Goal: Transaction & Acquisition: Book appointment/travel/reservation

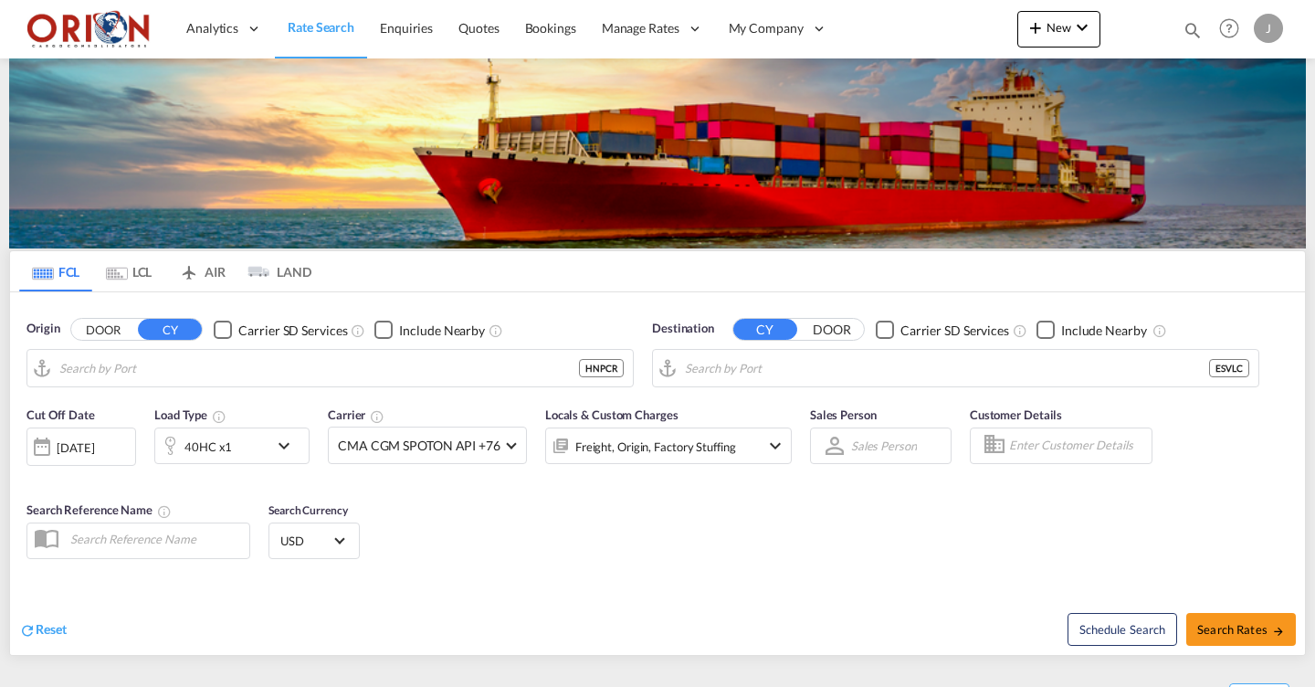
type input "Puerto Cortes, HNPCR"
type input "[GEOGRAPHIC_DATA], ESVLC"
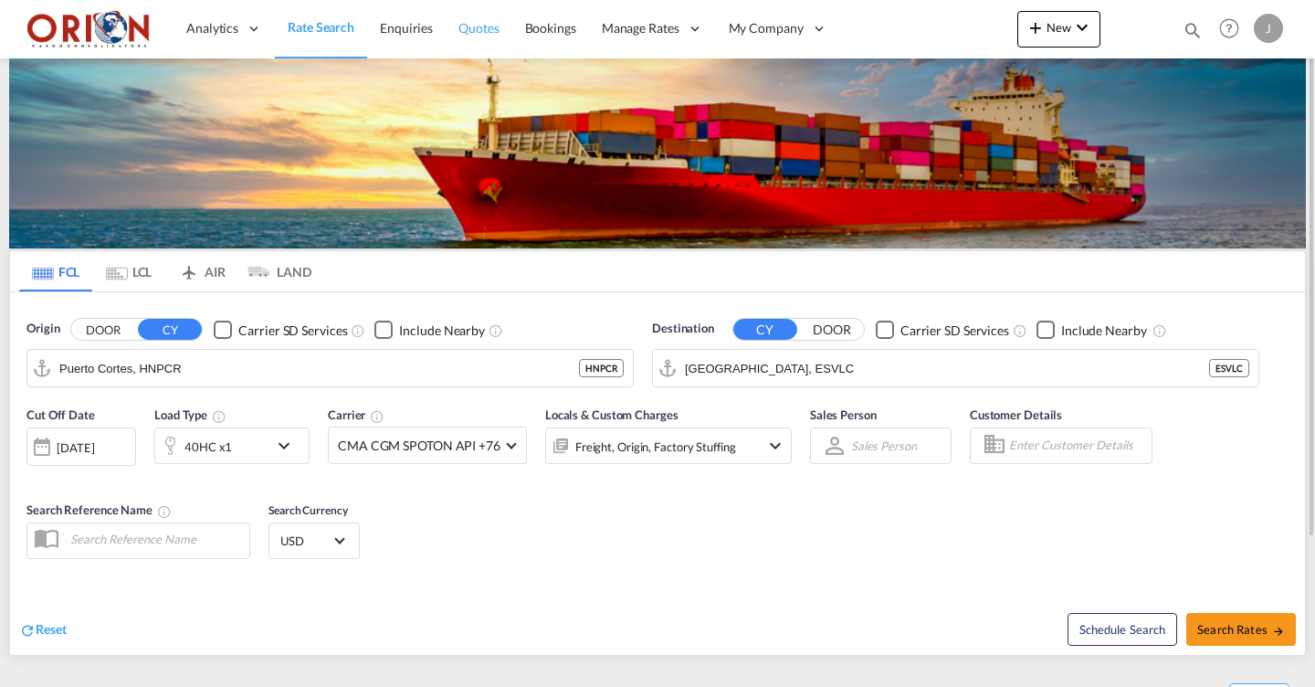
click at [482, 31] on span "Quotes" at bounding box center [478, 28] width 40 height 16
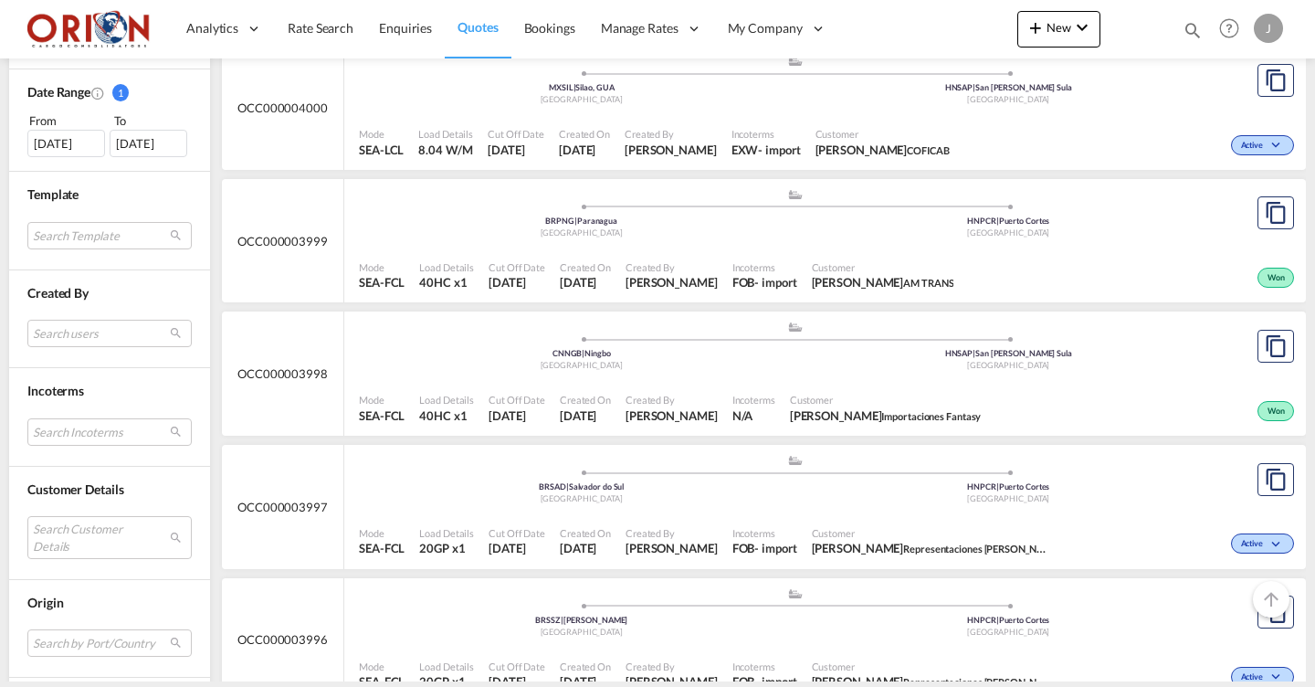
scroll to position [586, 0]
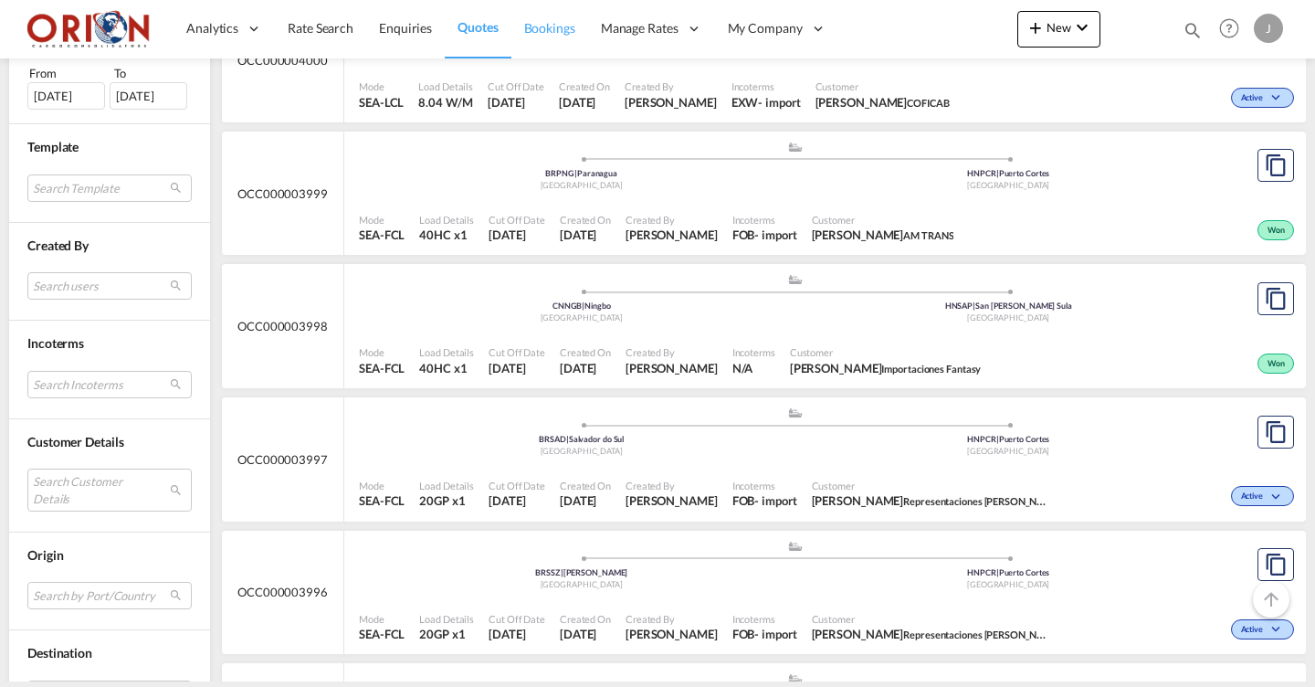
click at [547, 26] on span "Bookings" at bounding box center [549, 28] width 51 height 16
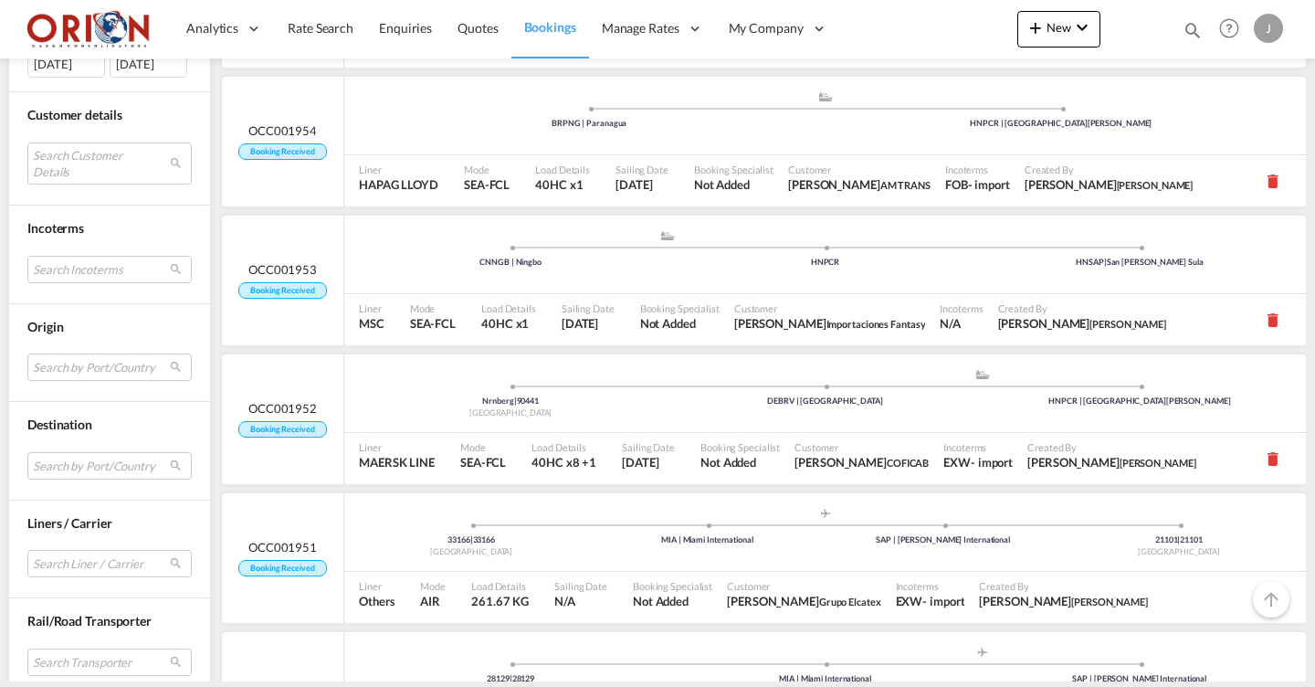
scroll to position [528, 0]
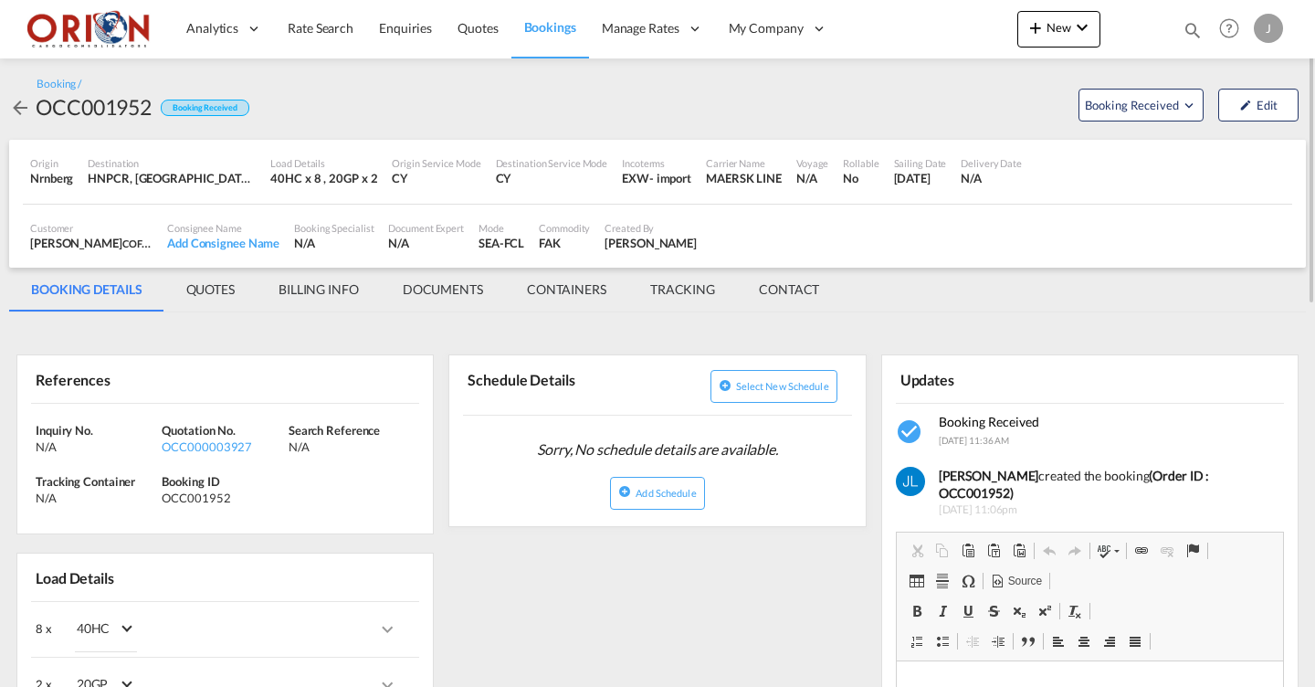
click at [326, 279] on md-tab-item "BILLING INFO" at bounding box center [319, 290] width 124 height 44
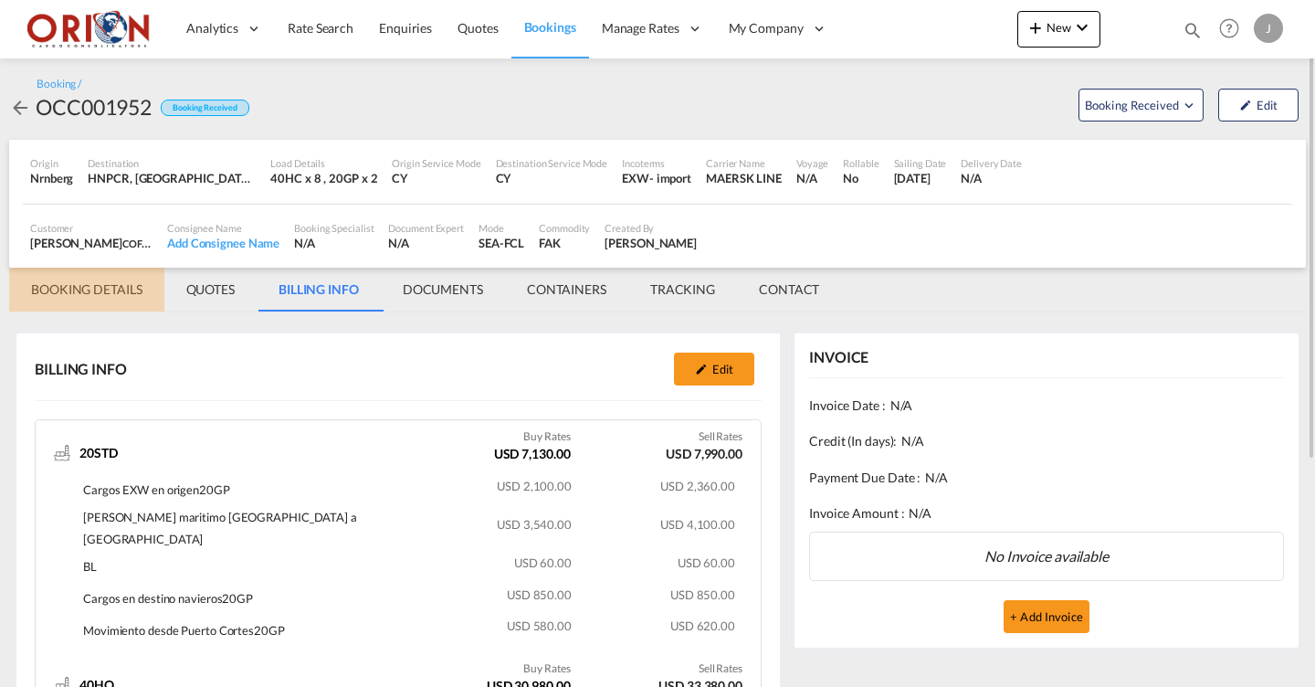
click at [109, 286] on md-tab-item "BOOKING DETAILS" at bounding box center [86, 290] width 155 height 44
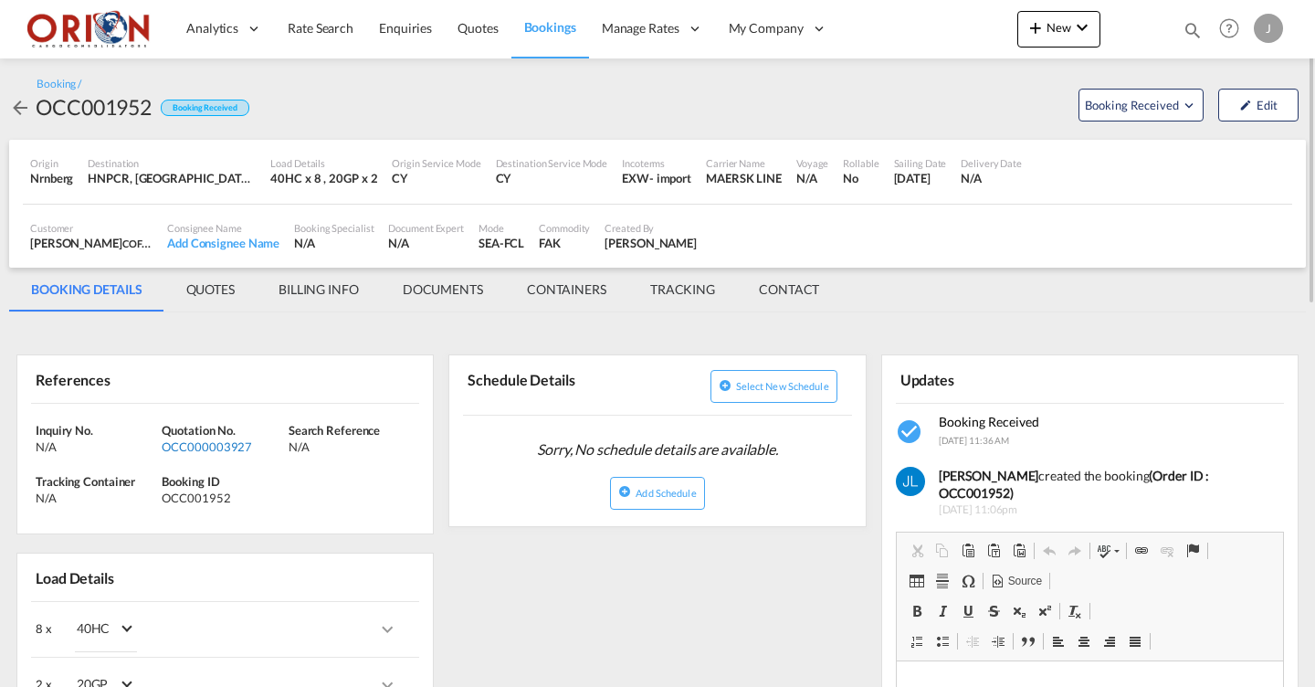
click at [219, 442] on div "OCC000003927" at bounding box center [222, 446] width 121 height 16
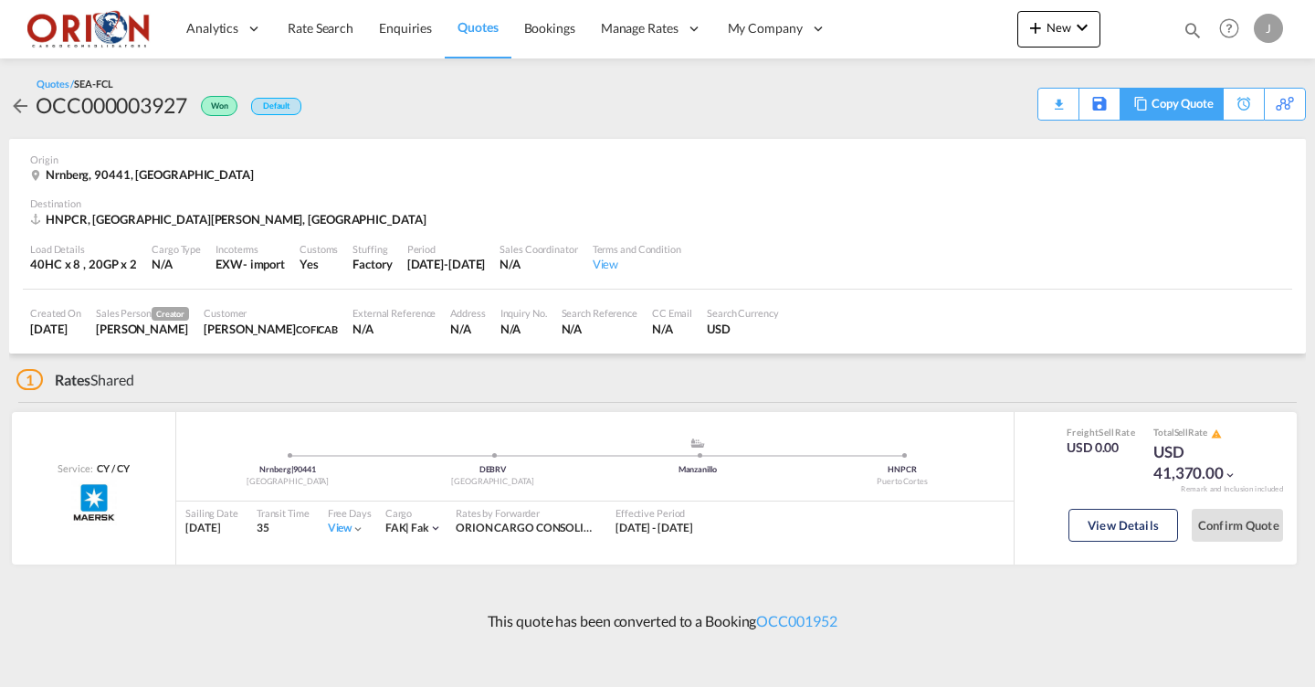
click at [1197, 100] on div "Copy Quote" at bounding box center [1182, 104] width 62 height 31
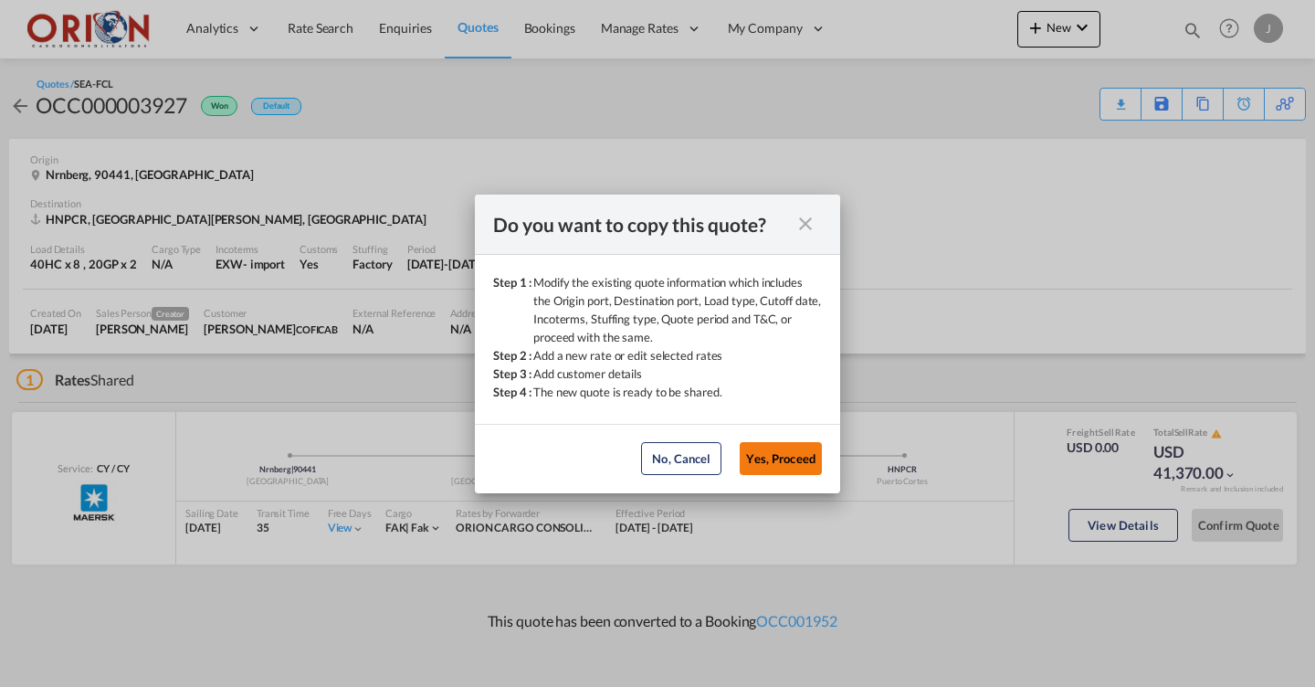
click at [785, 460] on button "Yes, Proceed" at bounding box center [781, 458] width 82 height 33
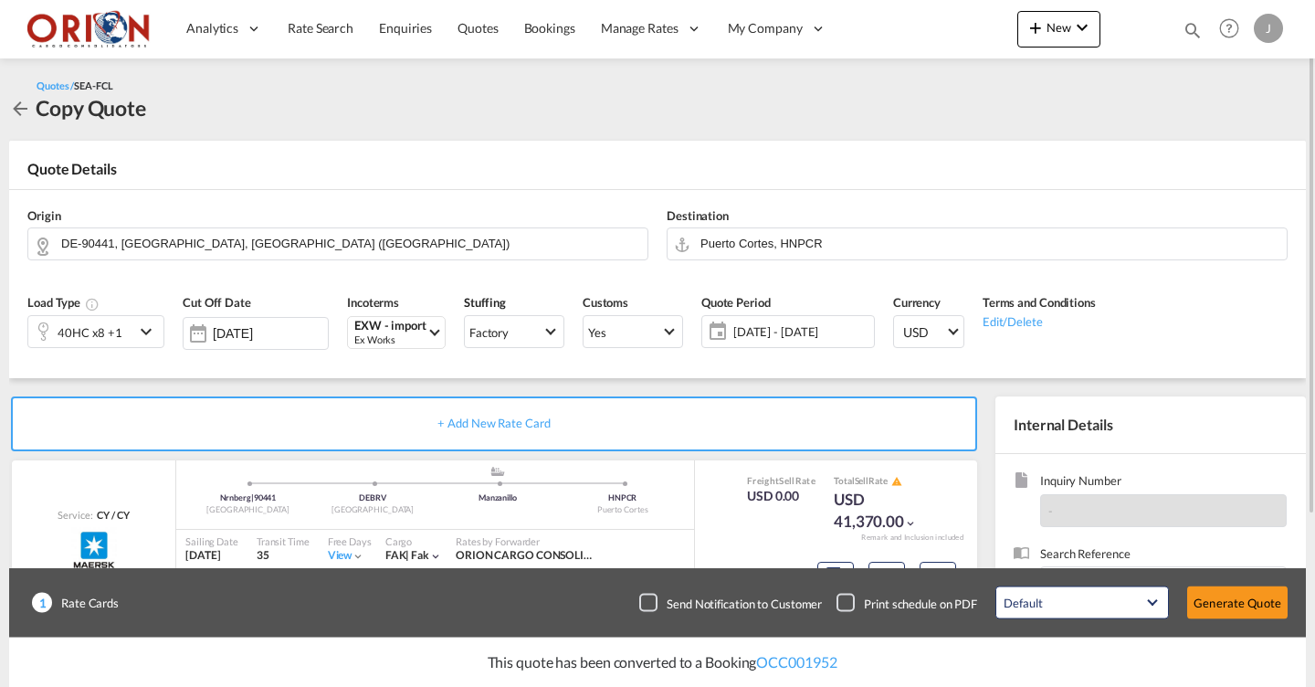
click at [125, 316] on div "40HC x8 +1" at bounding box center [81, 331] width 106 height 31
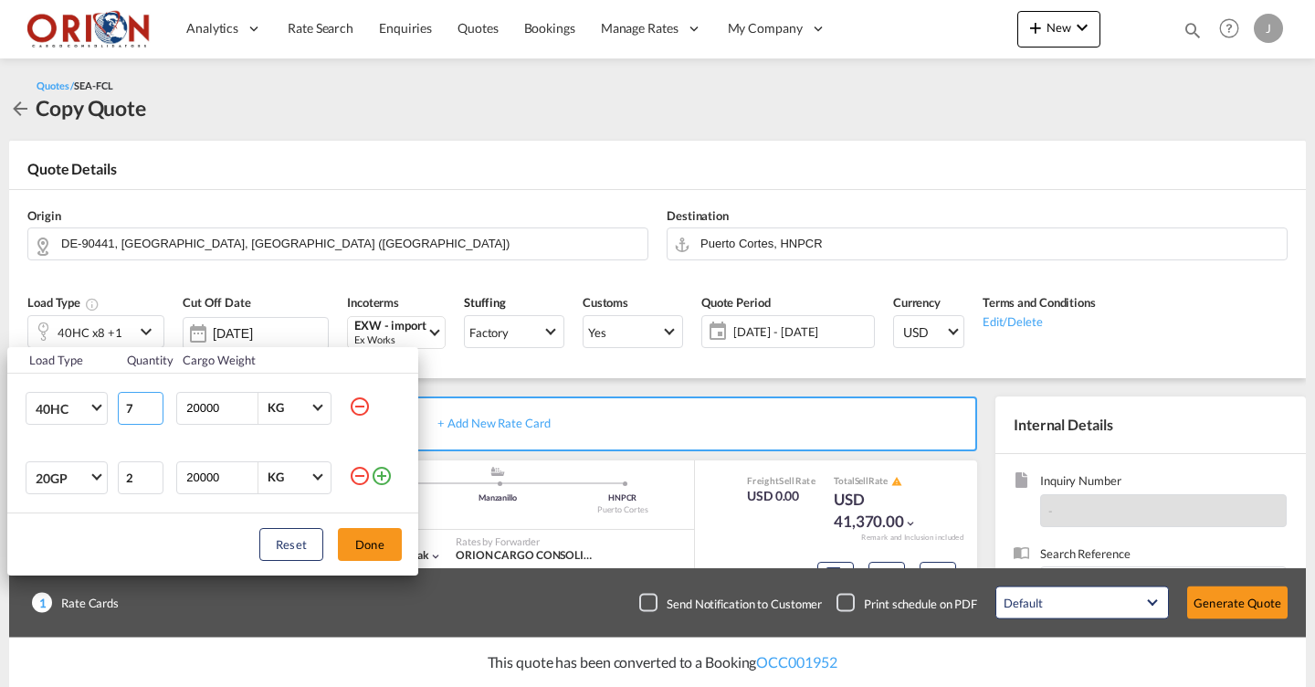
click at [151, 414] on input "7" at bounding box center [141, 408] width 46 height 33
click at [151, 414] on input "6" at bounding box center [141, 408] width 46 height 33
click at [151, 414] on input "5" at bounding box center [141, 408] width 46 height 33
type input "4"
click at [151, 414] on input "4" at bounding box center [141, 408] width 46 height 33
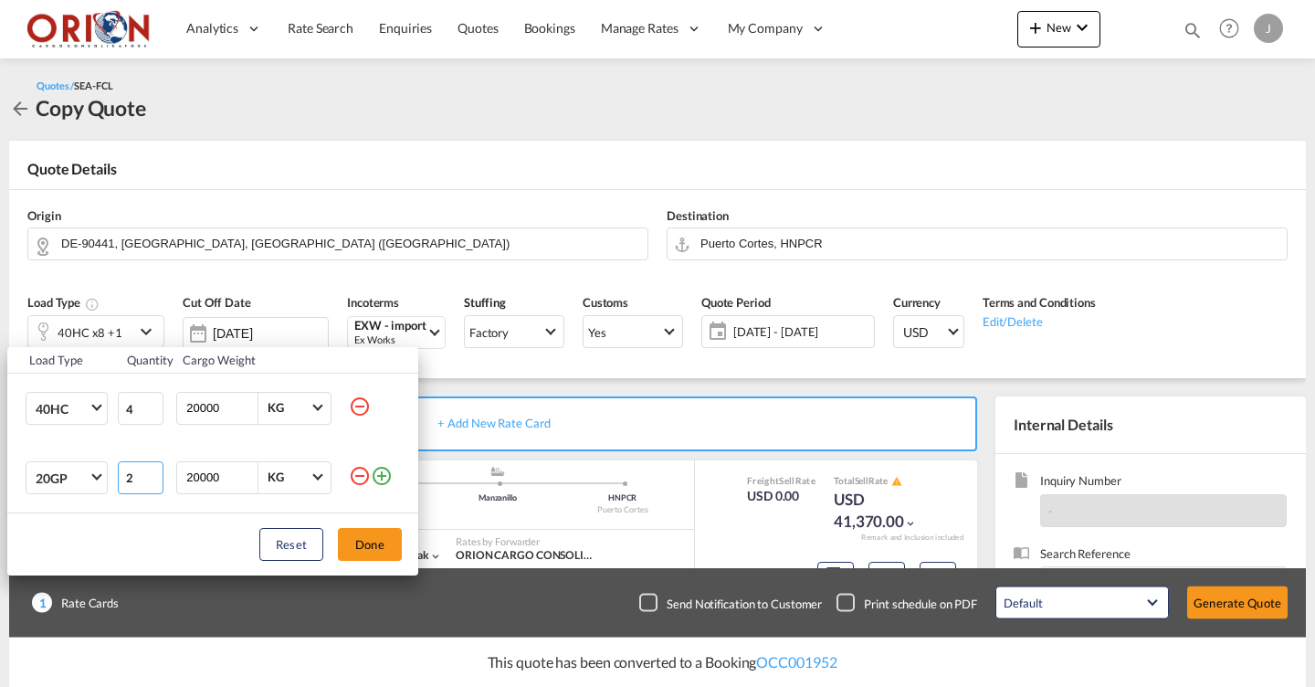
type input "1"
click at [151, 483] on input "1" at bounding box center [141, 477] width 46 height 33
click at [363, 542] on button "Done" at bounding box center [370, 544] width 64 height 33
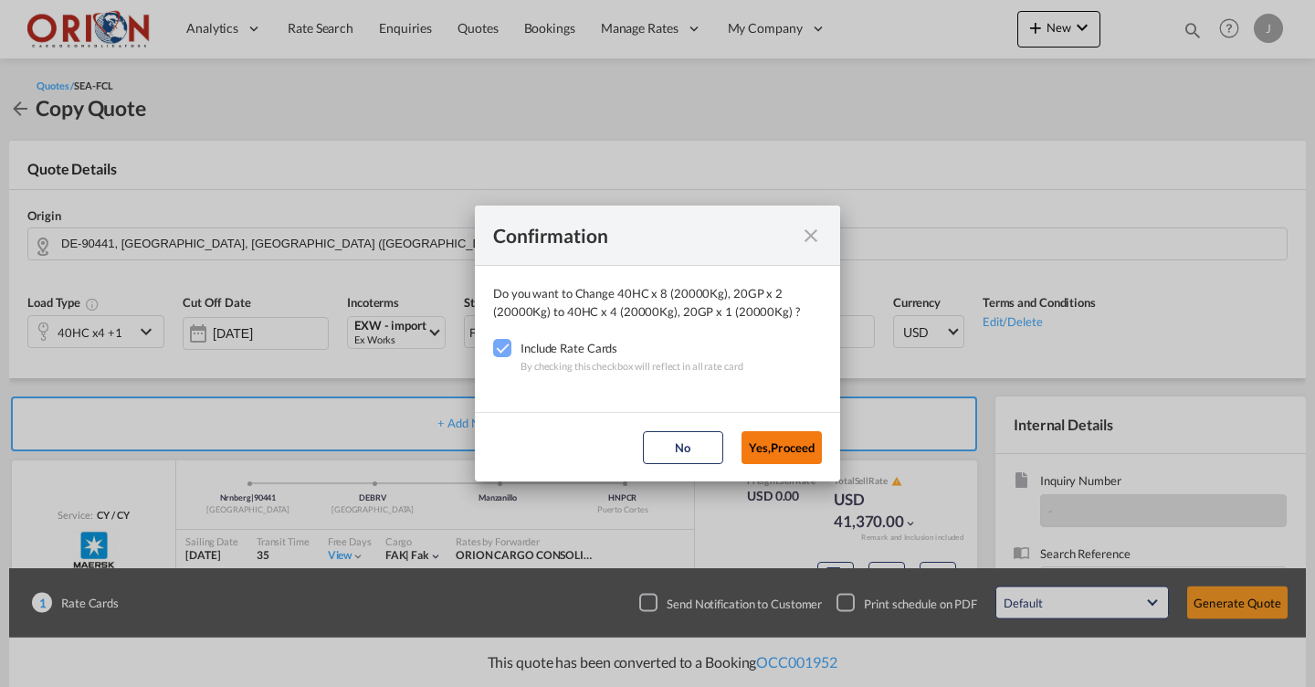
click at [762, 450] on button "Yes,Proceed" at bounding box center [781, 447] width 80 height 33
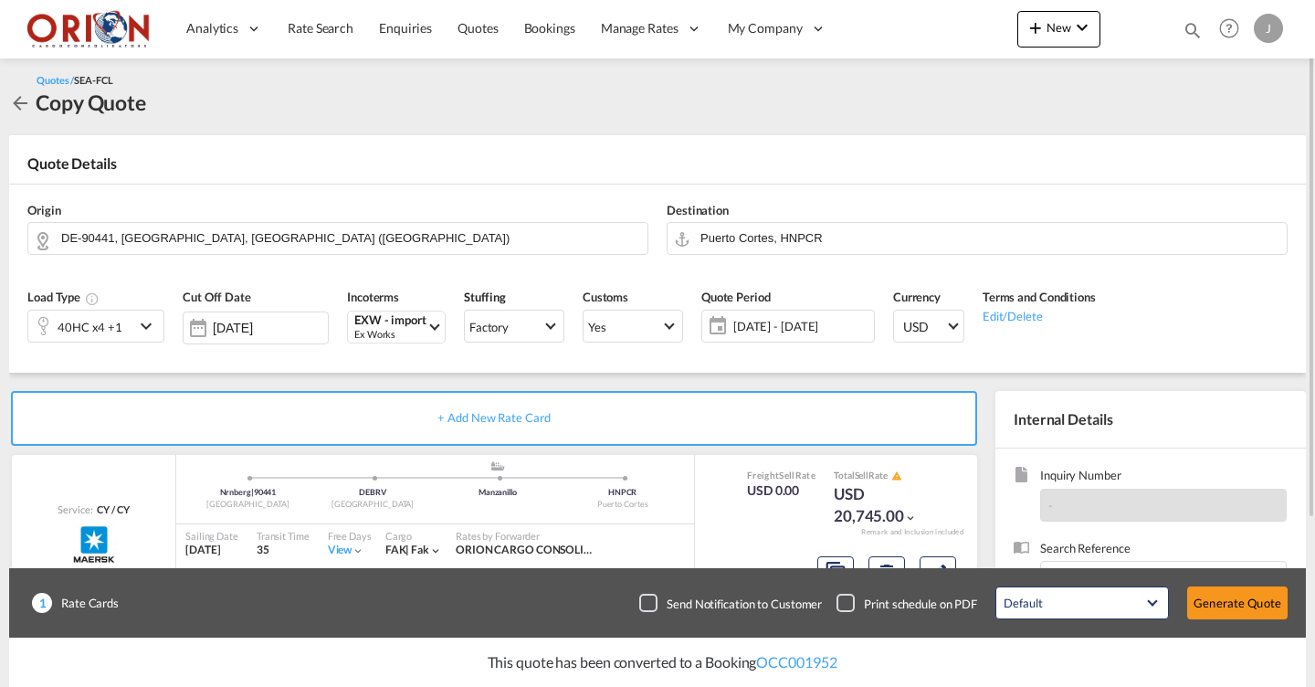
scroll to position [229, 0]
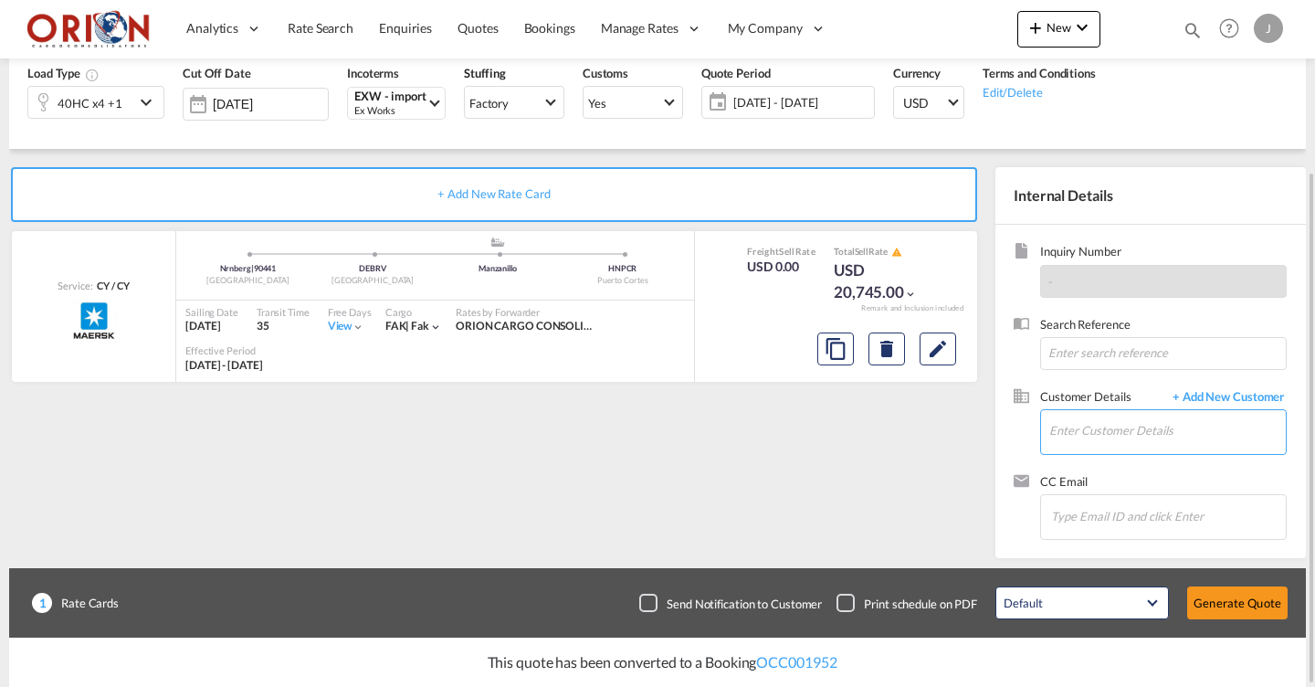
click at [1209, 427] on input "Enter Customer Details" at bounding box center [1167, 430] width 236 height 41
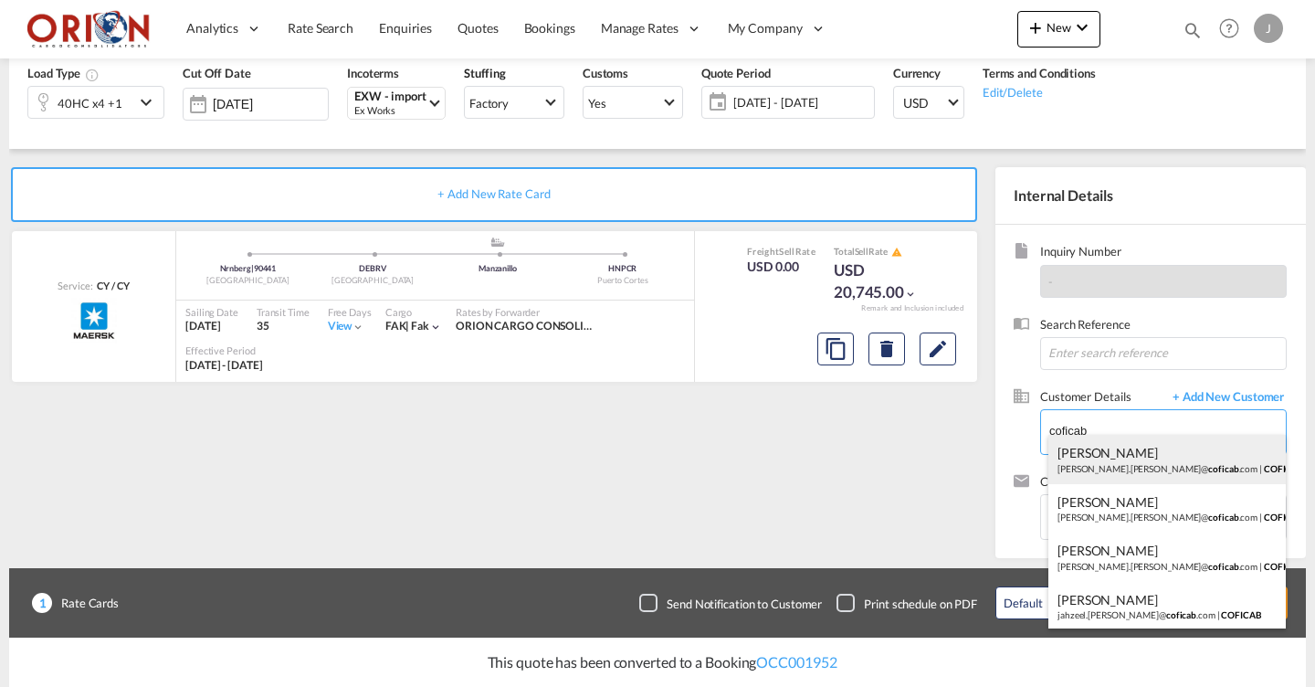
click at [1237, 464] on div "[PERSON_NAME] [PERSON_NAME].[PERSON_NAME]@ coficab .com | COFICAB" at bounding box center [1166, 459] width 237 height 49
type input "COFICAB, [PERSON_NAME], [PERSON_NAME][EMAIL_ADDRESS][PERSON_NAME][DOMAIN_NAME]"
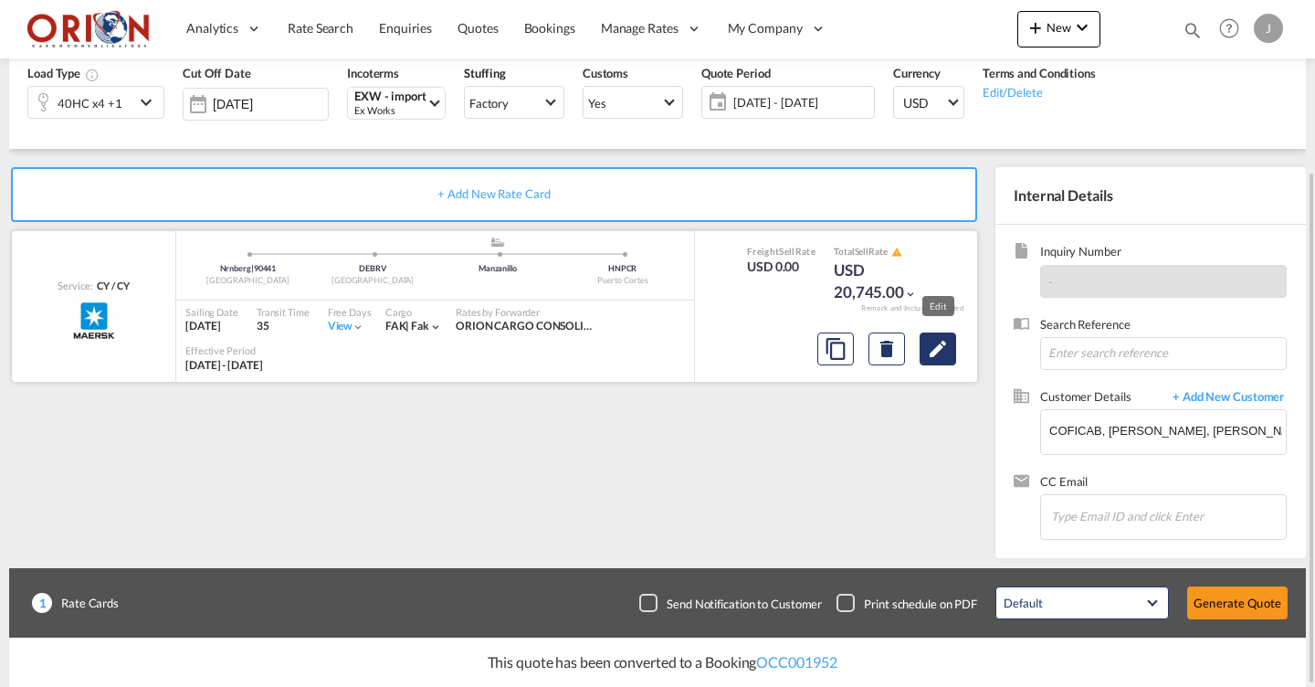
click at [949, 348] on md-icon "Edit" at bounding box center [938, 349] width 22 height 22
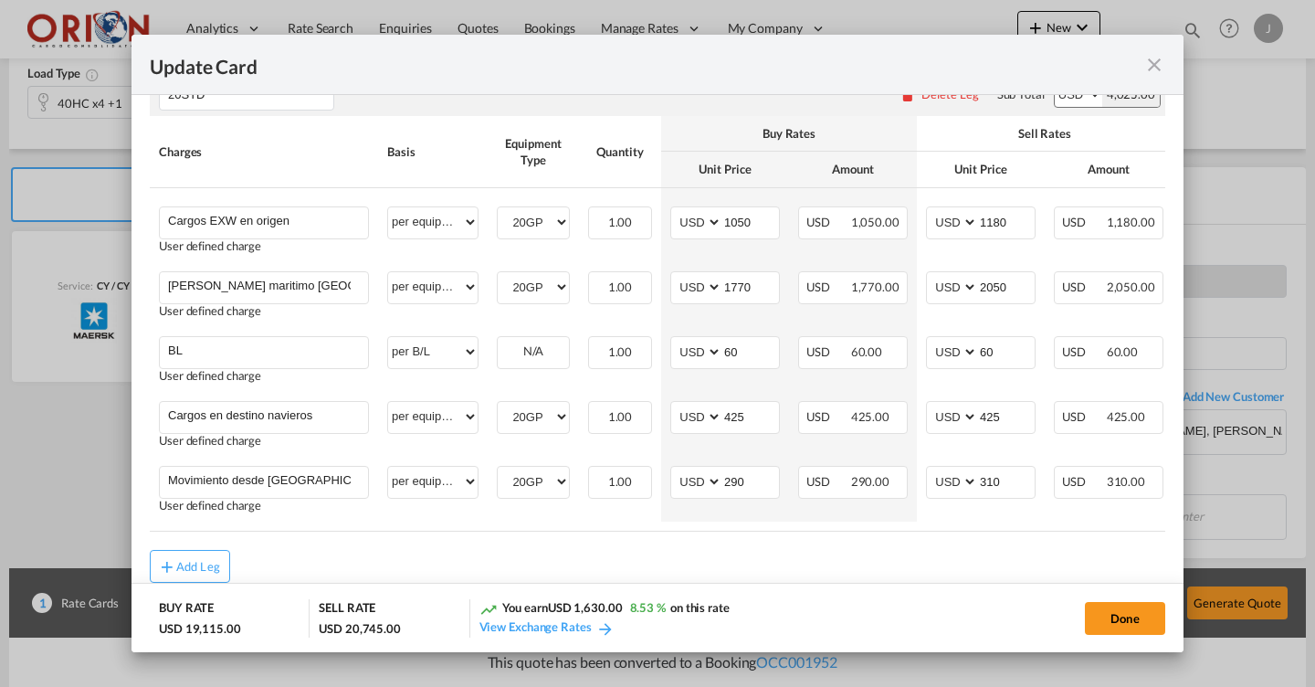
scroll to position [1115, 0]
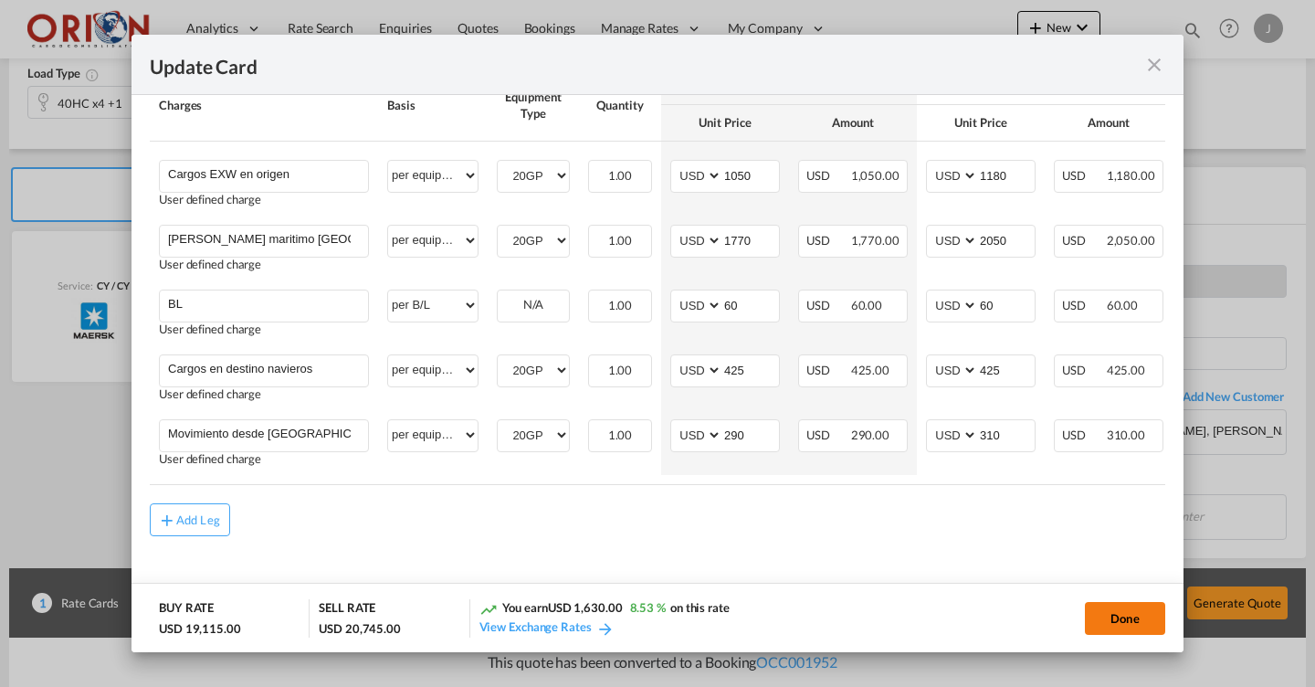
click at [1130, 611] on button "Done" at bounding box center [1125, 618] width 80 height 33
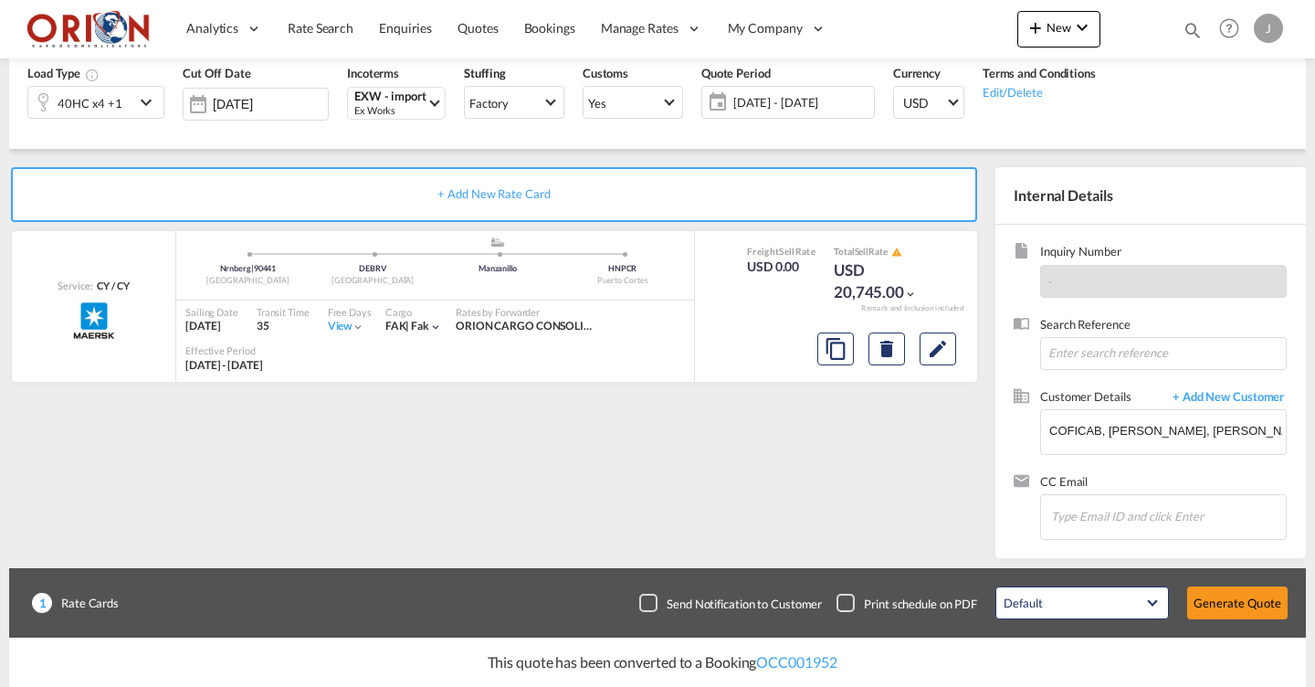
type input "[DATE]"
click at [1235, 602] on button "Generate Quote" at bounding box center [1237, 602] width 100 height 33
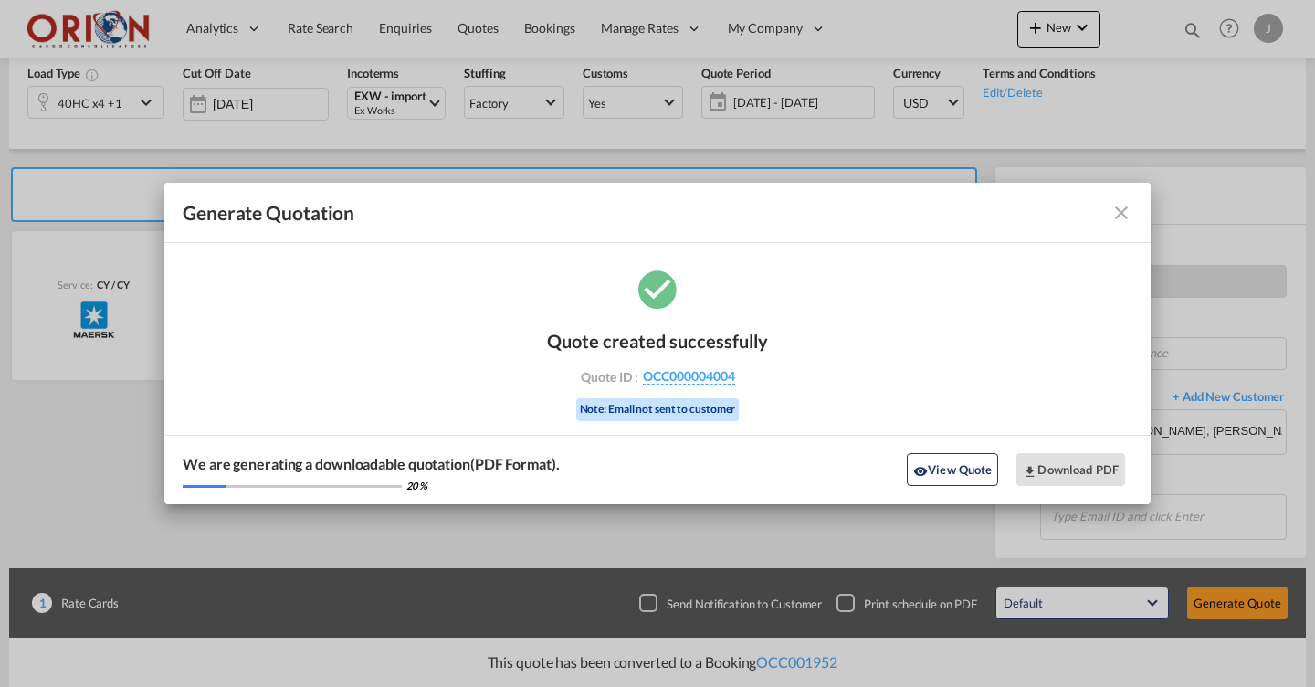
click at [1128, 217] on md-icon "icon-close fg-AAA8AD cursor m-0" at bounding box center [1121, 213] width 22 height 22
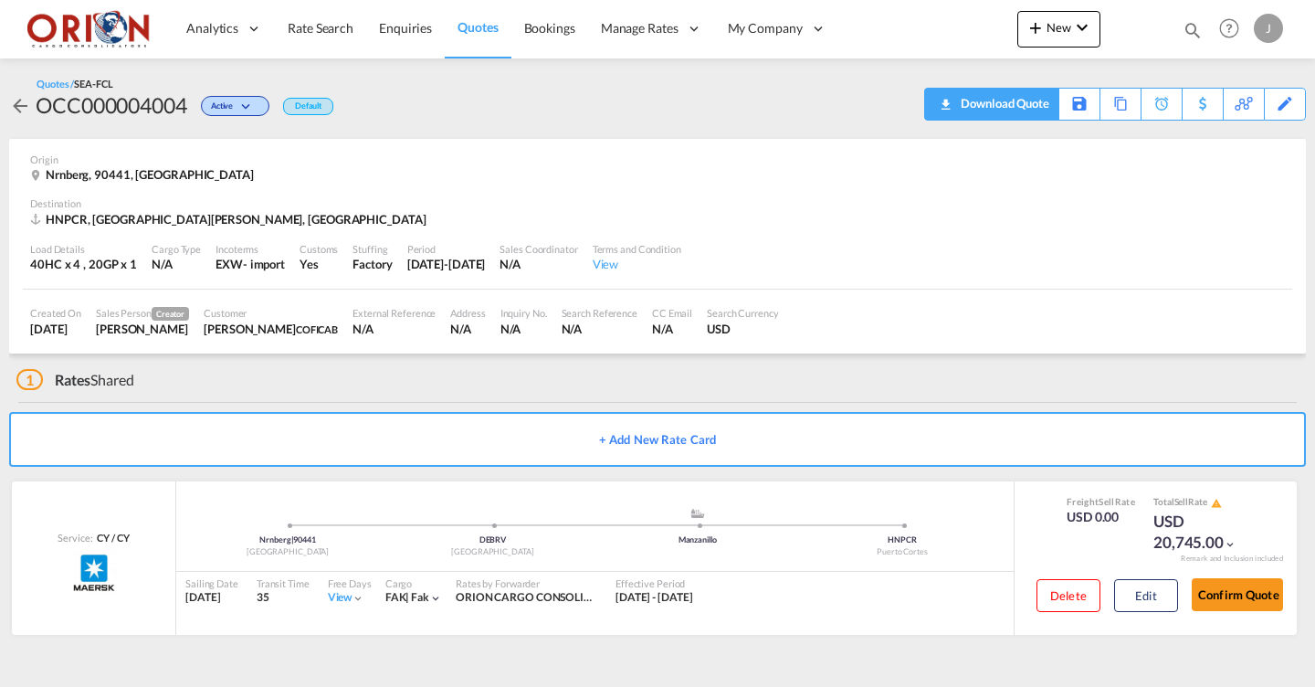
click at [1029, 101] on div "Download Quote" at bounding box center [1002, 103] width 93 height 29
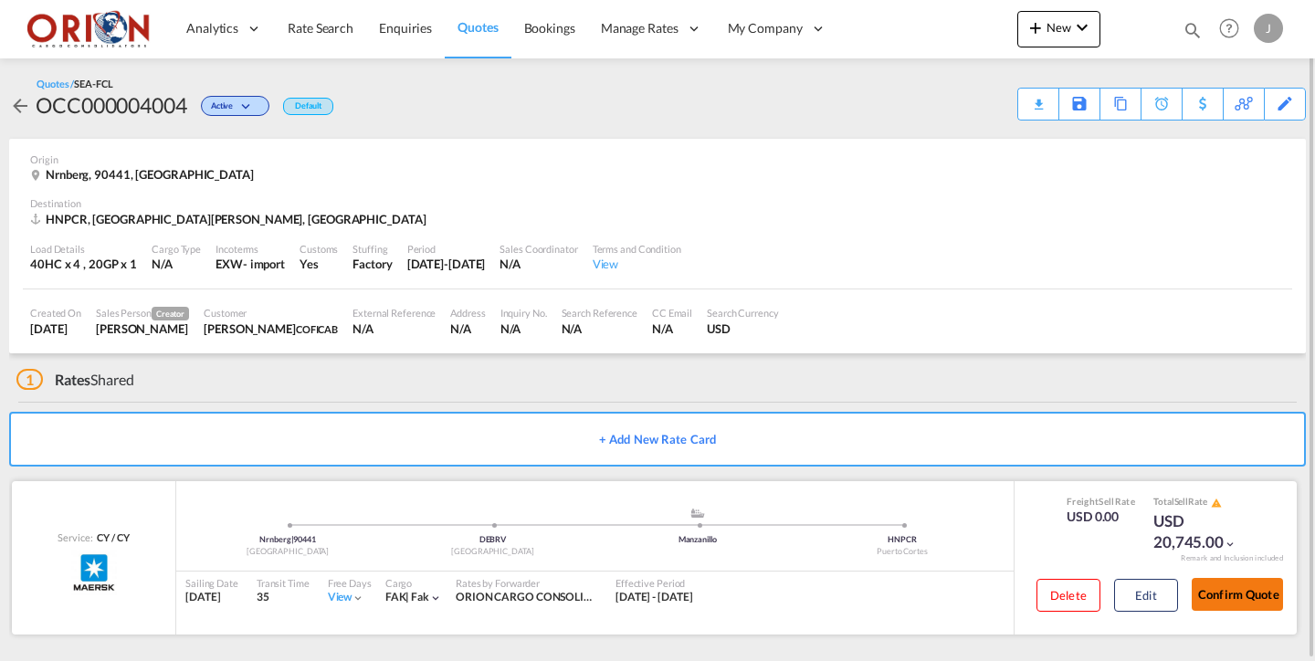
click at [1227, 592] on button "Confirm Quote" at bounding box center [1237, 594] width 91 height 33
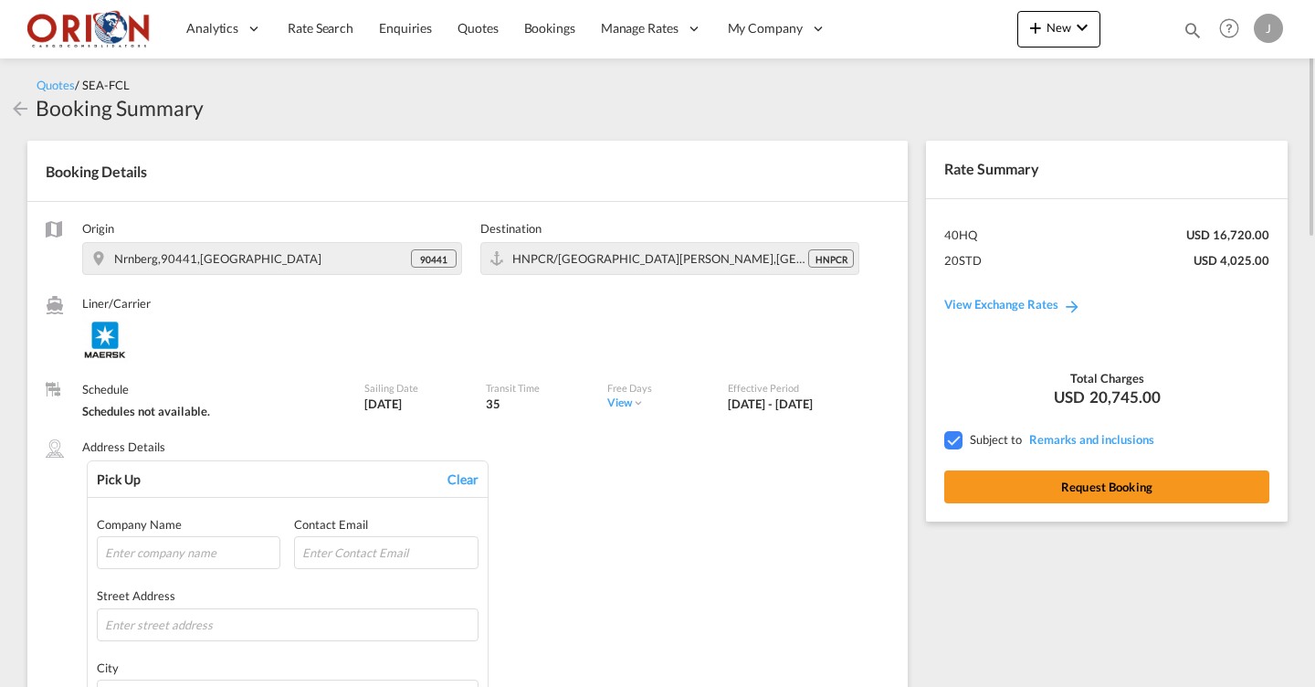
click at [10, 100] on md-icon "icon-arrow-left" at bounding box center [20, 109] width 22 height 22
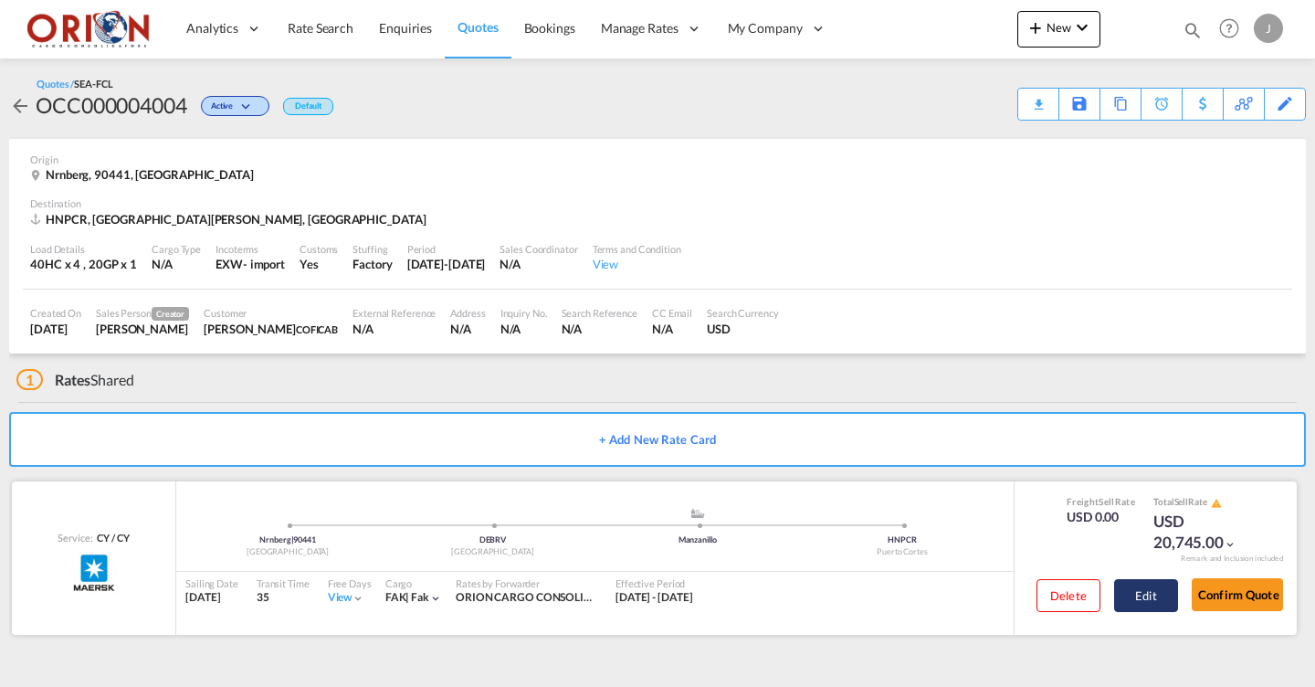
click at [1153, 583] on button "Edit" at bounding box center [1146, 595] width 64 height 33
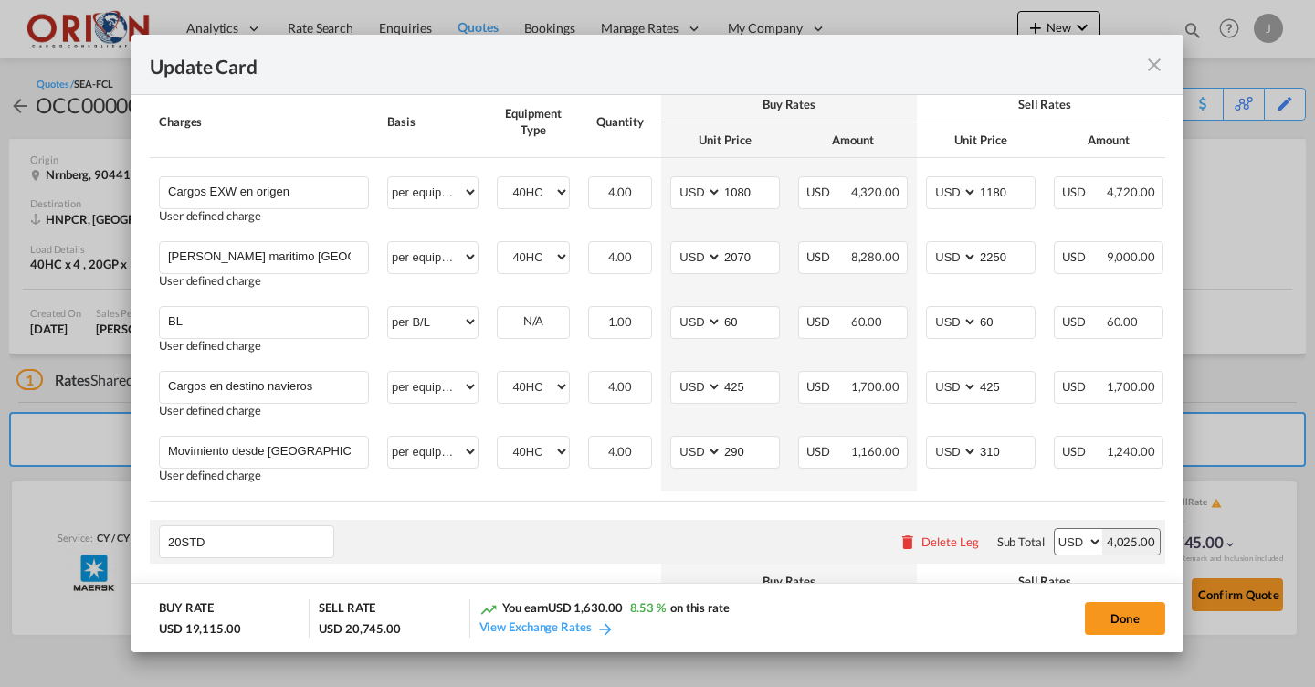
scroll to position [478, 0]
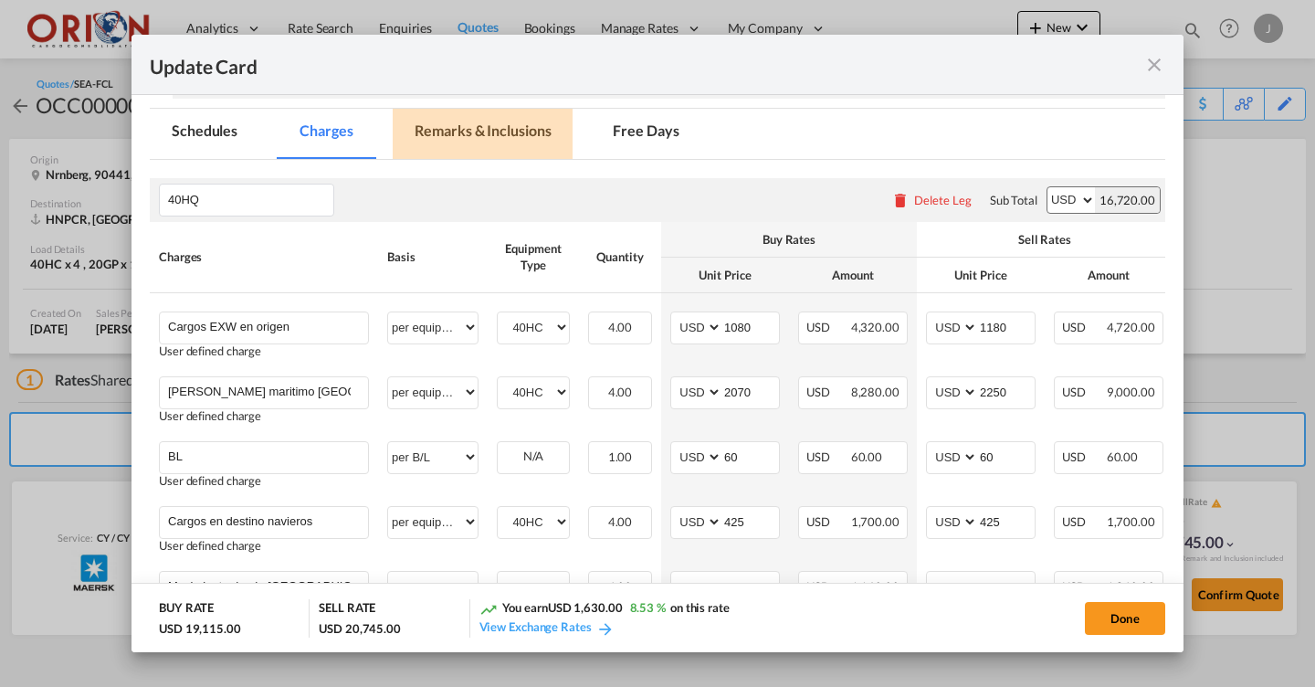
click at [511, 137] on md-tab-item "Remarks & Inclusions" at bounding box center [483, 134] width 180 height 50
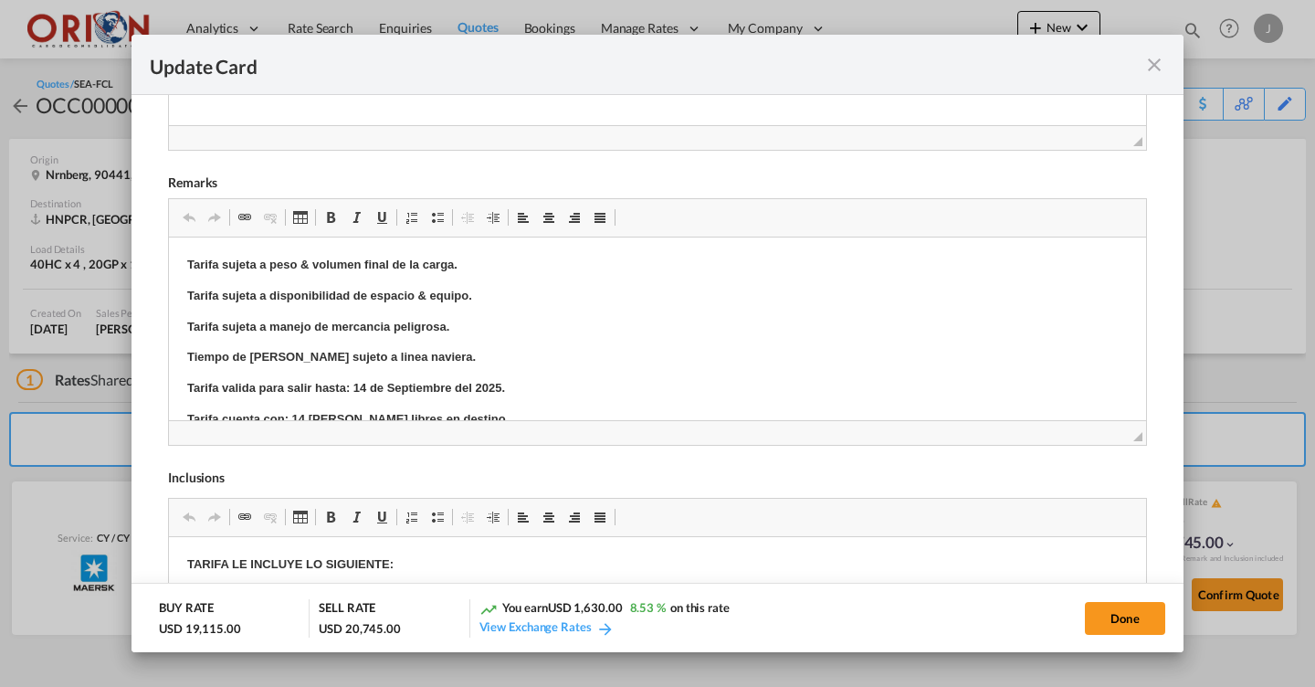
scroll to position [809, 0]
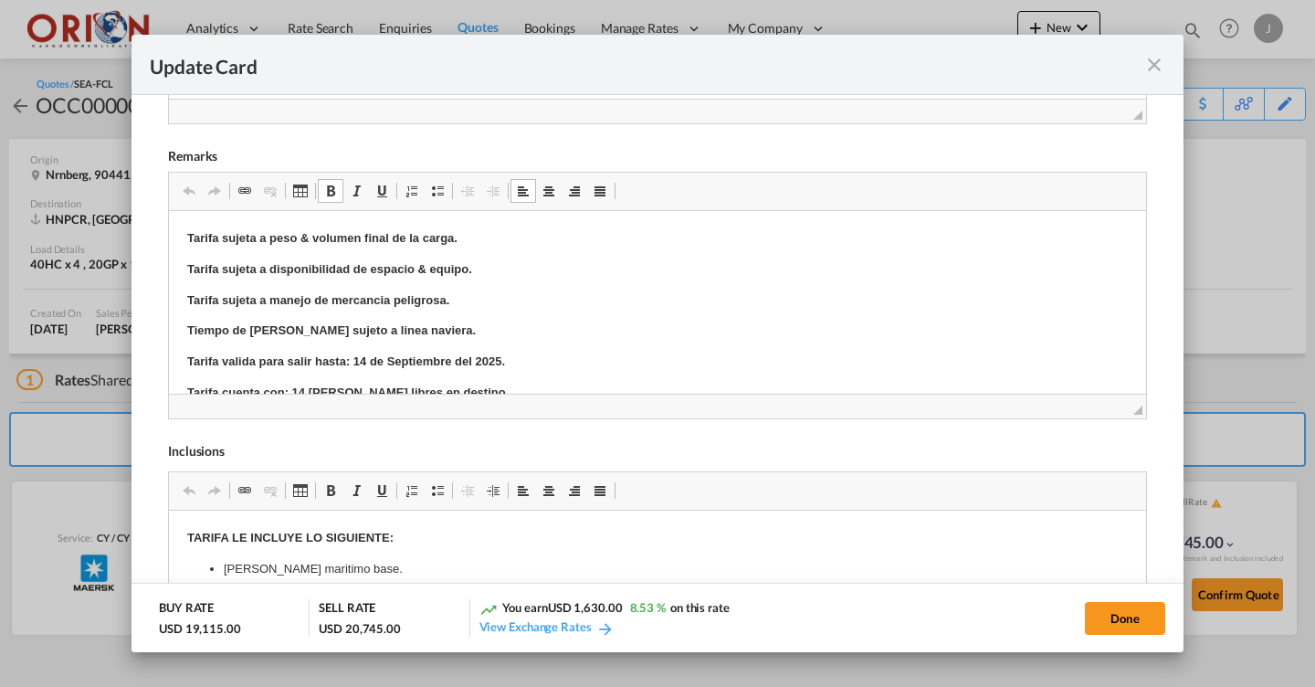
click at [360, 359] on strong "Tarifa valida para salir hasta: 14 de Septiembre del 2025." at bounding box center [346, 360] width 318 height 14
click at [1115, 619] on button "Done" at bounding box center [1125, 618] width 80 height 33
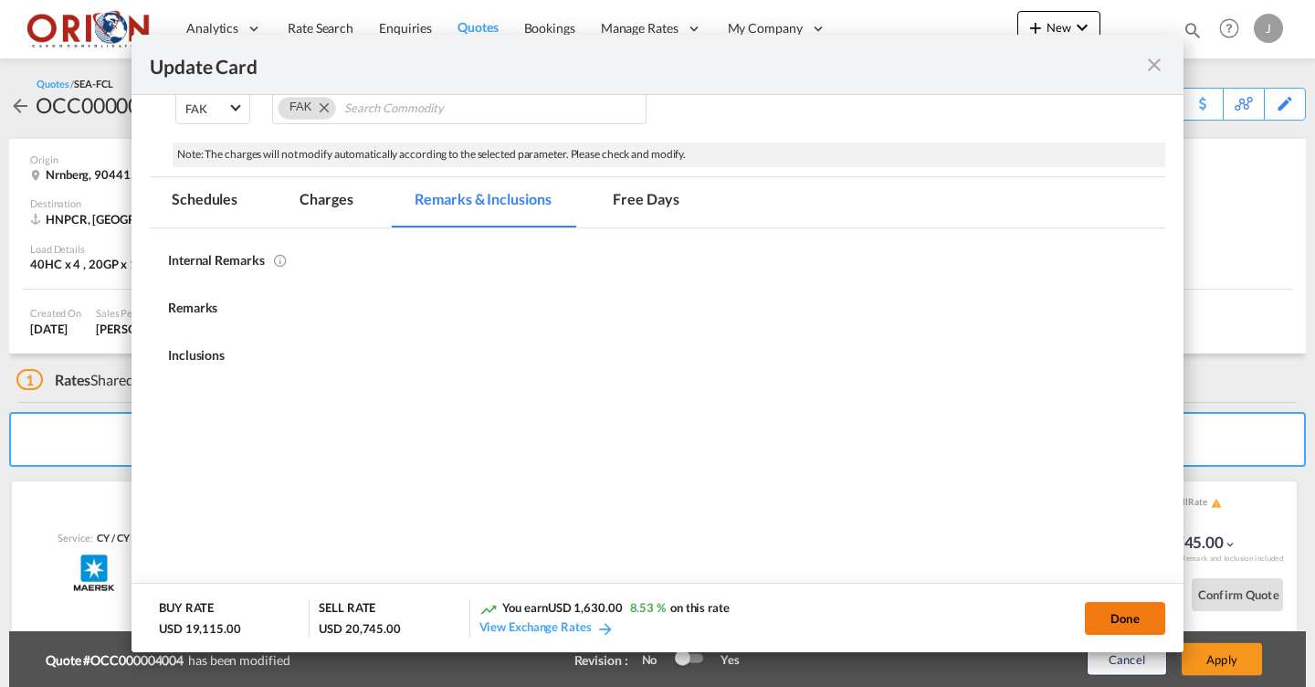
type input "[DATE]"
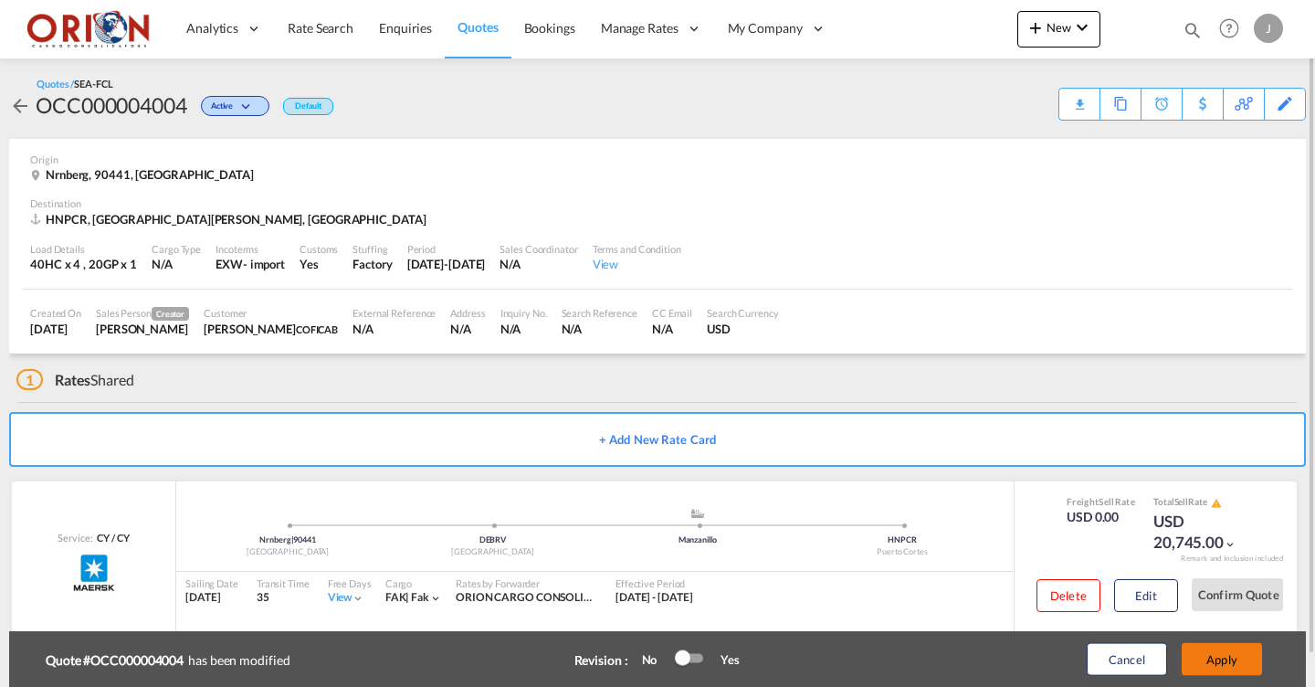
click at [1220, 666] on button "Apply" at bounding box center [1222, 659] width 80 height 33
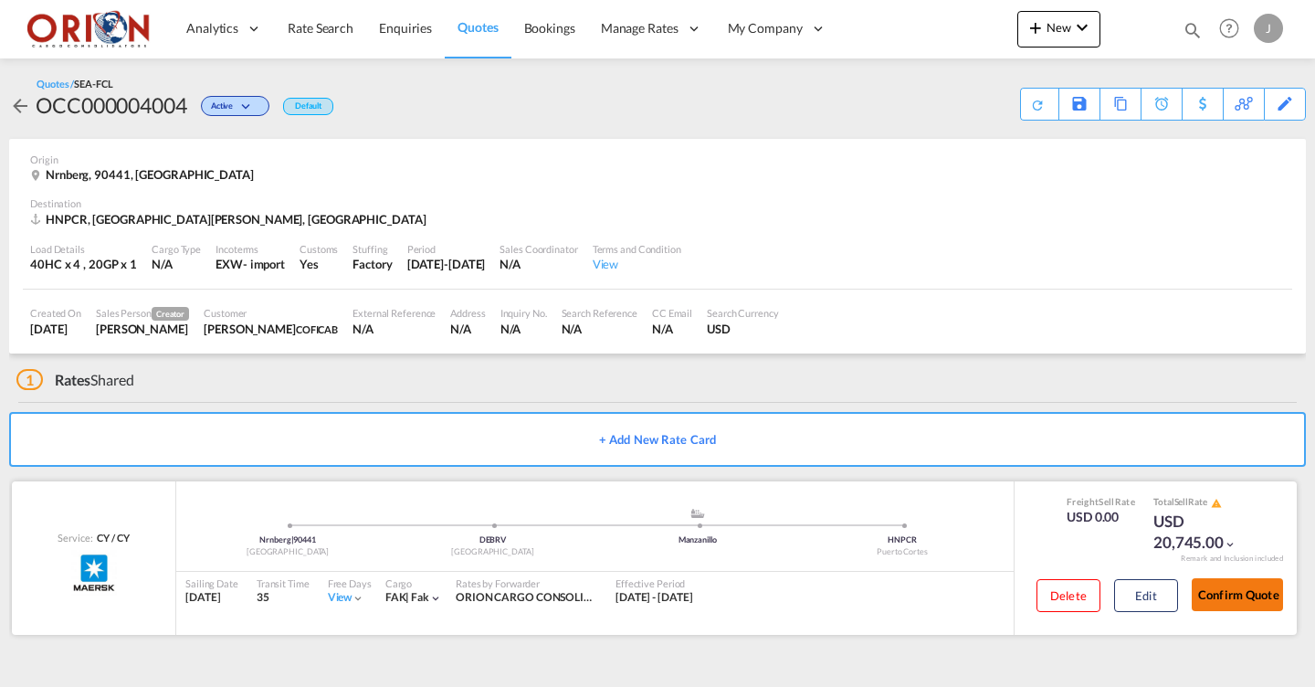
click at [1246, 585] on button "Confirm Quote" at bounding box center [1237, 594] width 91 height 33
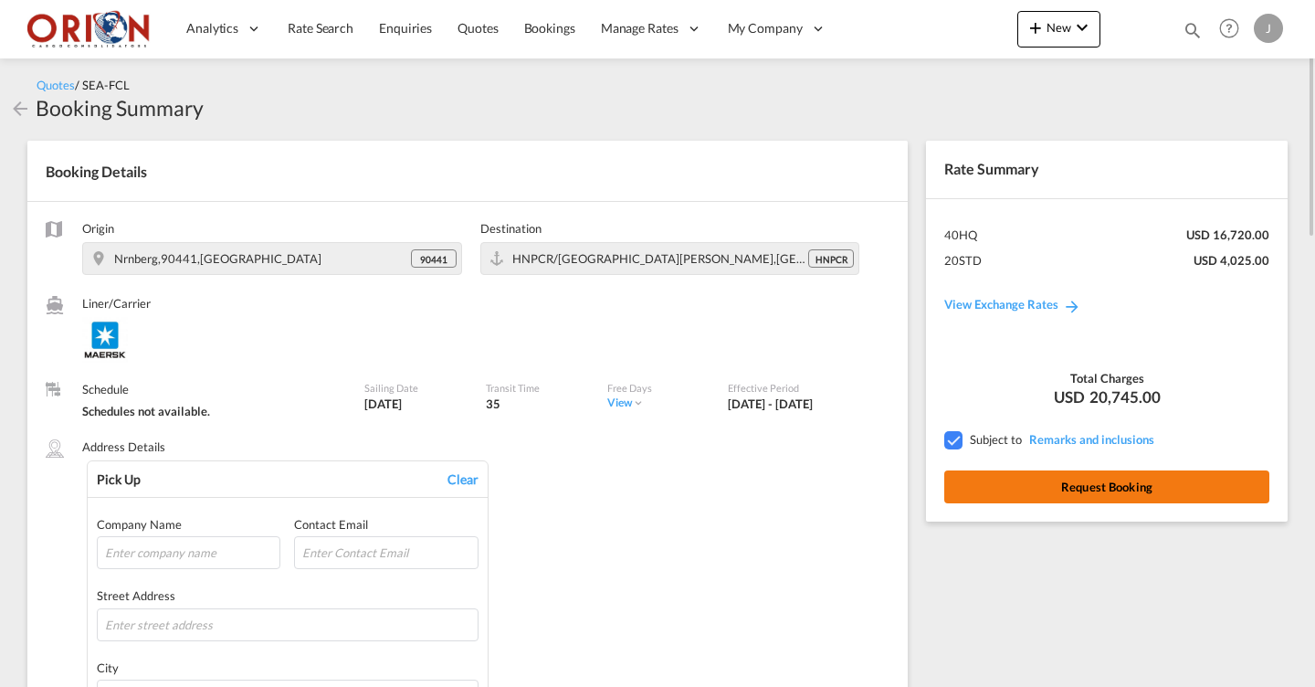
click at [1066, 478] on button "Request Booking" at bounding box center [1106, 486] width 325 height 33
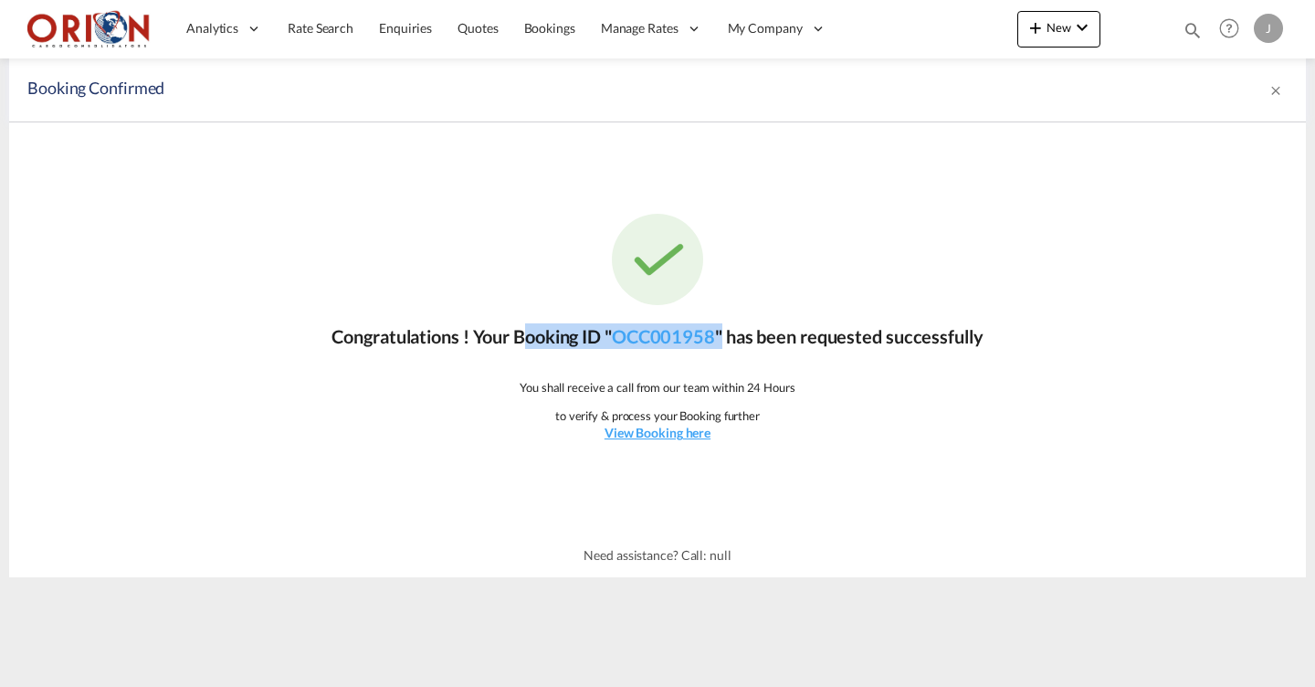
drag, startPoint x: 510, startPoint y: 333, endPoint x: 728, endPoint y: 336, distance: 217.3
click at [728, 336] on p "Congratulations ! Your Booking ID " OCC001958 " has been requested successfully" at bounding box center [656, 336] width 651 height 26
click at [663, 429] on u "View Booking here" at bounding box center [657, 433] width 106 height 16
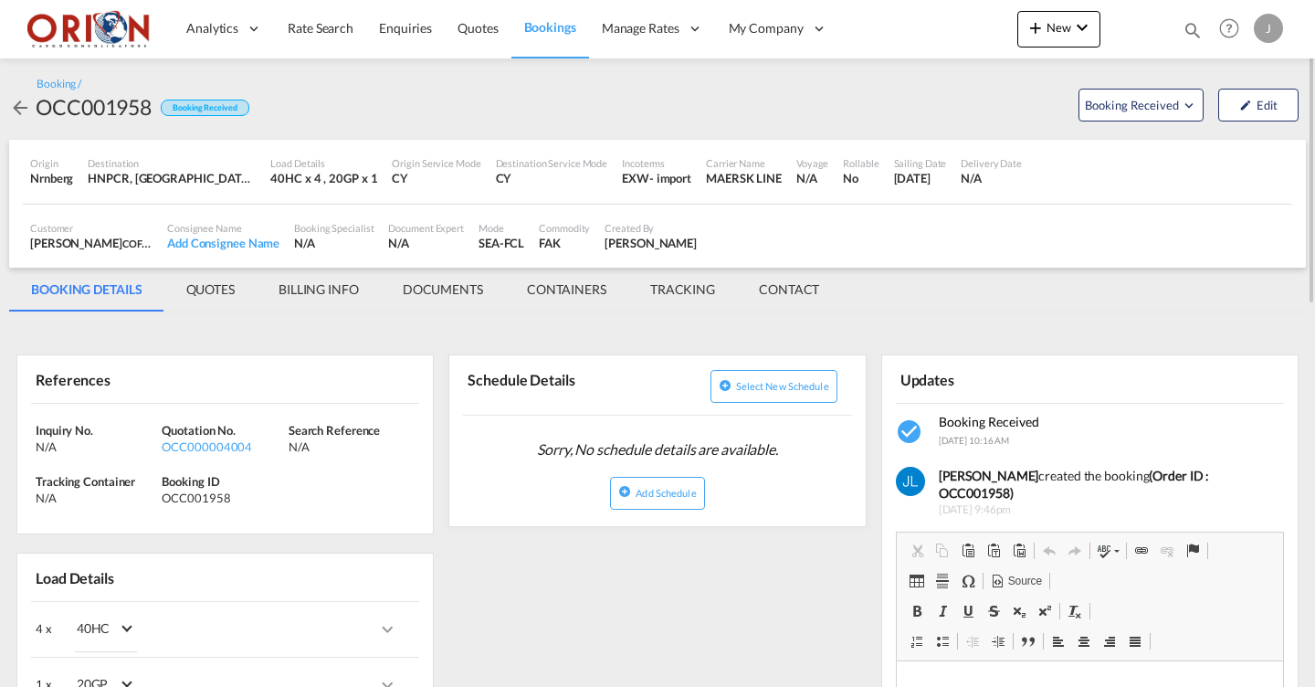
click at [326, 300] on md-tab-item "BILLING INFO" at bounding box center [319, 290] width 124 height 44
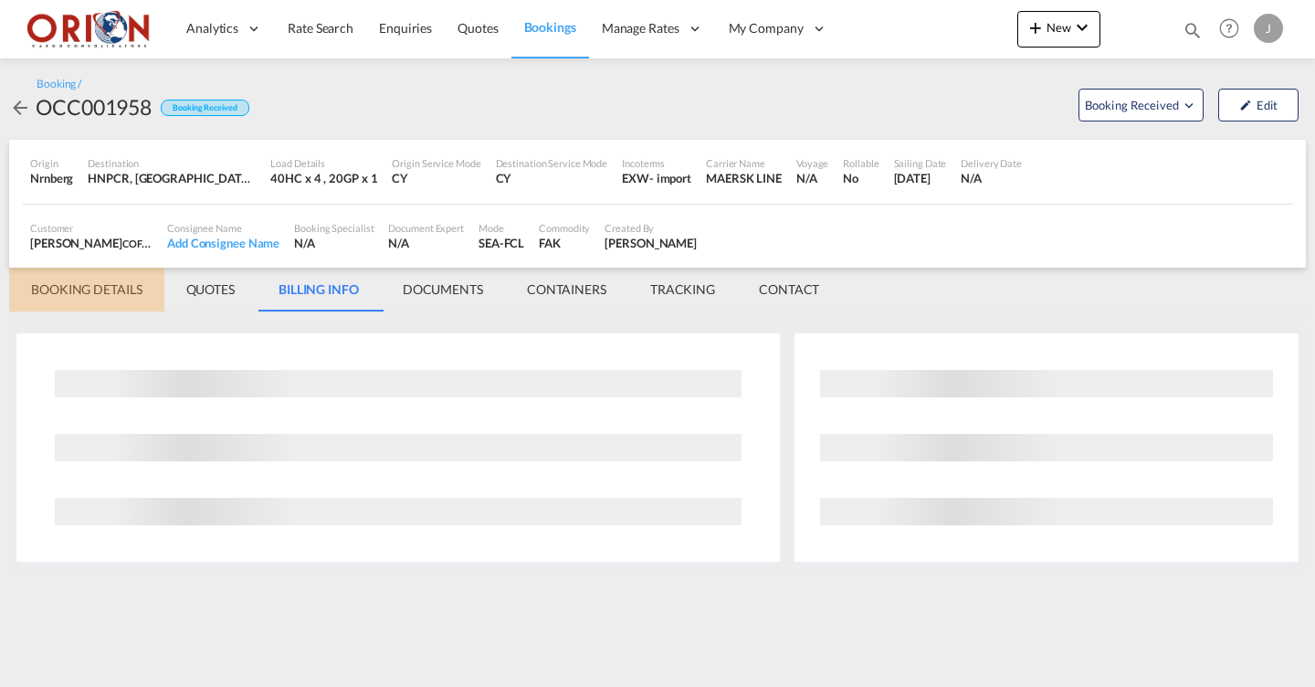
click at [113, 292] on md-tab-item "BOOKING DETAILS" at bounding box center [86, 290] width 155 height 44
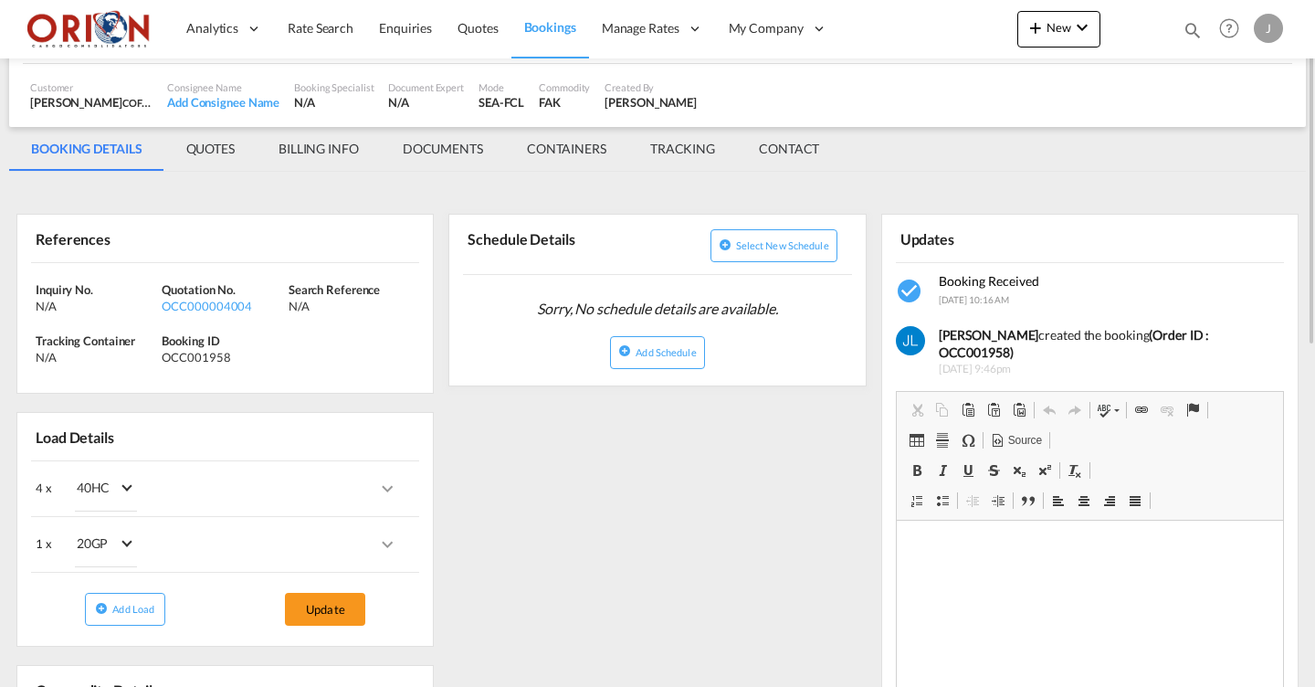
scroll to position [144, 0]
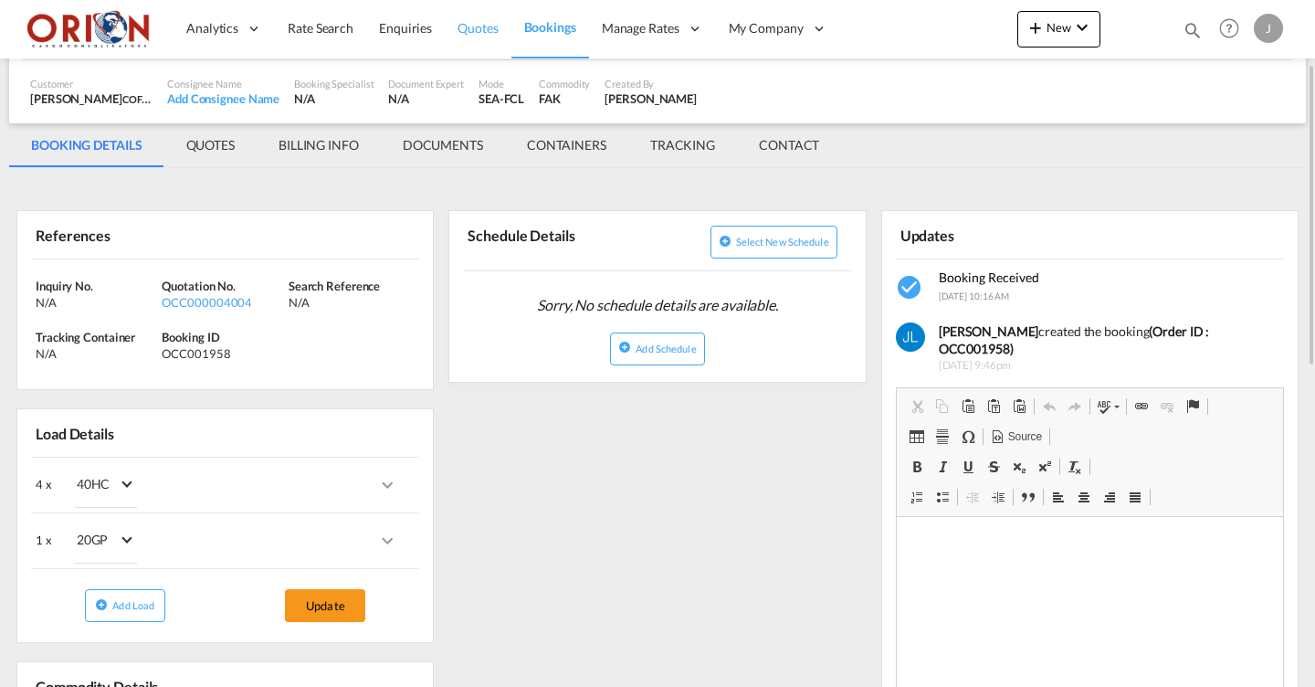
click at [450, 20] on link "Quotes" at bounding box center [478, 28] width 66 height 59
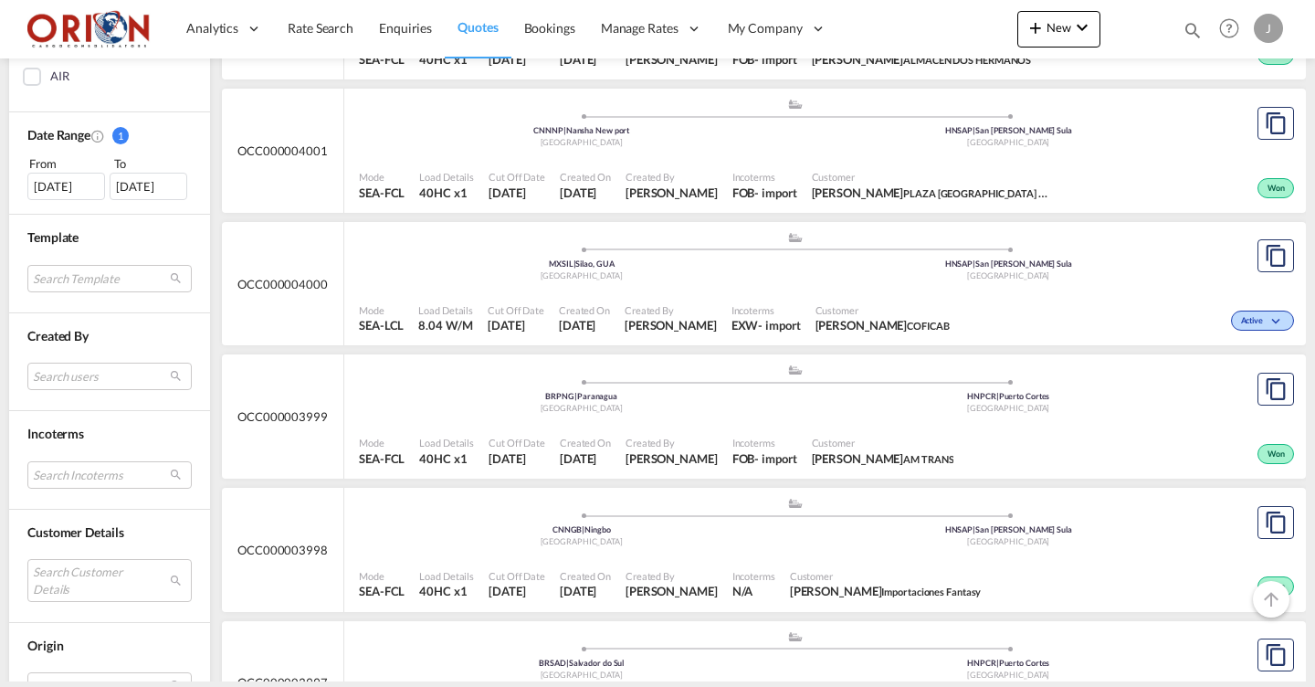
scroll to position [458, 0]
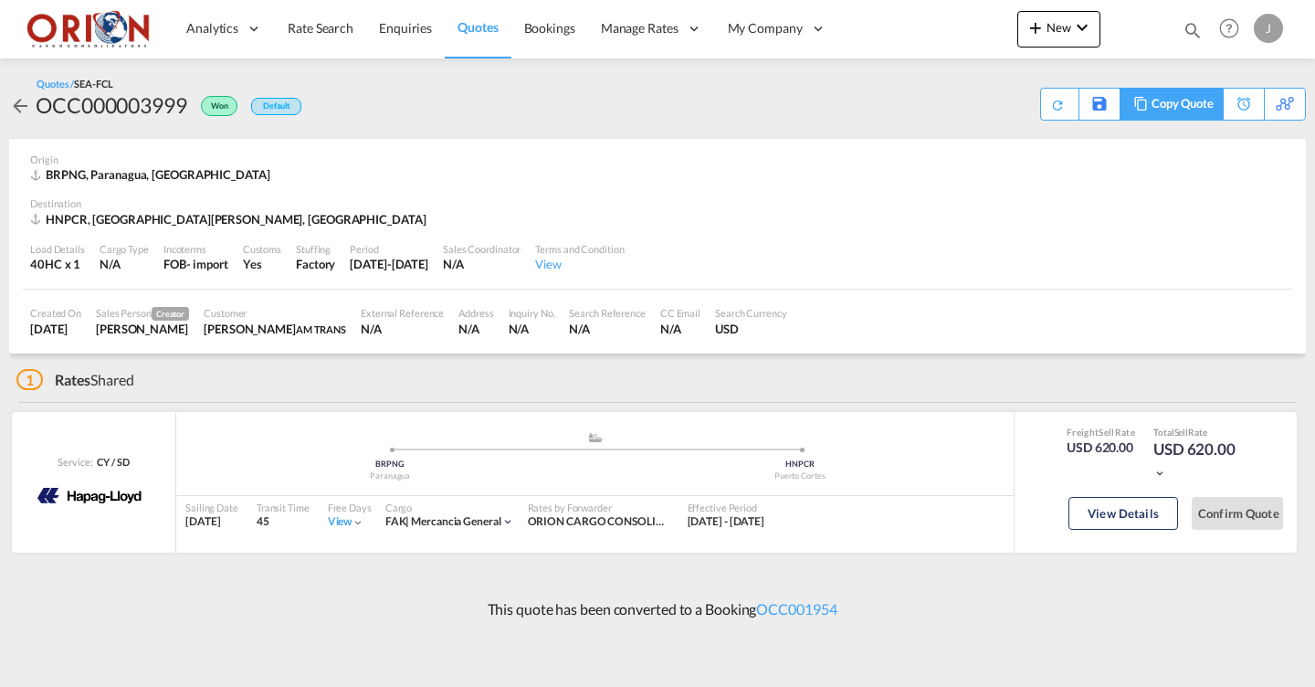
click at [1196, 98] on div "Copy Quote" at bounding box center [1182, 104] width 62 height 31
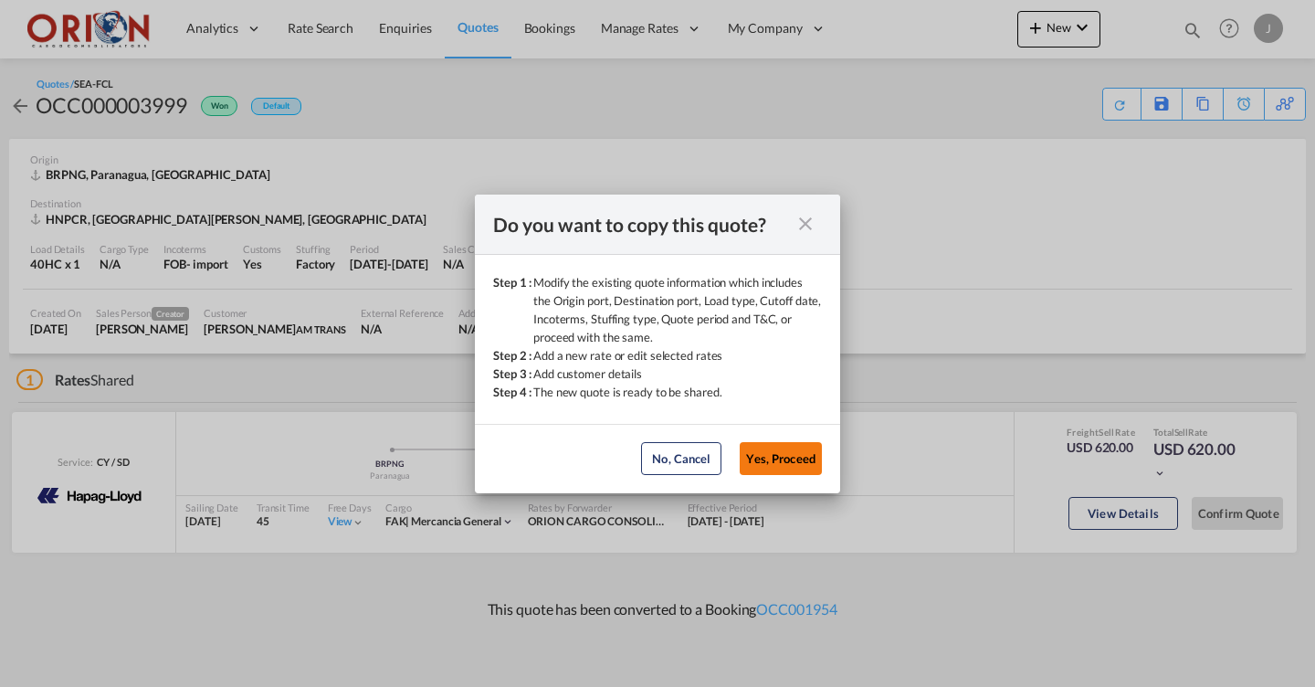
click at [796, 446] on button "Yes, Proceed" at bounding box center [781, 458] width 82 height 33
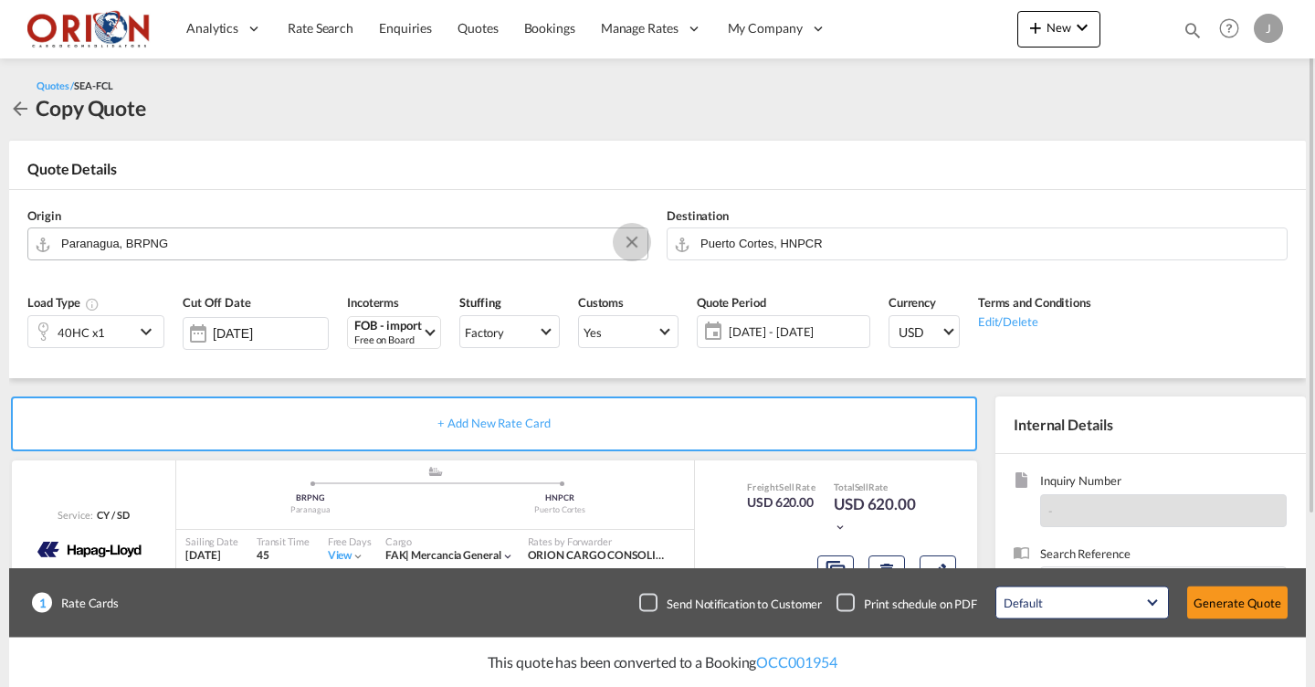
click at [632, 241] on button "Clear Input" at bounding box center [631, 241] width 27 height 27
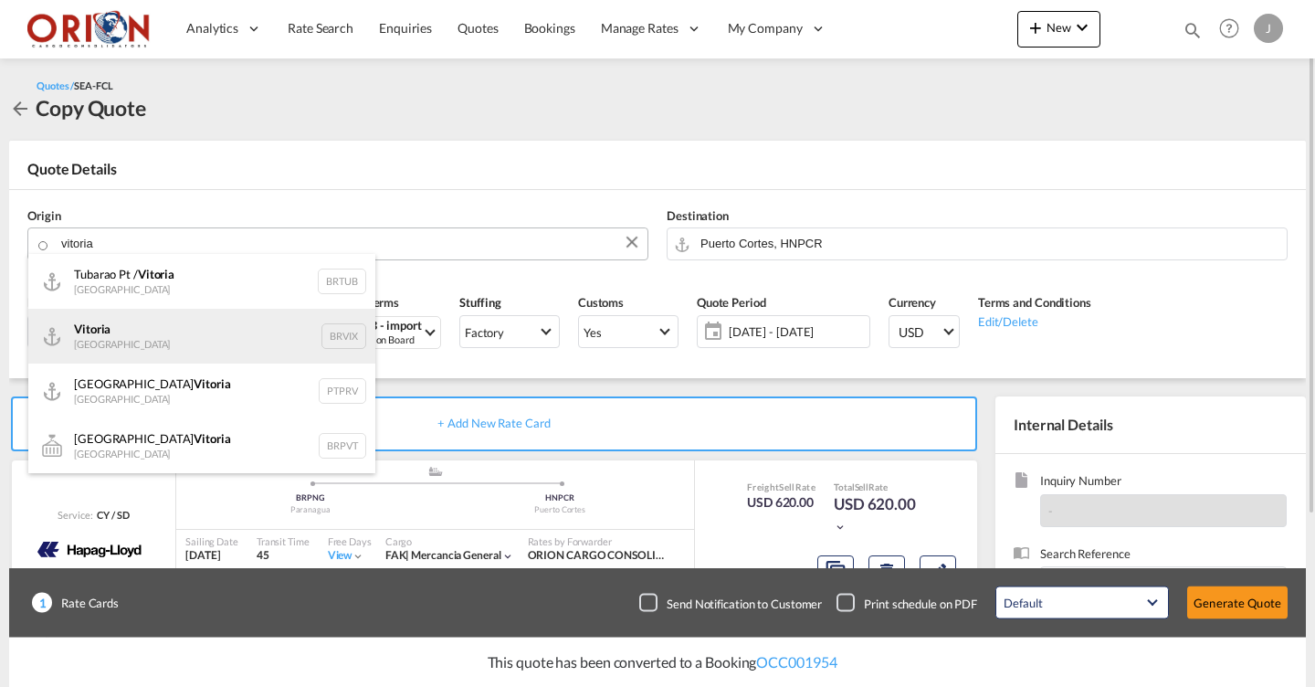
click at [236, 326] on div "Vitoria [GEOGRAPHIC_DATA] BRVIX" at bounding box center [201, 336] width 347 height 55
type input "[GEOGRAPHIC_DATA], BRVIX"
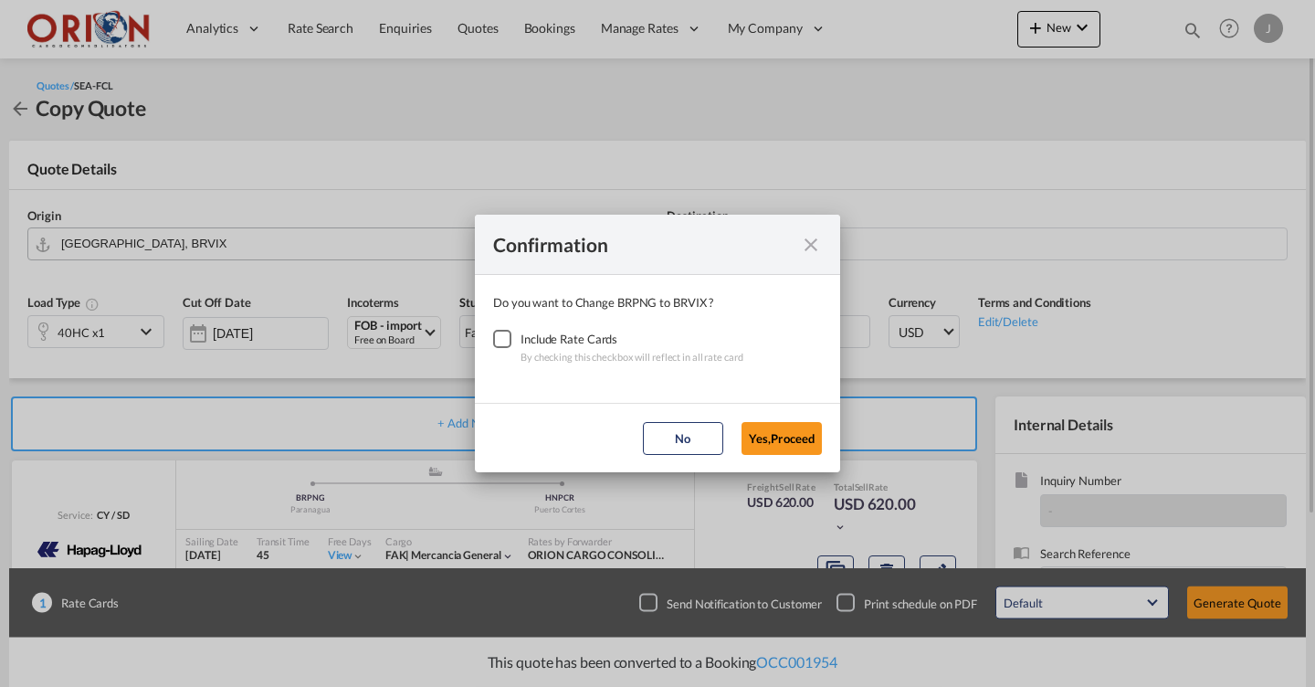
click at [500, 339] on div "Checkbox No Ink" at bounding box center [502, 339] width 18 height 18
click at [769, 441] on button "Yes,Proceed" at bounding box center [781, 438] width 80 height 33
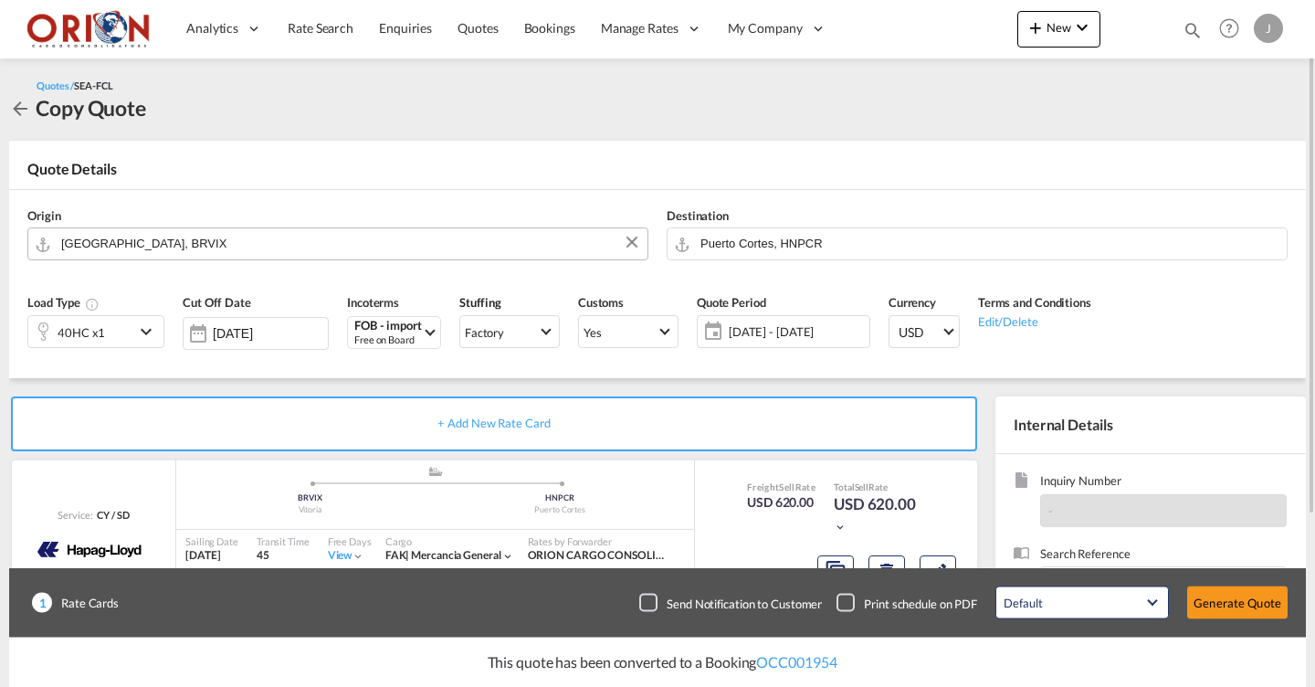
click at [121, 321] on div "40HC x1" at bounding box center [81, 331] width 106 height 31
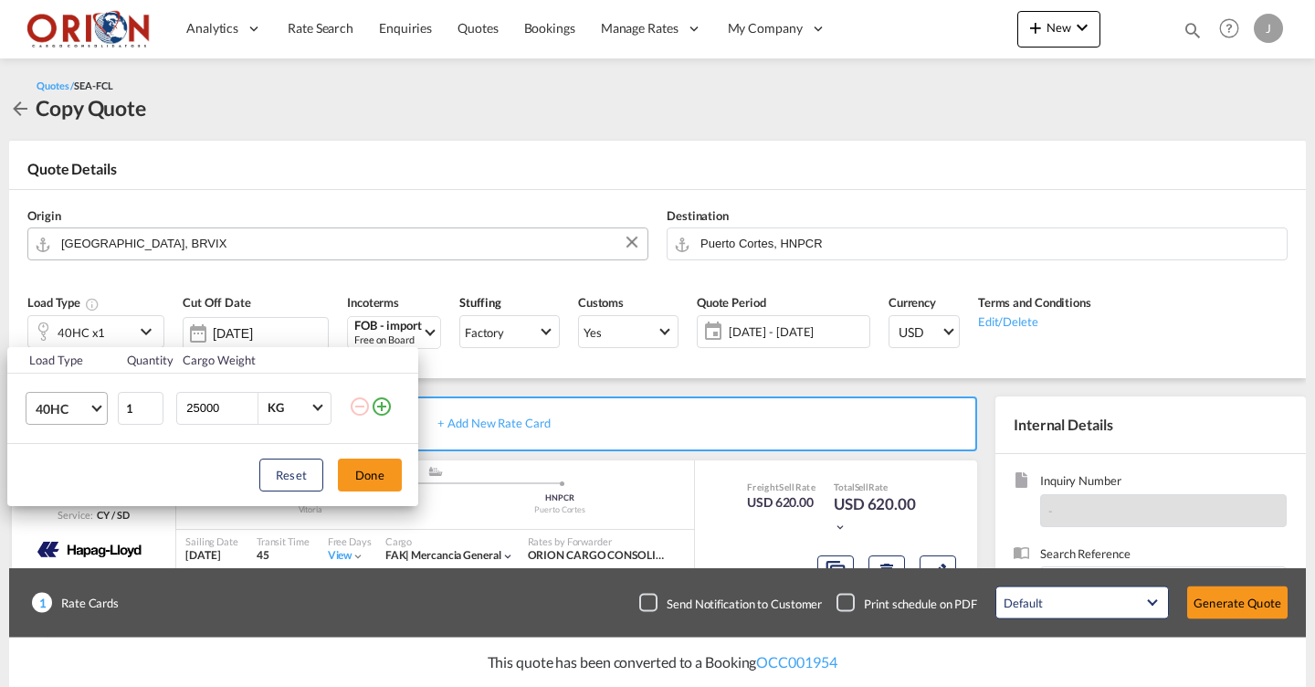
click at [82, 400] on md-select-value "40HC" at bounding box center [70, 408] width 73 height 31
click at [78, 319] on md-option "20GP" at bounding box center [83, 321] width 124 height 44
click at [354, 479] on button "Done" at bounding box center [370, 474] width 64 height 33
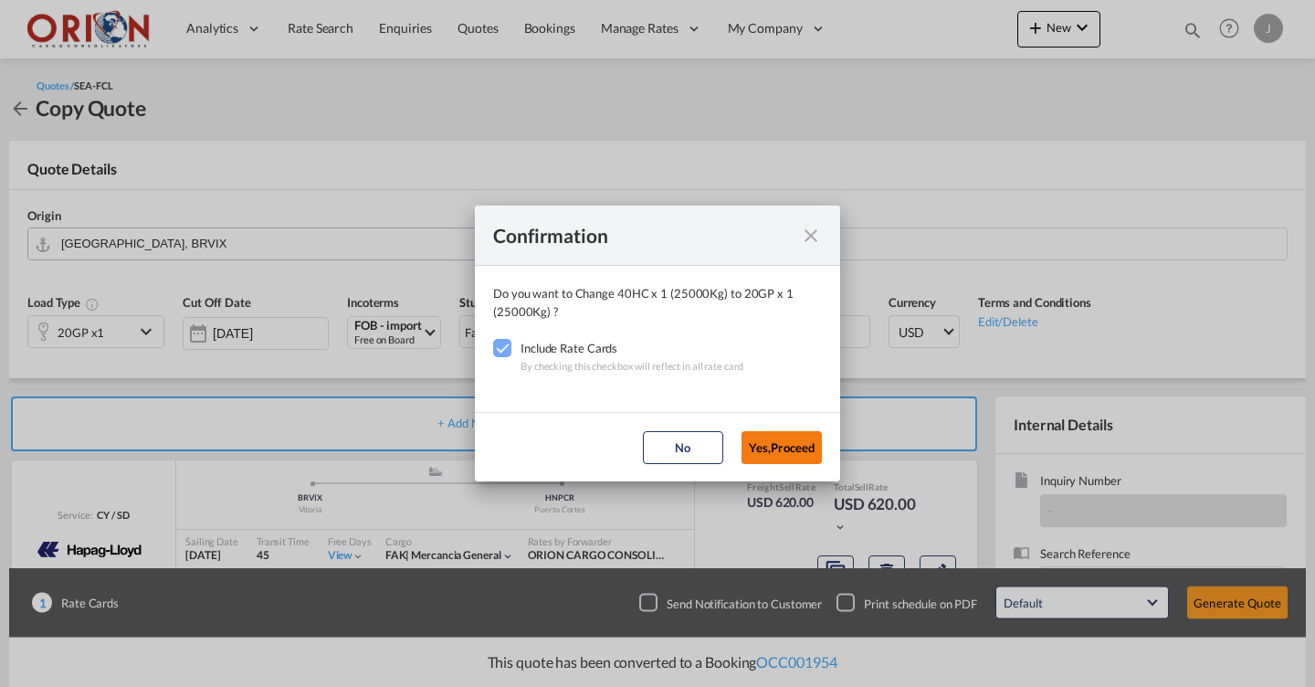
click at [773, 433] on button "Yes,Proceed" at bounding box center [781, 447] width 80 height 33
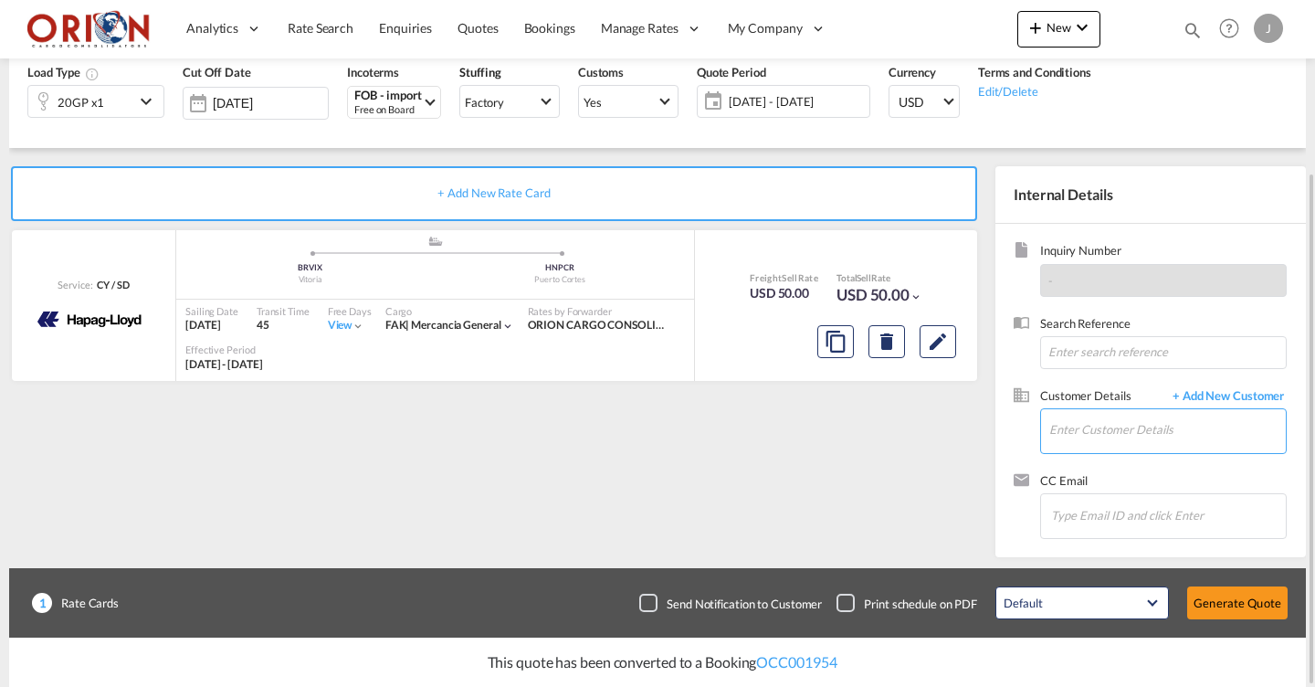
click at [1075, 436] on input "Enter Customer Details" at bounding box center [1167, 429] width 236 height 41
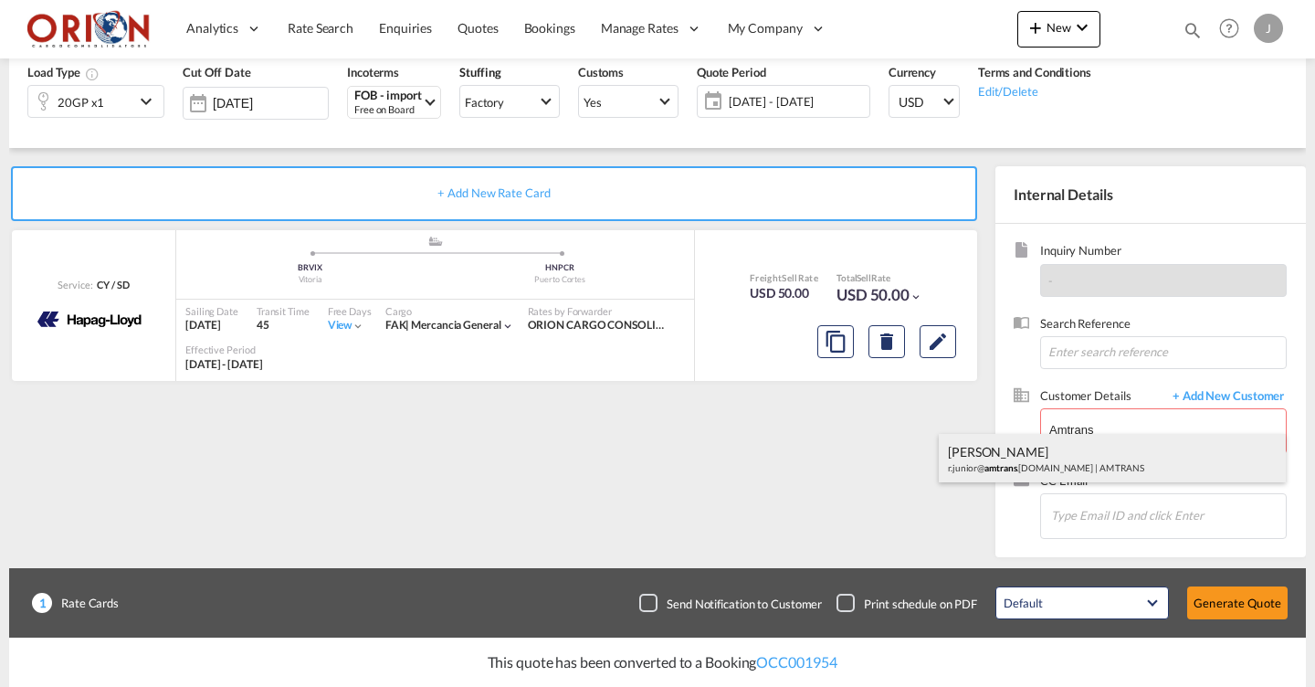
drag, startPoint x: 1056, startPoint y: 457, endPoint x: 1036, endPoint y: 464, distance: 20.5
click at [1036, 464] on div "[PERSON_NAME]junior@ amtrans .[DOMAIN_NAME] | AM TRANS" at bounding box center [1112, 458] width 347 height 49
type input "AM TRANS, [PERSON_NAME], [EMAIL_ADDRESS][DOMAIN_NAME]"
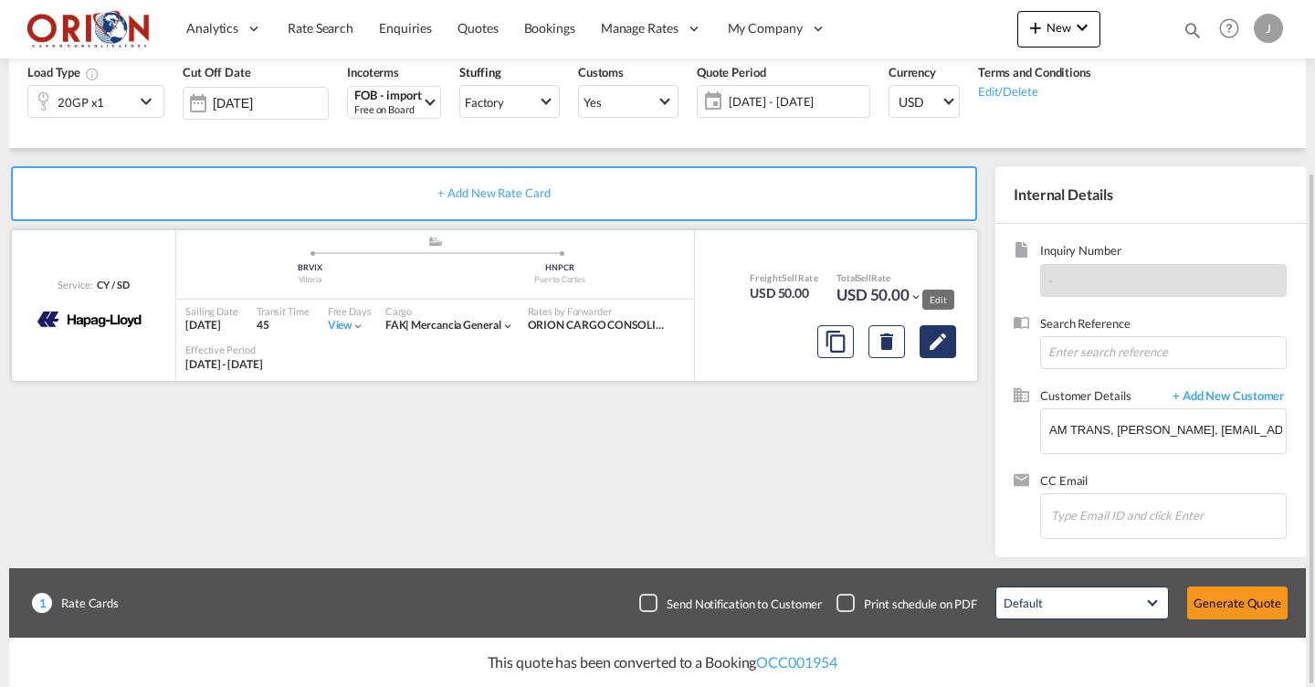
click at [923, 334] on button "Edit" at bounding box center [938, 341] width 37 height 33
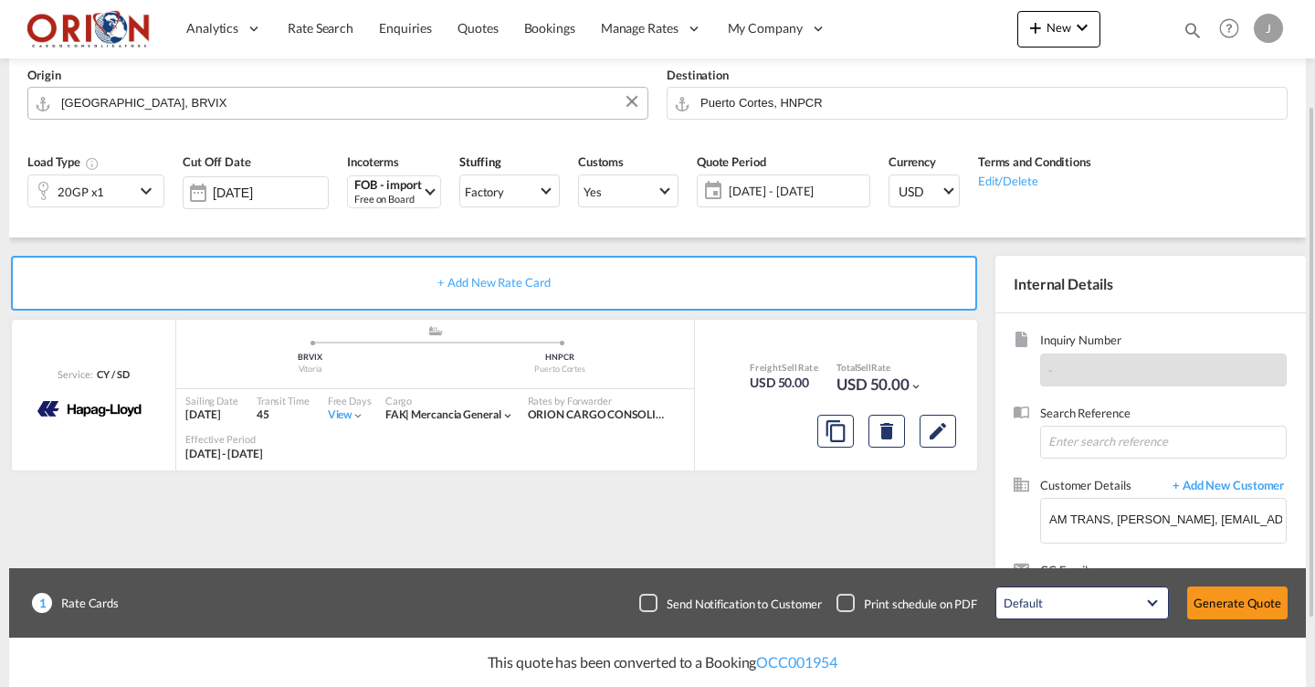
click at [773, 188] on span "[DATE] - [DATE]" at bounding box center [797, 191] width 136 height 16
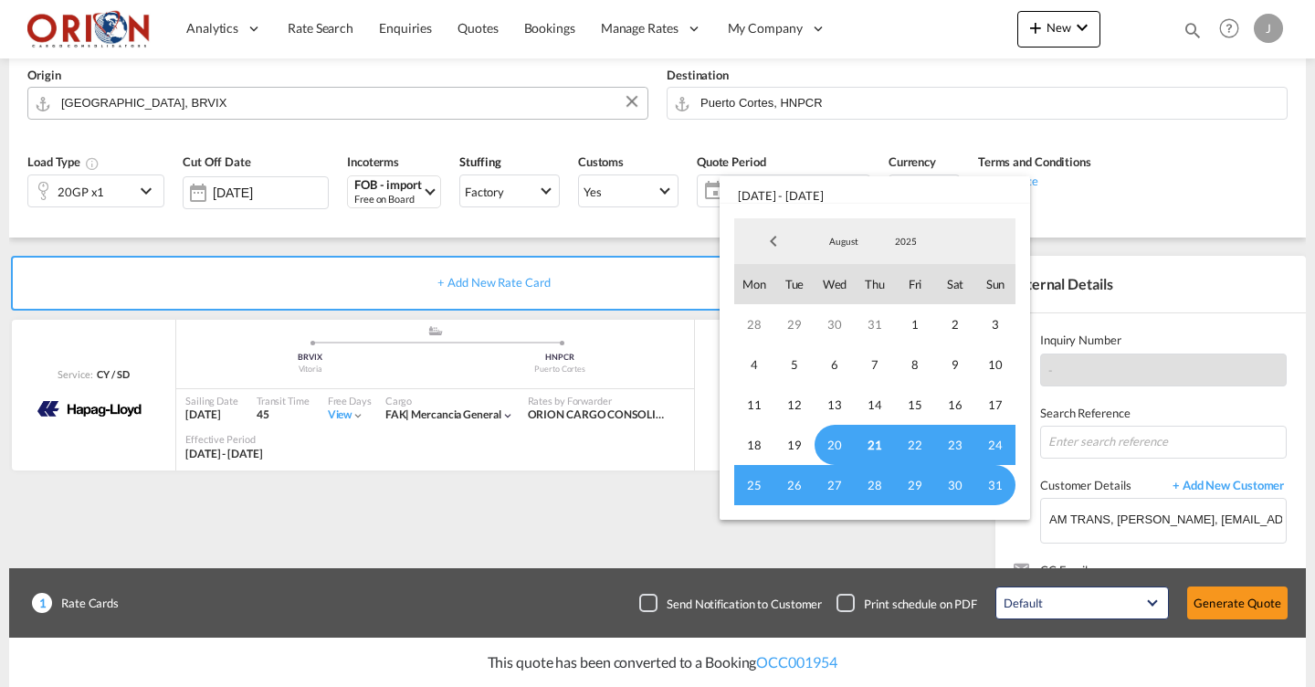
click at [867, 455] on span "21" at bounding box center [875, 445] width 40 height 40
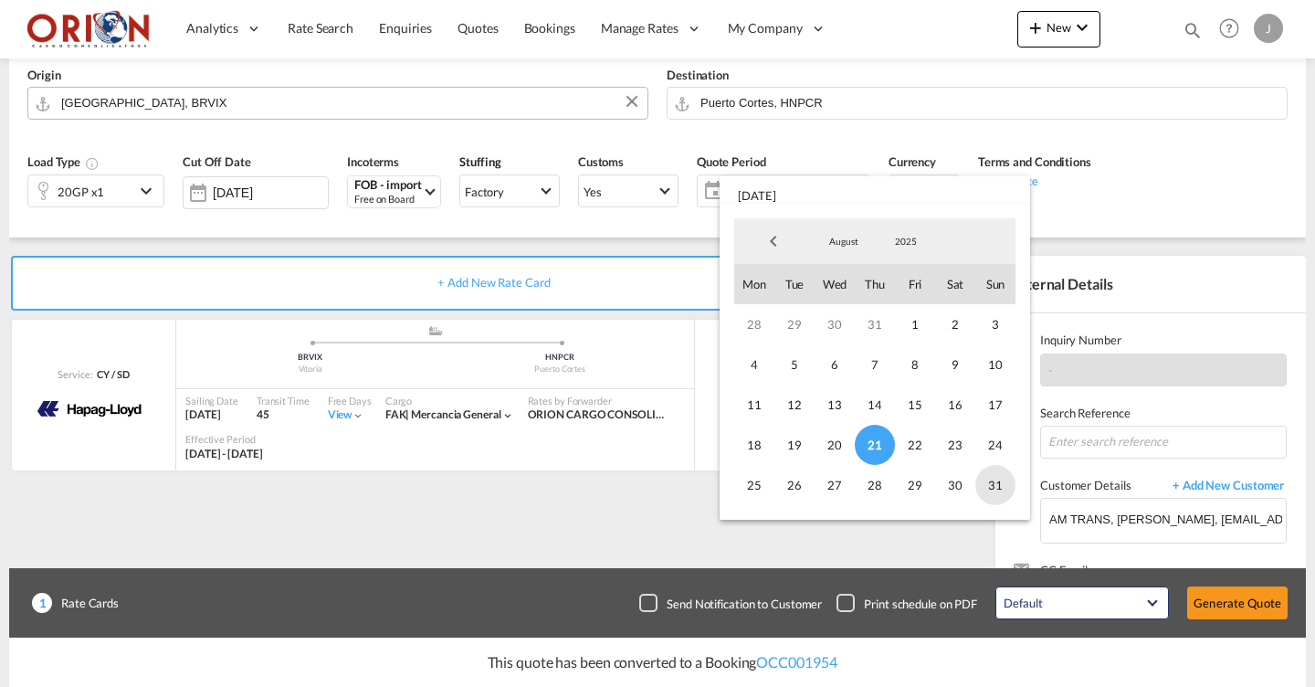
click at [991, 496] on span "31" at bounding box center [995, 485] width 40 height 40
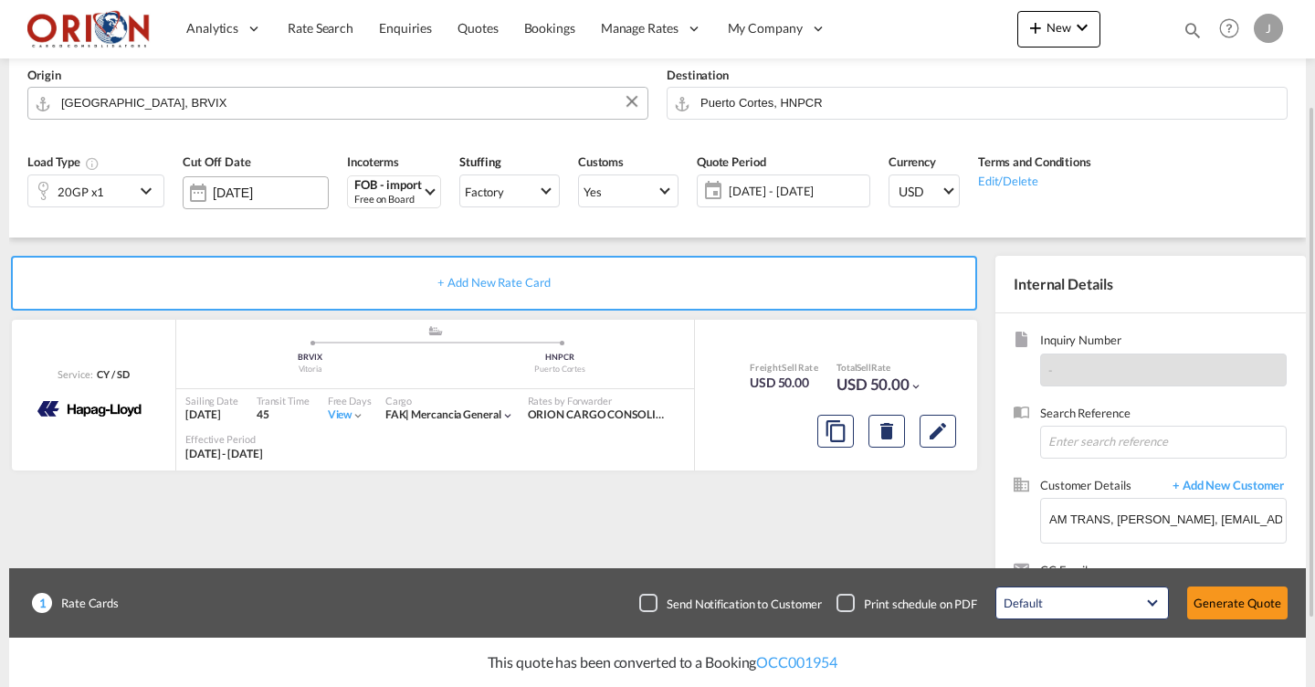
click at [286, 176] on div "[DATE]" at bounding box center [256, 192] width 146 height 33
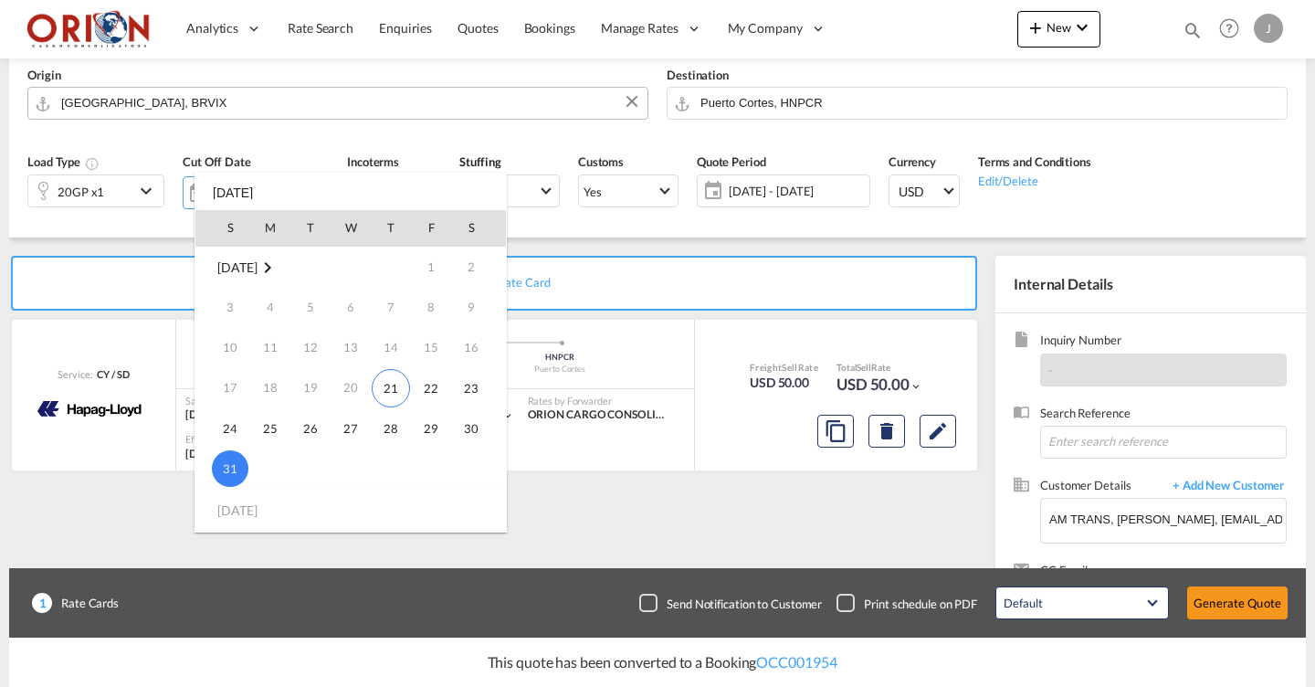
click at [246, 466] on span "31" at bounding box center [230, 468] width 37 height 37
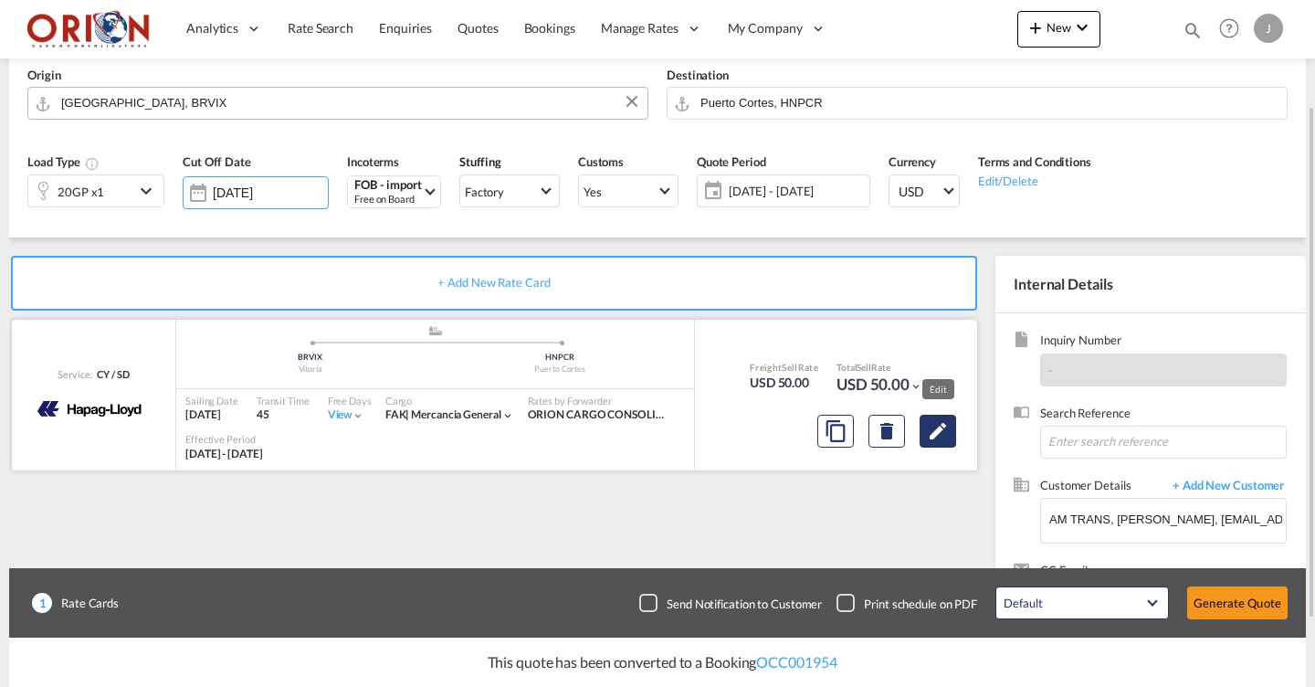
click at [932, 429] on md-icon "Edit" at bounding box center [938, 431] width 22 height 22
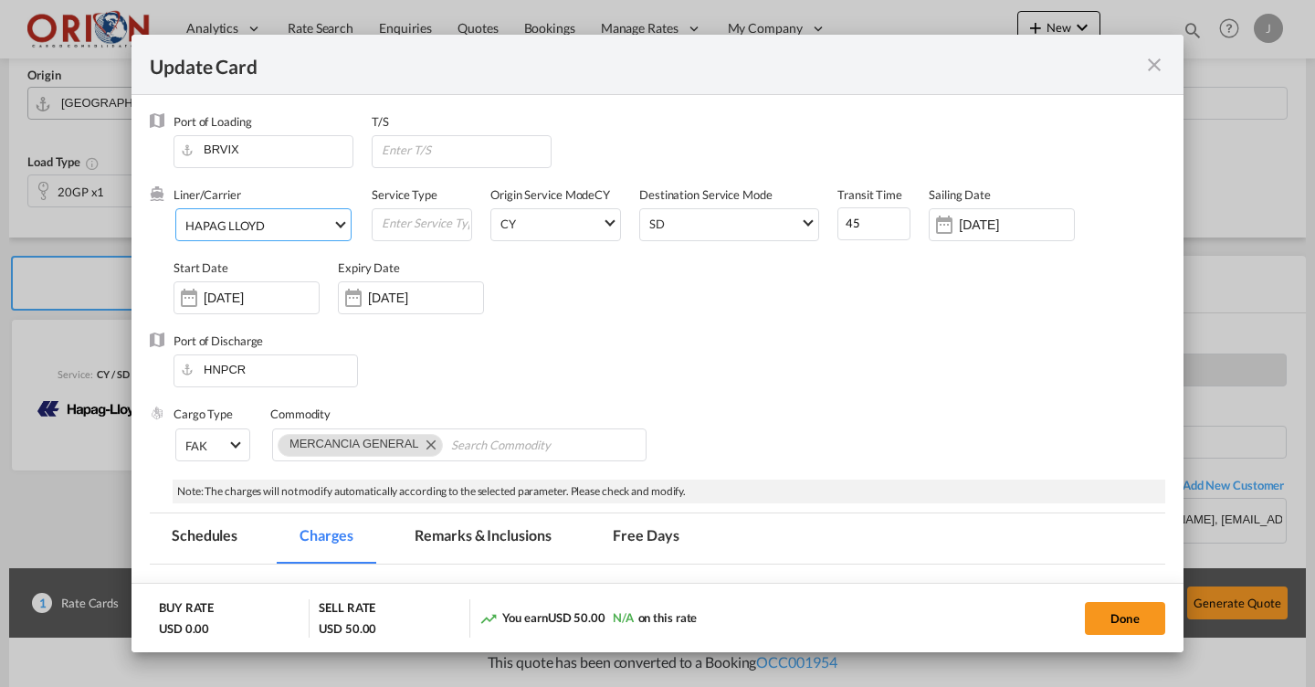
click at [205, 222] on div "HAPAG LLOYD" at bounding box center [224, 225] width 79 height 15
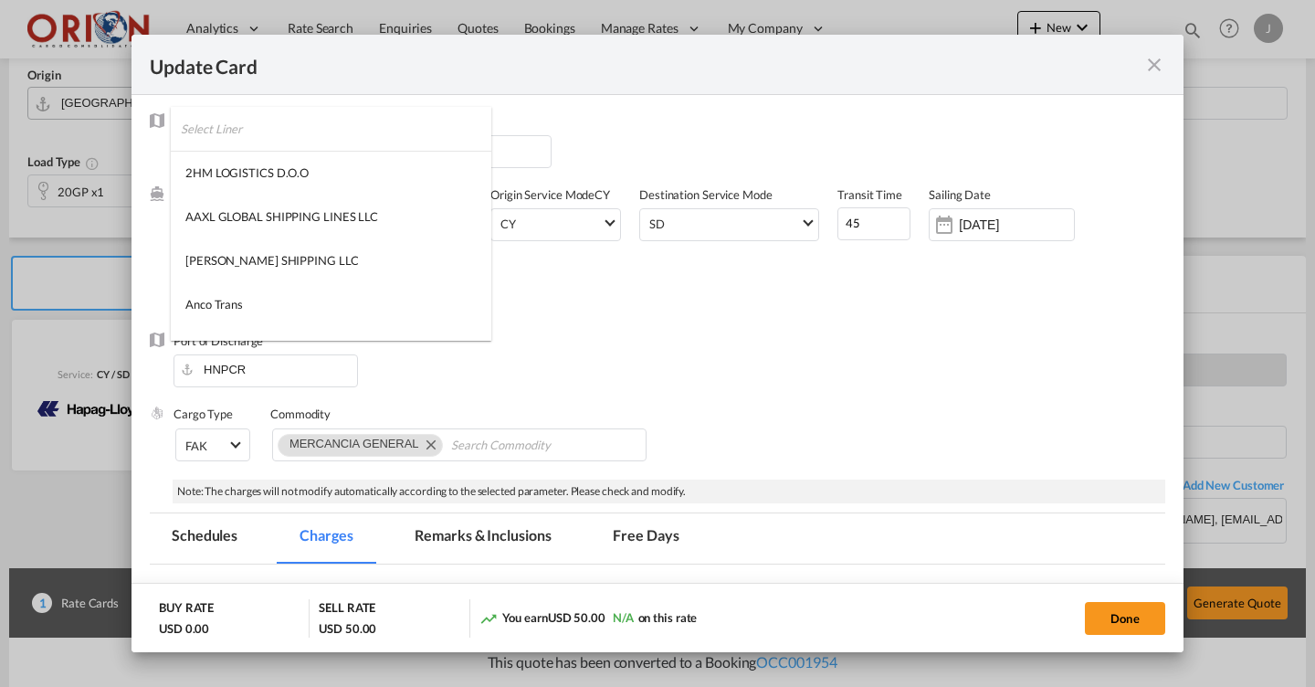
type md-option "12"
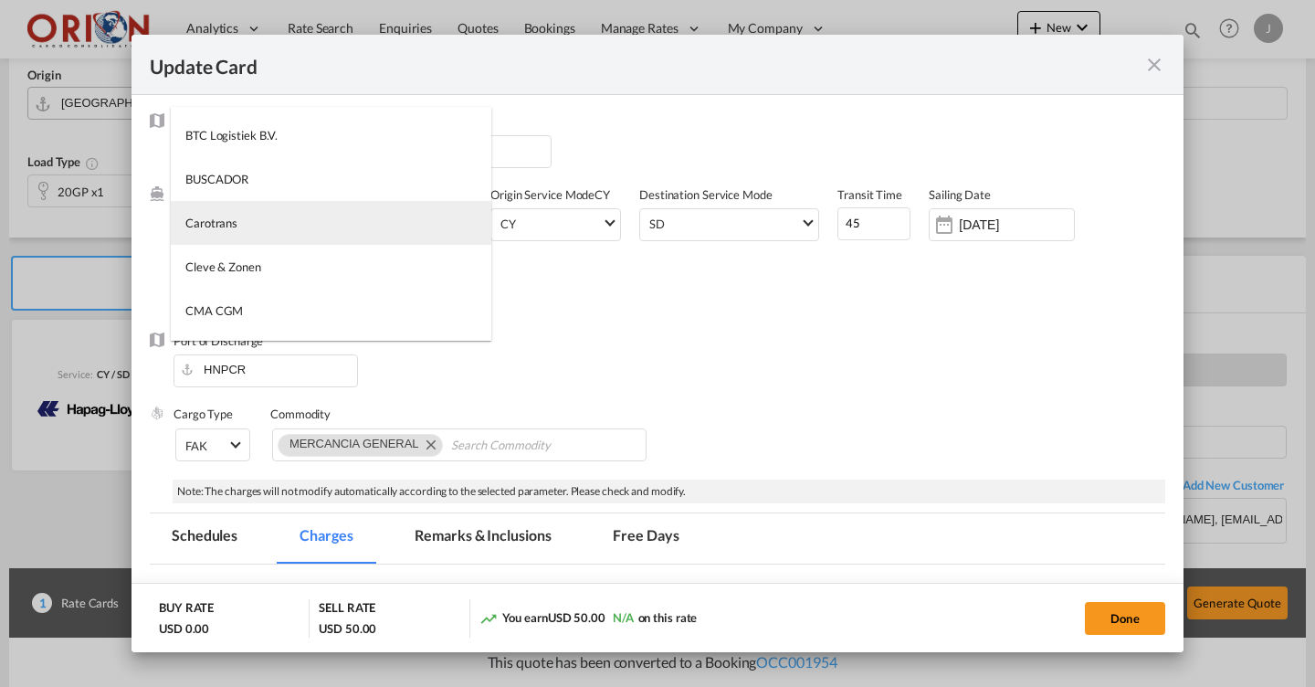
type md-option "795"
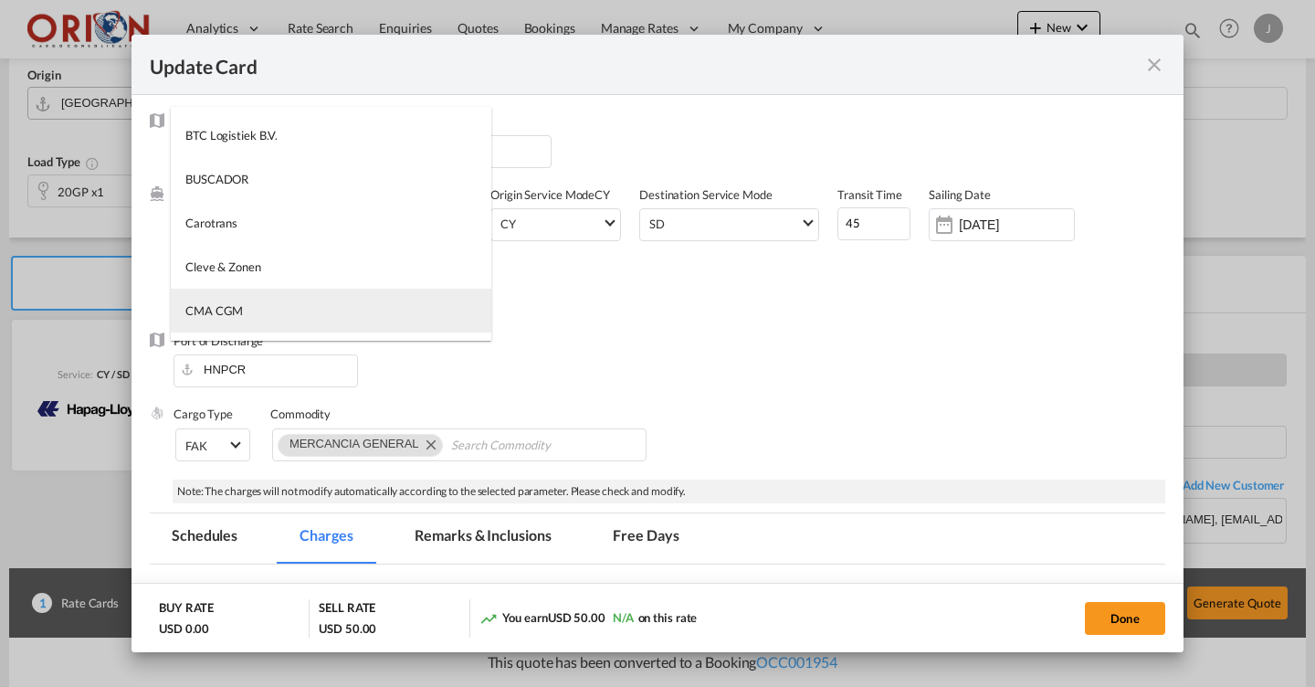
click at [203, 306] on div "CMA CGM" at bounding box center [214, 310] width 58 height 16
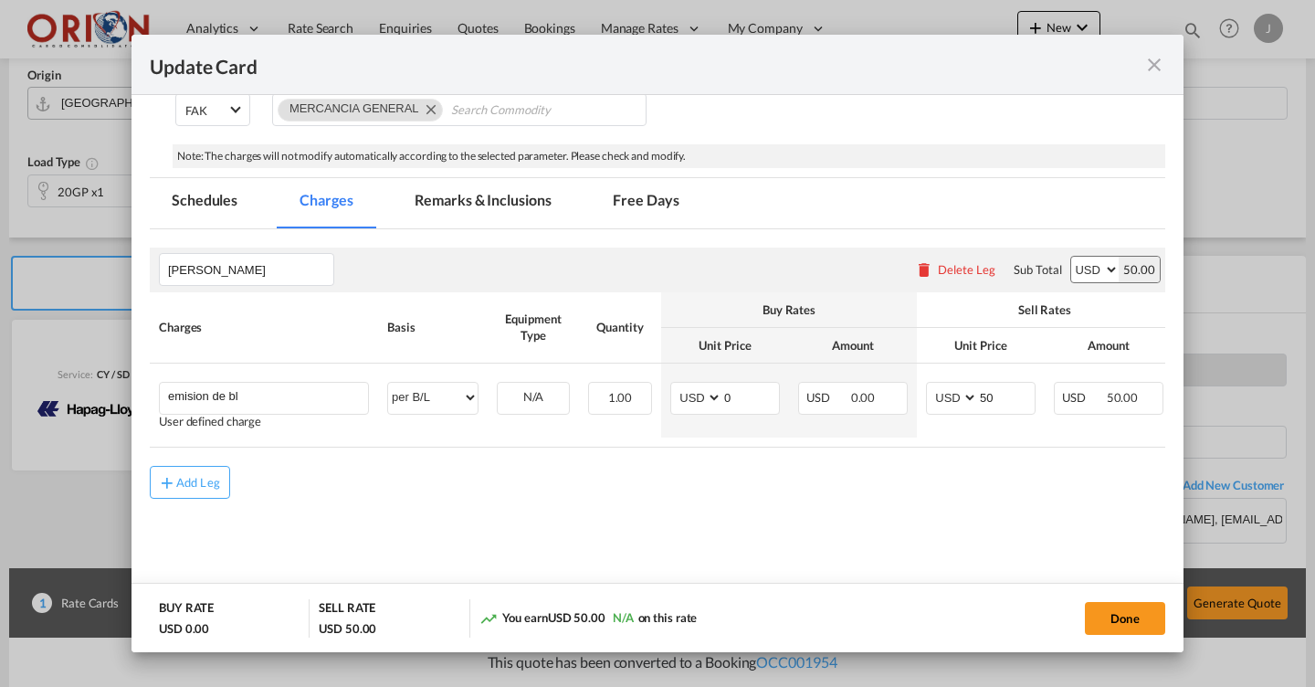
scroll to position [0, 0]
click at [315, 390] on input "emision de bl" at bounding box center [268, 396] width 200 height 27
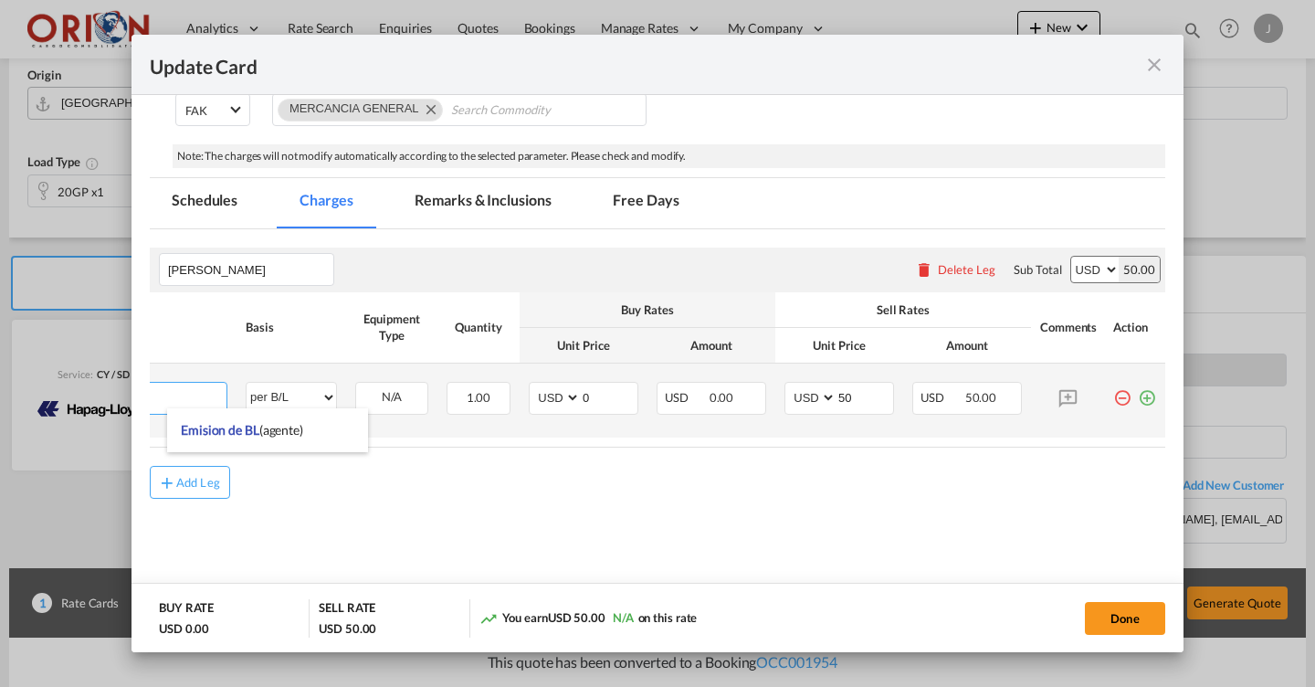
scroll to position [0, 142]
click at [1149, 394] on md-icon "icon-plus-circle-outline green-400-fg" at bounding box center [1147, 391] width 18 height 18
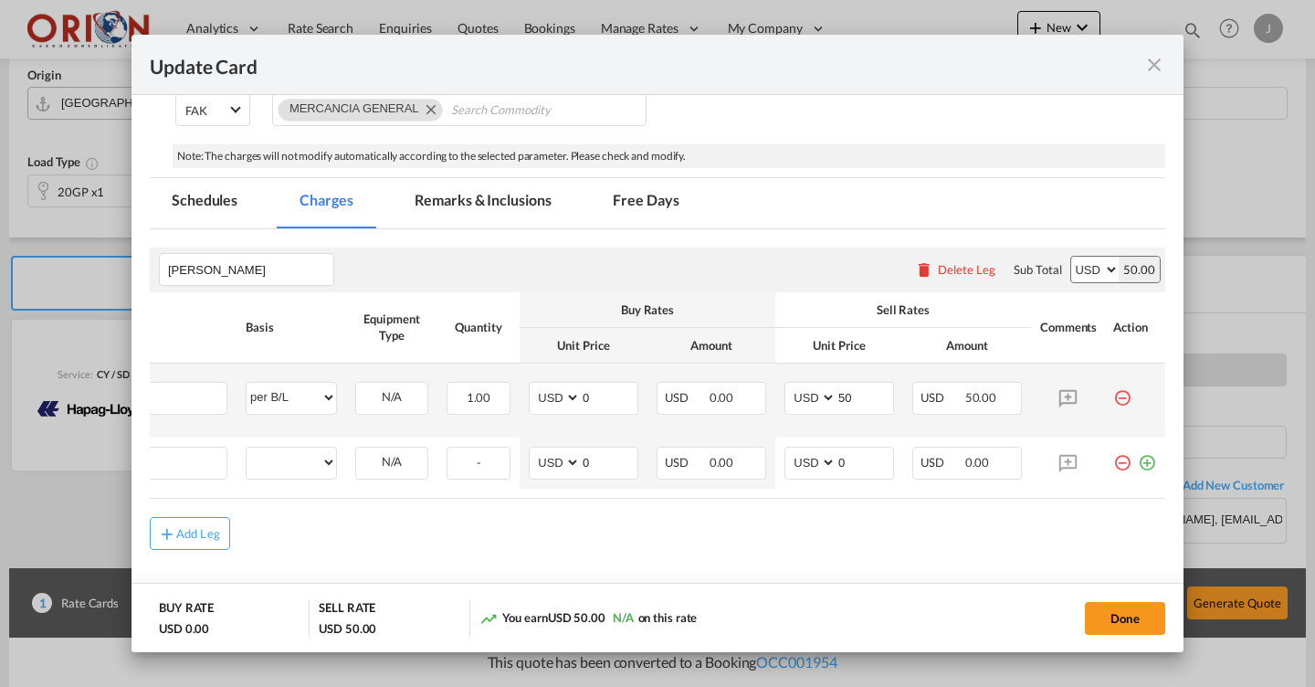
scroll to position [0, 0]
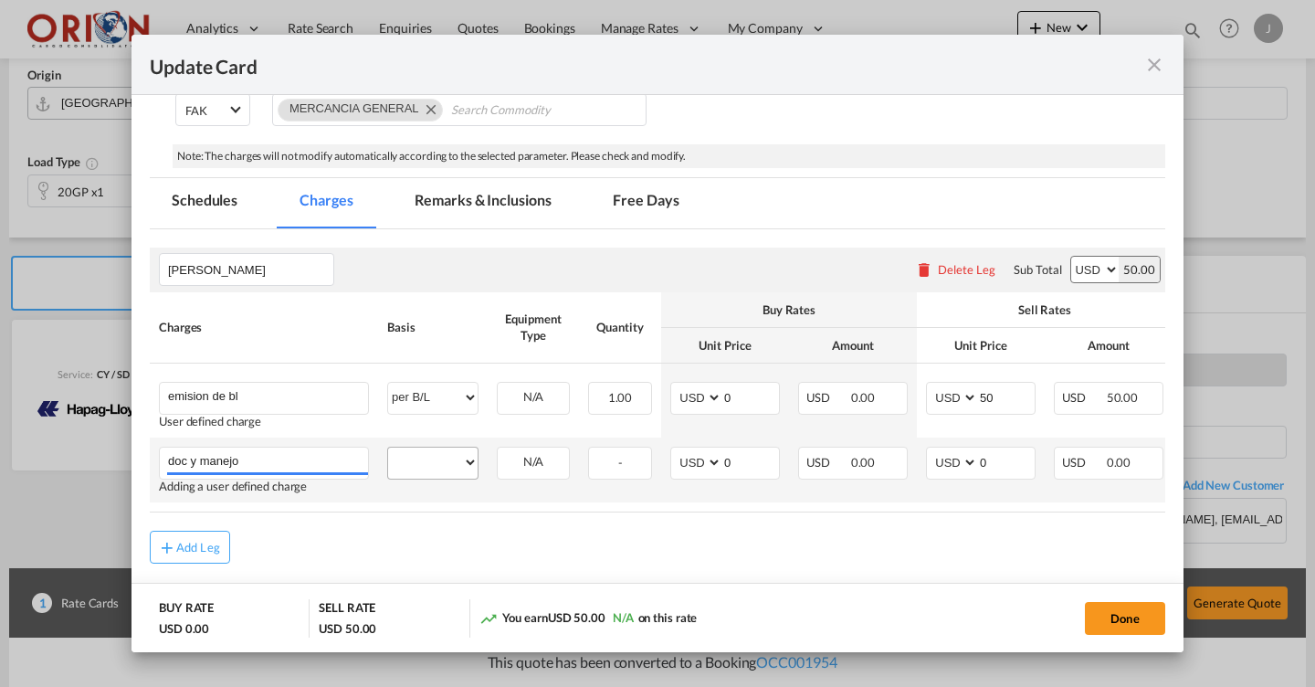
type input "doc y manejo"
select select "per equipment"
click at [1004, 463] on input "0" at bounding box center [1006, 460] width 57 height 27
type input "120"
select select "20GP"
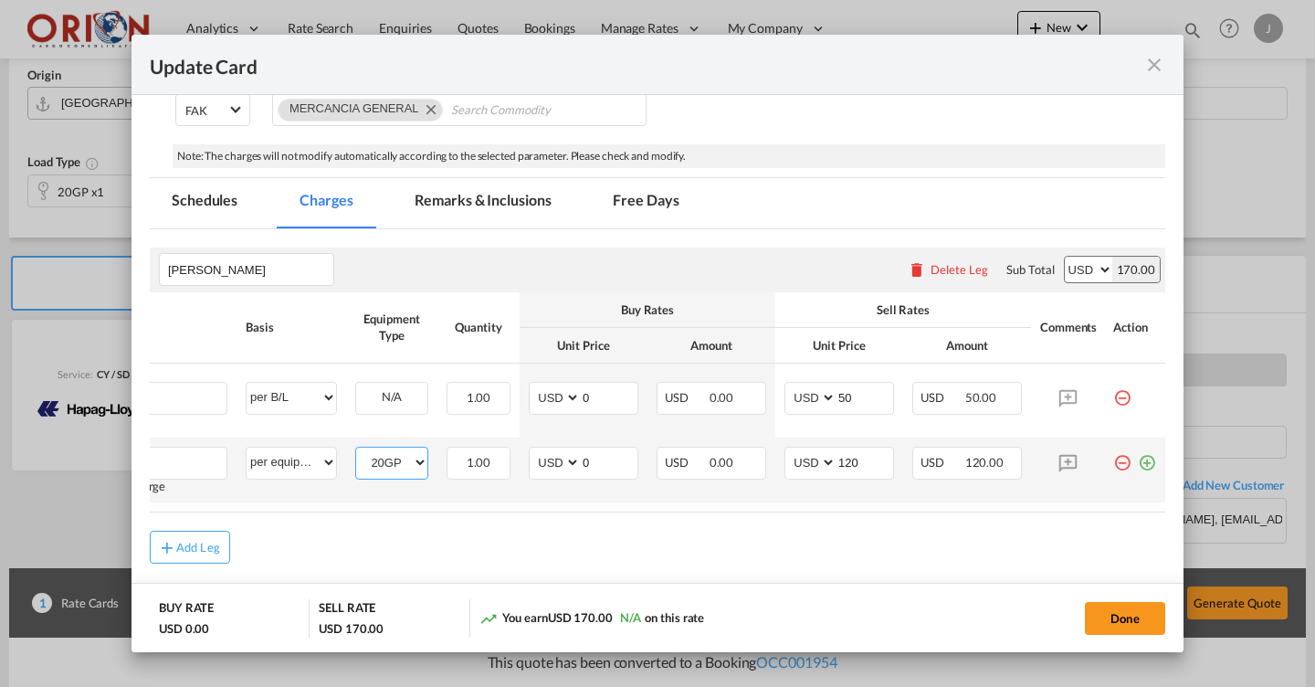
scroll to position [0, 142]
click at [1144, 461] on md-icon "icon-plus-circle-outline green-400-fg" at bounding box center [1147, 456] width 18 height 18
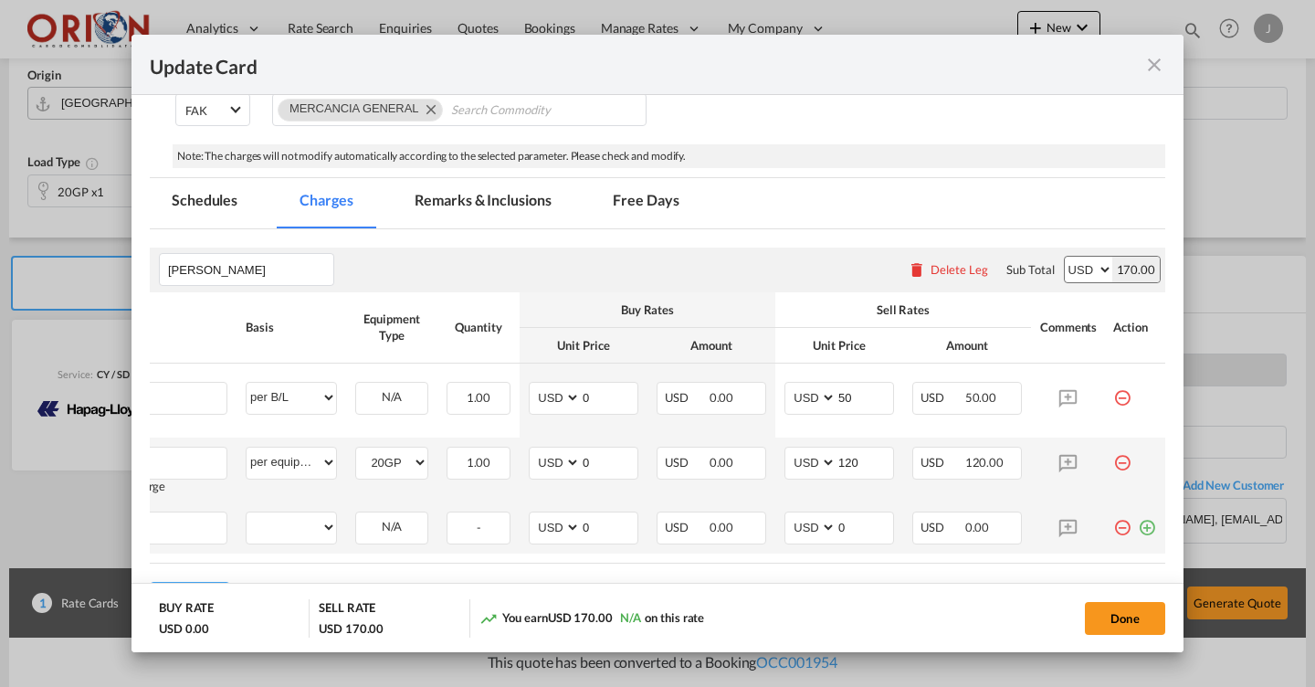
scroll to position [0, 0]
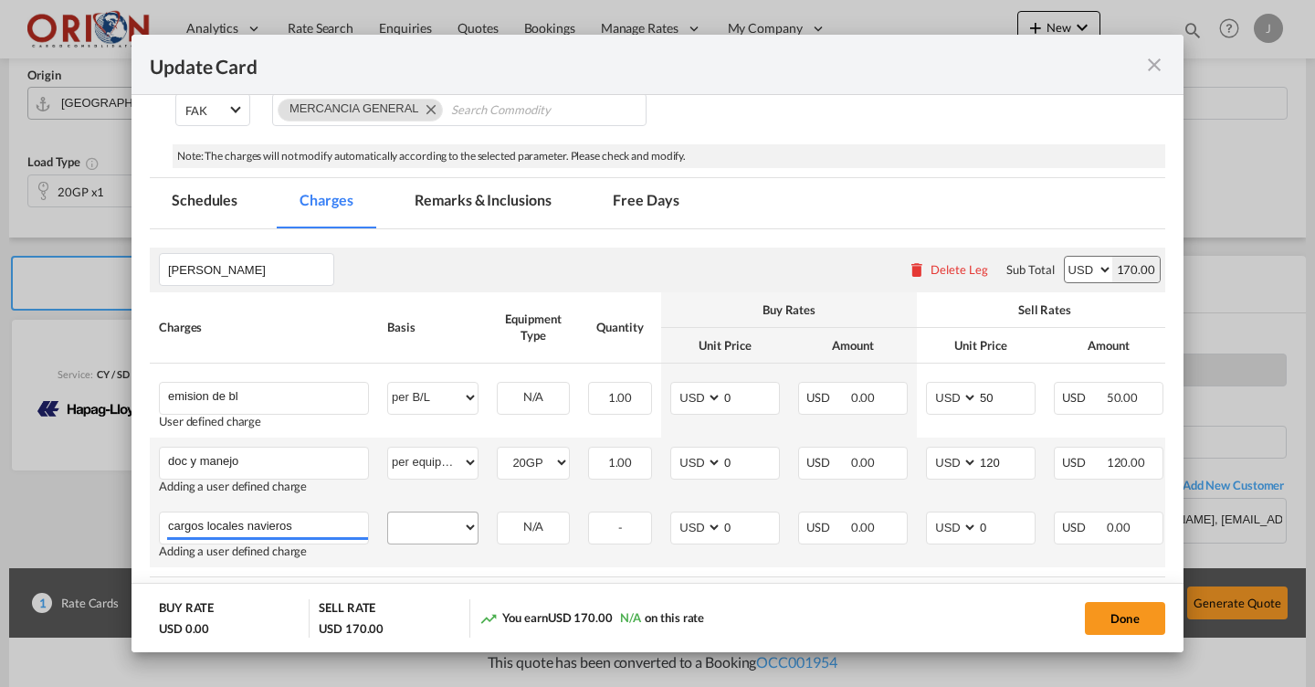
type input "cargos locales navieros"
select select "per equipment"
select select "20GP"
click at [1021, 526] on input "0" at bounding box center [1006, 525] width 57 height 27
type input "440"
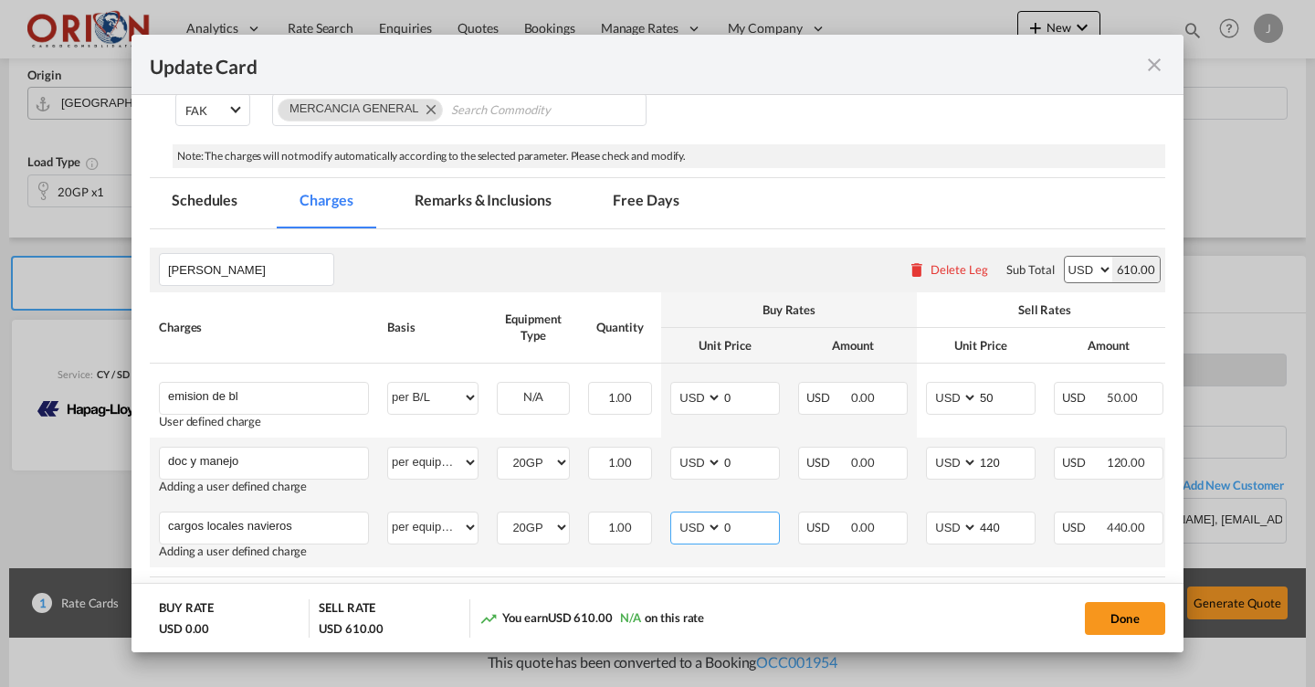
click at [747, 521] on input "0" at bounding box center [750, 525] width 57 height 27
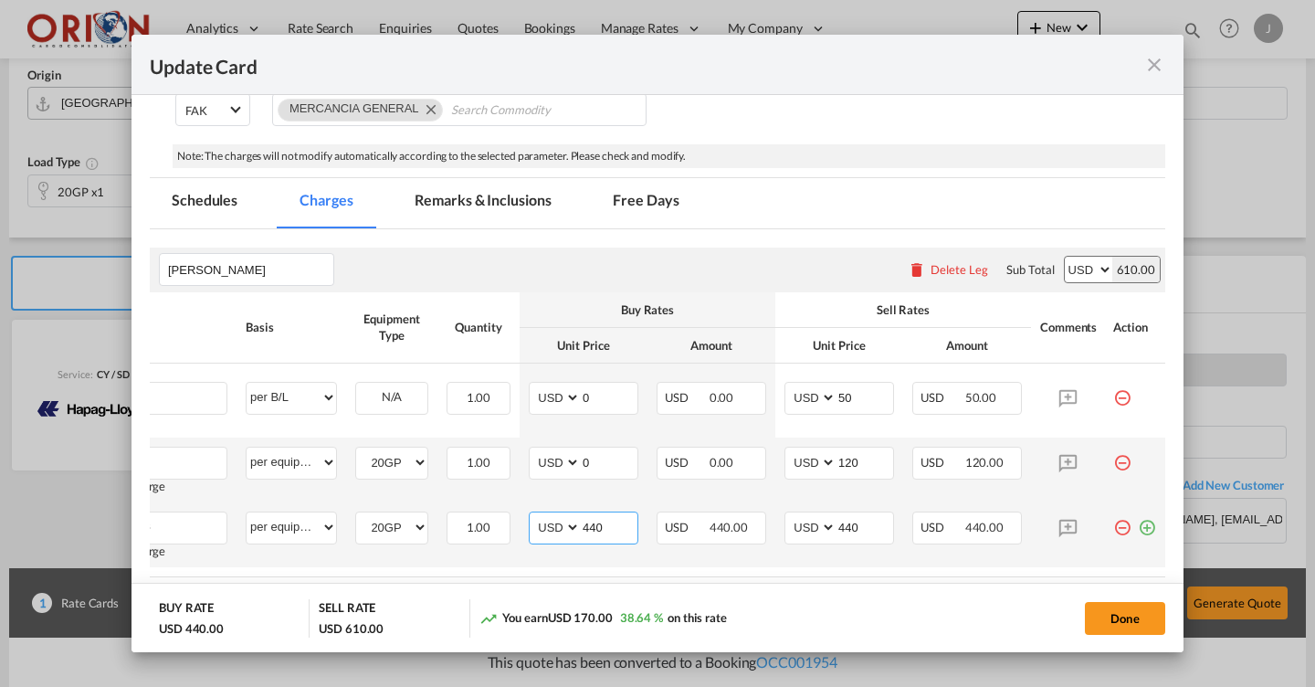
scroll to position [0, 142]
type input "440"
click at [1143, 528] on md-icon "icon-plus-circle-outline green-400-fg" at bounding box center [1147, 520] width 18 height 18
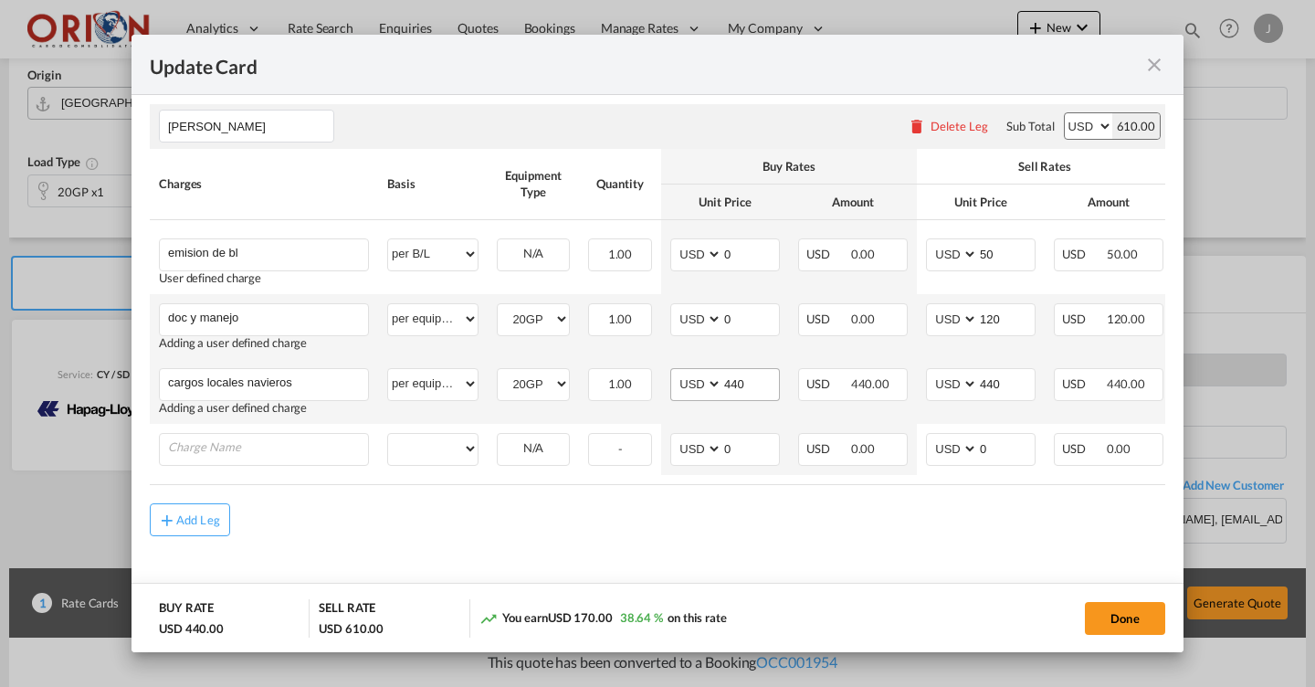
scroll to position [484, 0]
type input "g"
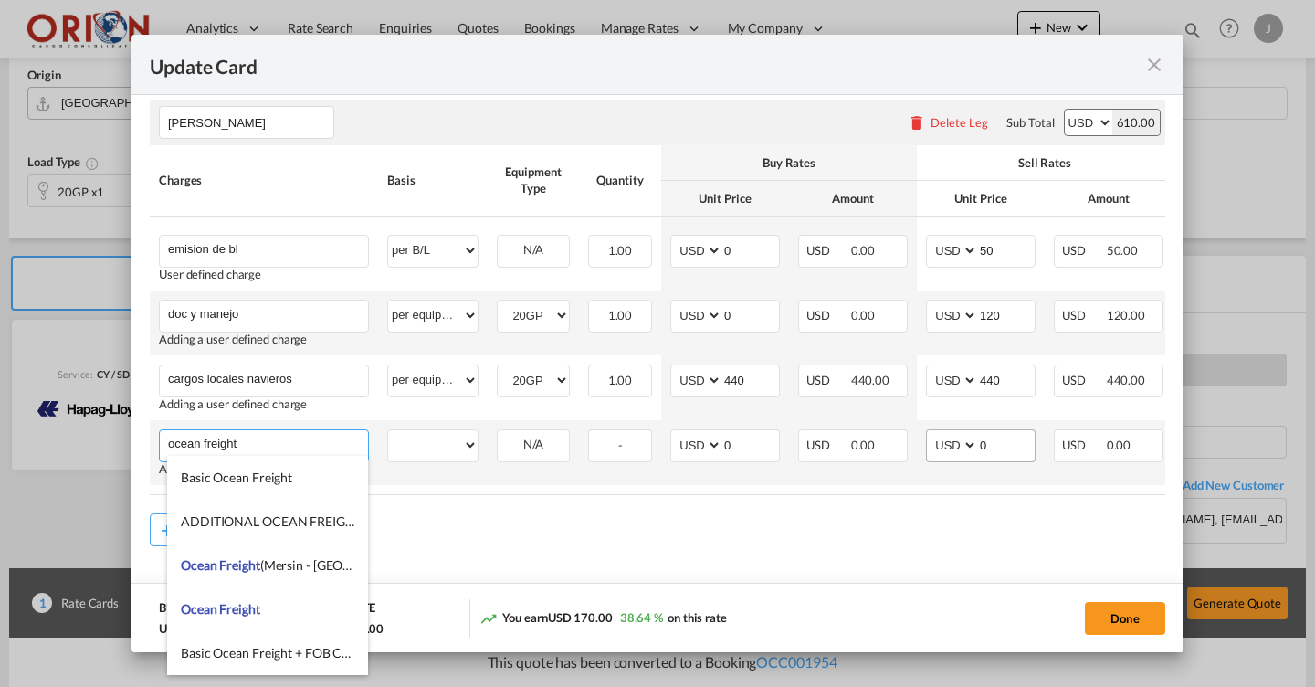
type input "ocean freight"
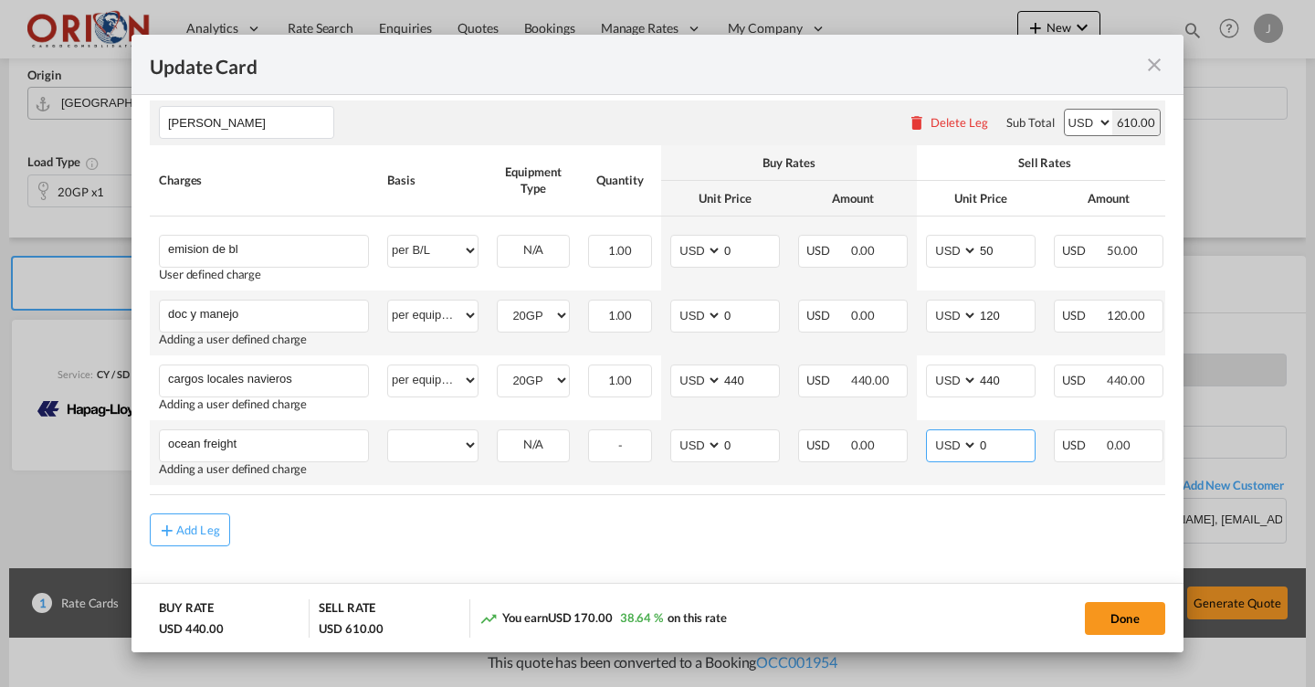
click at [999, 440] on input "0" at bounding box center [1006, 443] width 57 height 27
type input "2780"
select select "per equipment"
click at [756, 438] on input "0" at bounding box center [750, 443] width 57 height 27
select select "20GP"
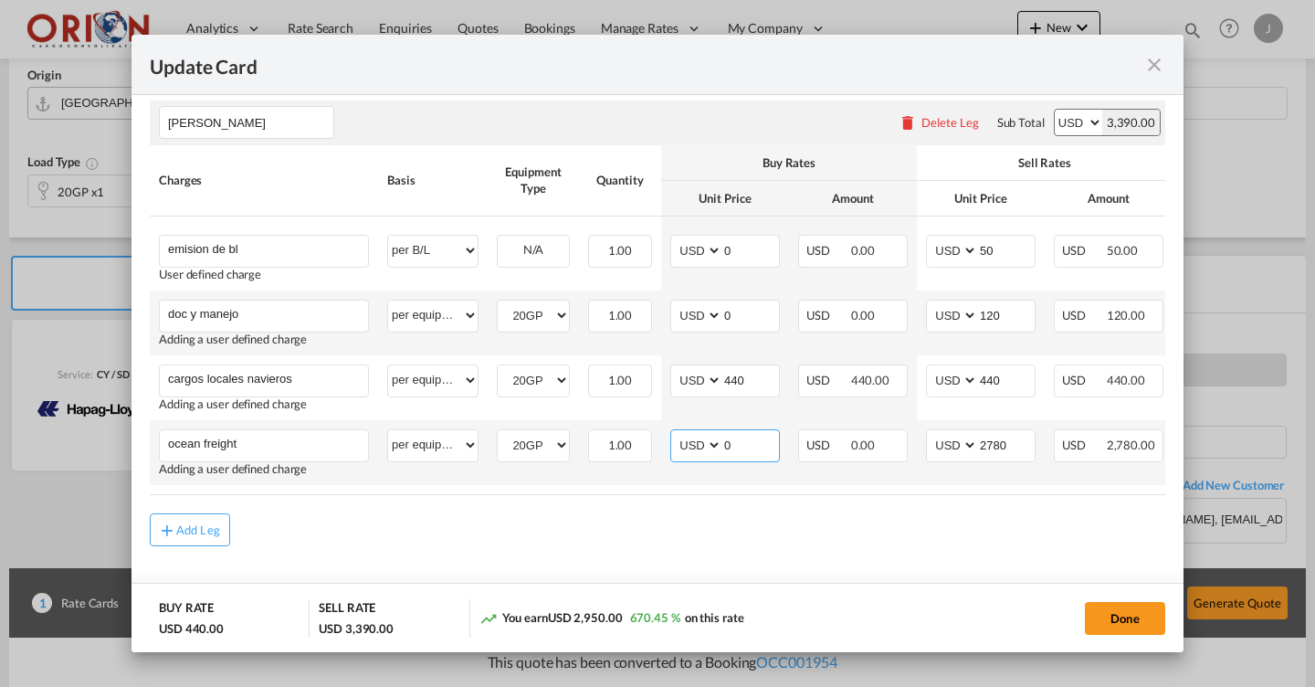
click at [740, 443] on input "0" at bounding box center [750, 443] width 57 height 27
type input "2670"
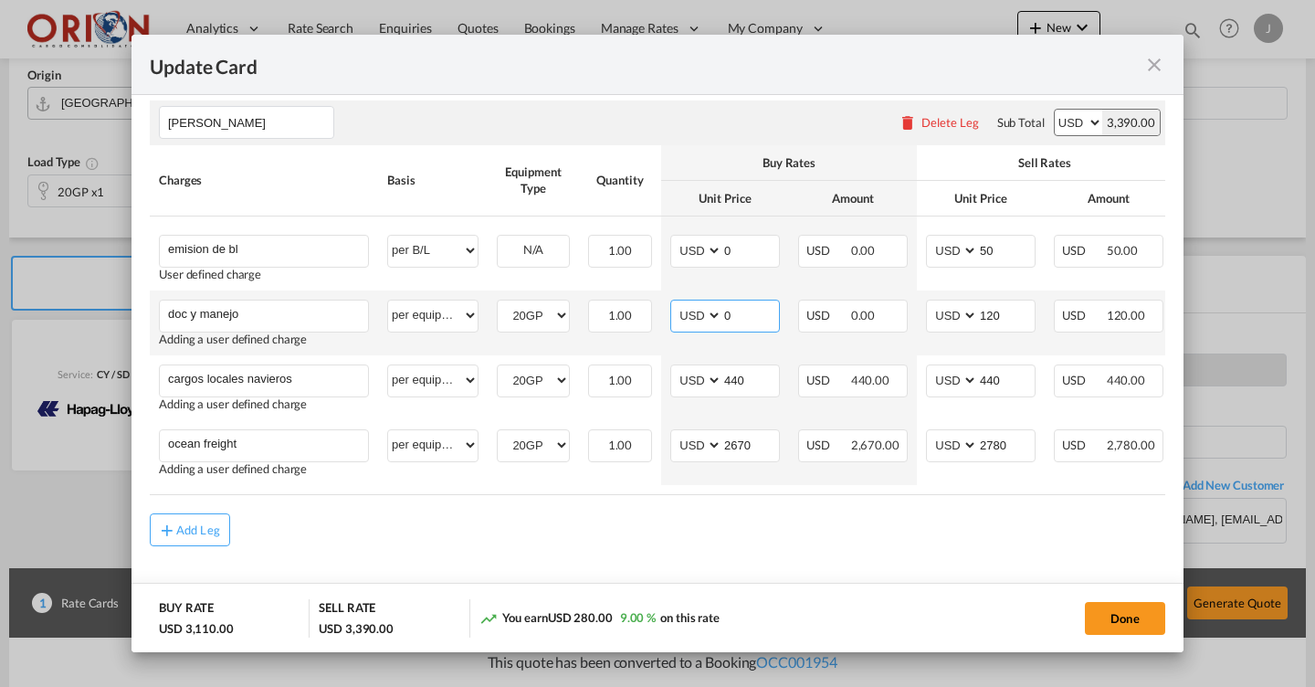
click at [750, 309] on input "0" at bounding box center [750, 313] width 57 height 27
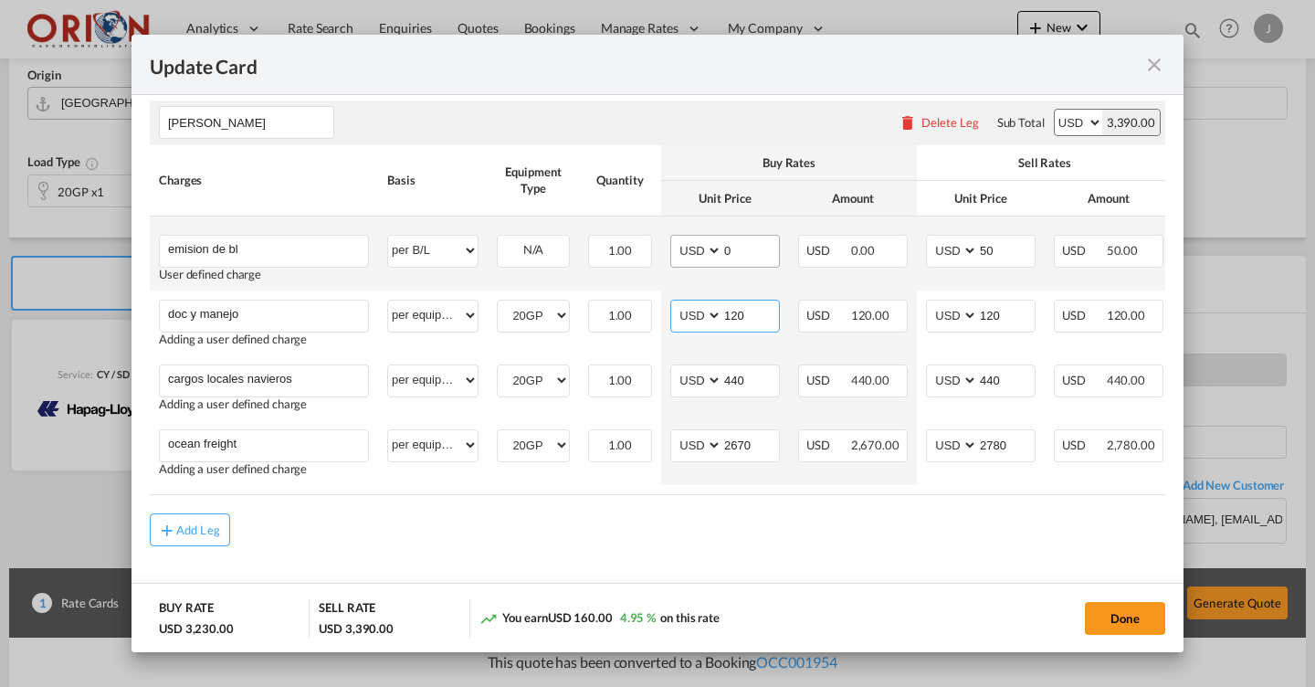
type input "120"
click at [755, 252] on input "0" at bounding box center [750, 249] width 57 height 27
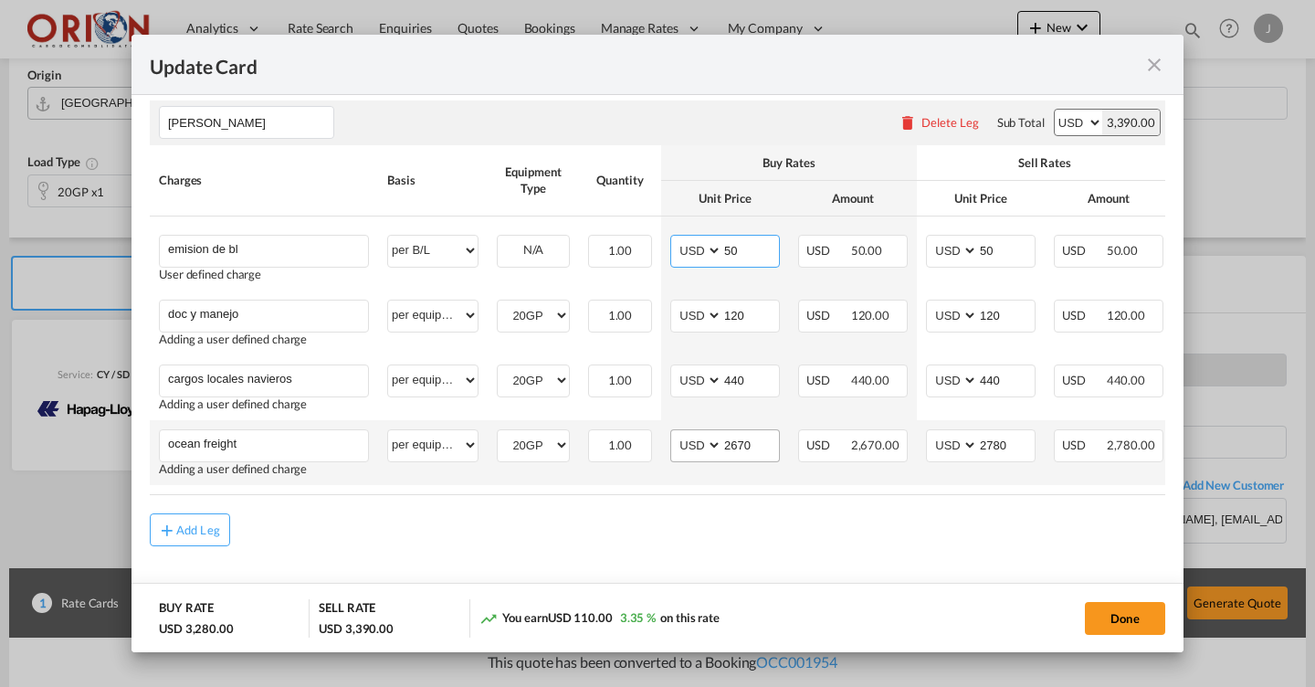
type input "50"
click at [755, 442] on input "2670" at bounding box center [750, 443] width 57 height 27
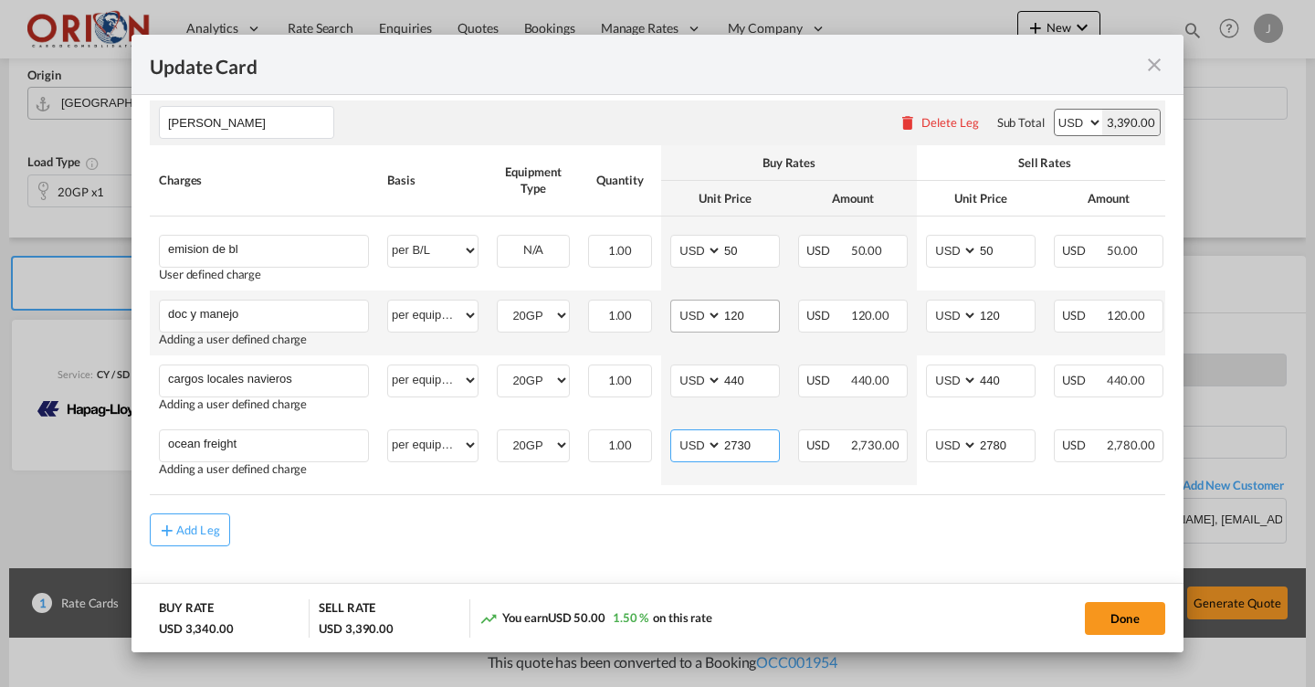
type input "2730"
click at [751, 323] on input "120" at bounding box center [750, 313] width 57 height 27
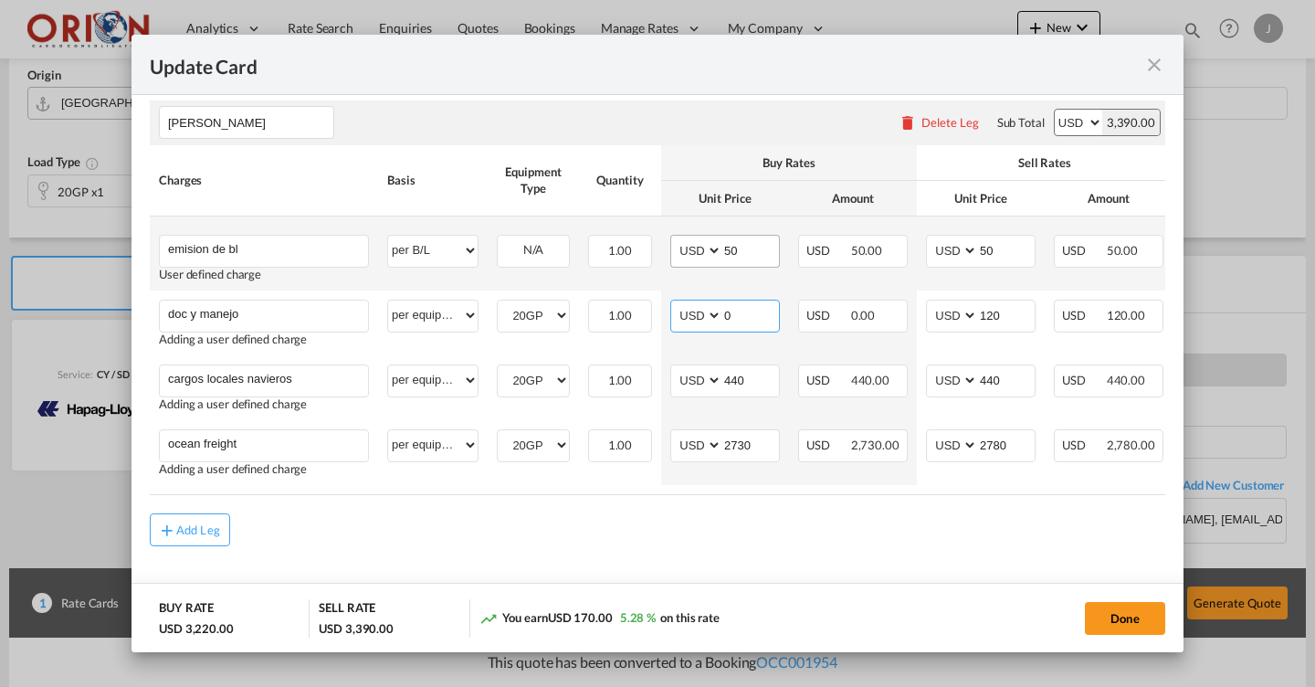
type input "0"
click at [739, 252] on input "50" at bounding box center [750, 249] width 57 height 27
type input "0"
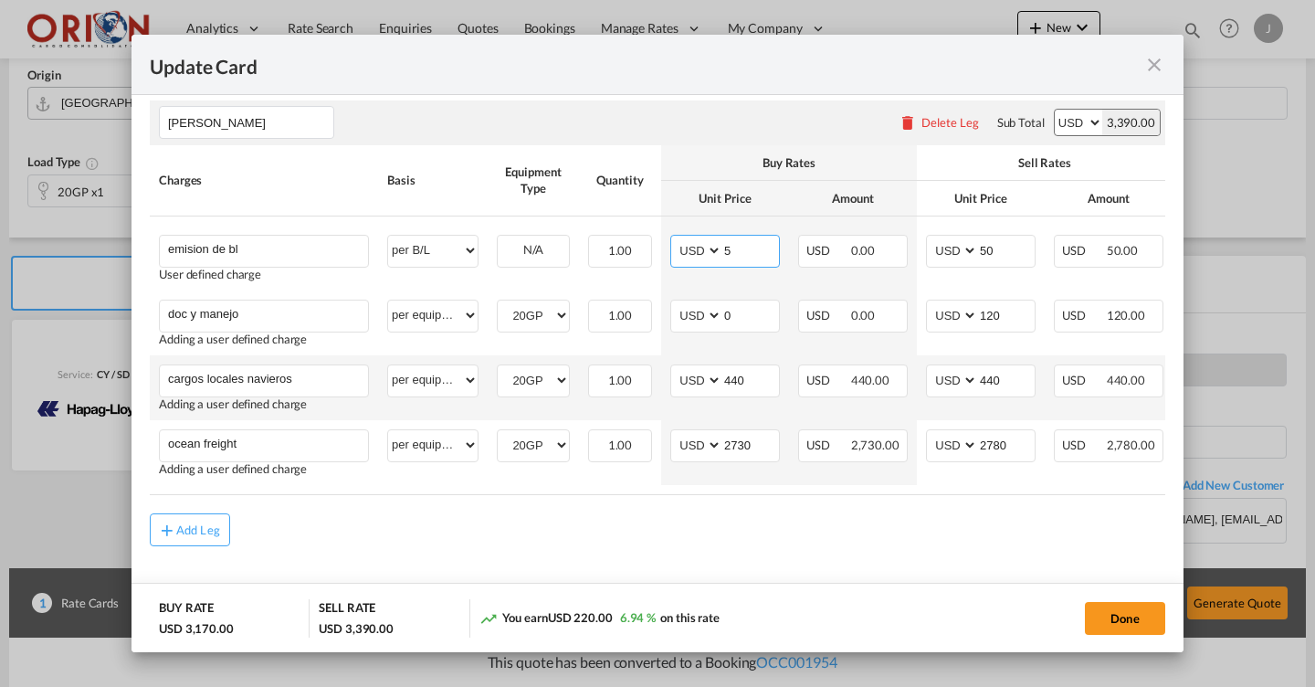
type input "50"
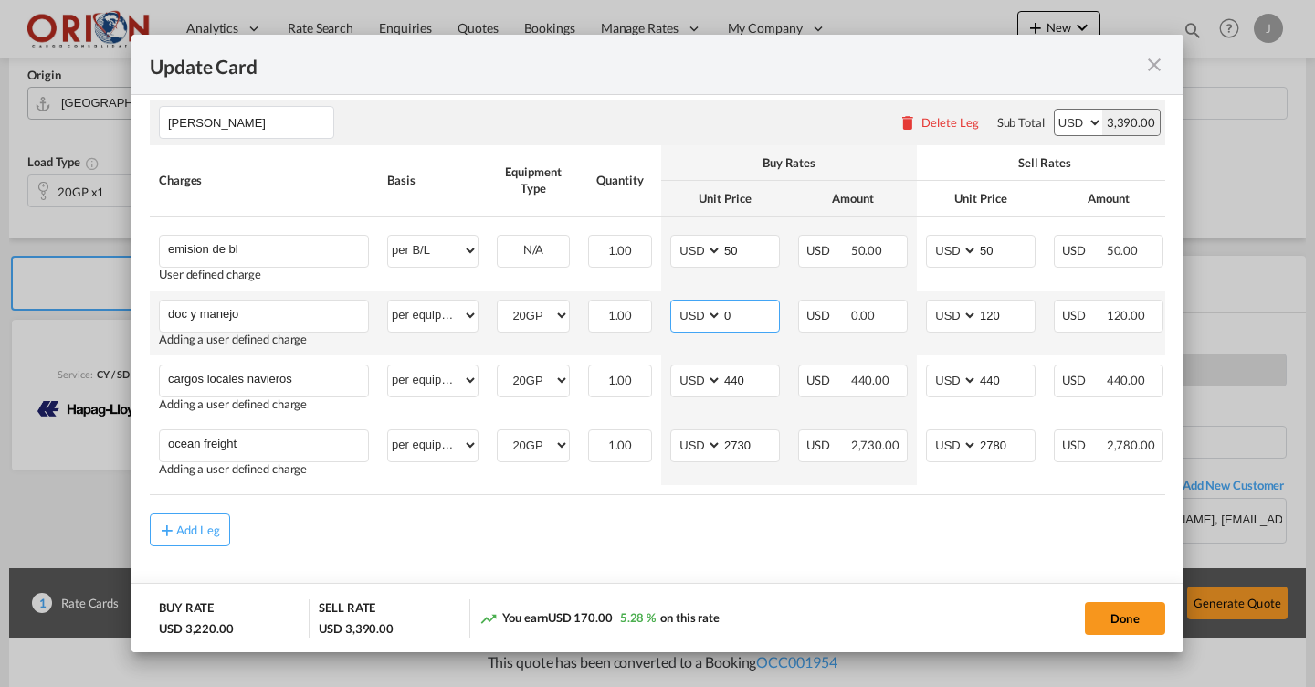
click at [755, 320] on input "0" at bounding box center [750, 313] width 57 height 27
click at [748, 315] on input "120" at bounding box center [750, 313] width 57 height 27
type input "0"
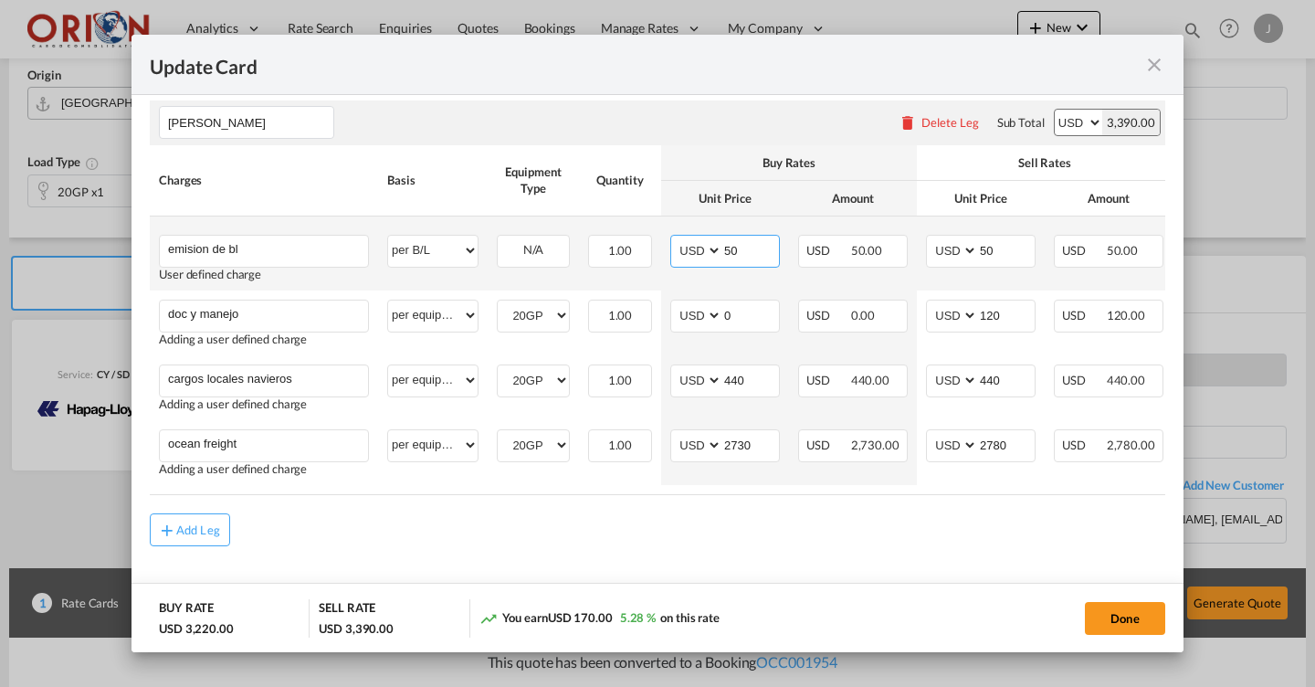
click at [750, 249] on input "50" at bounding box center [750, 249] width 57 height 27
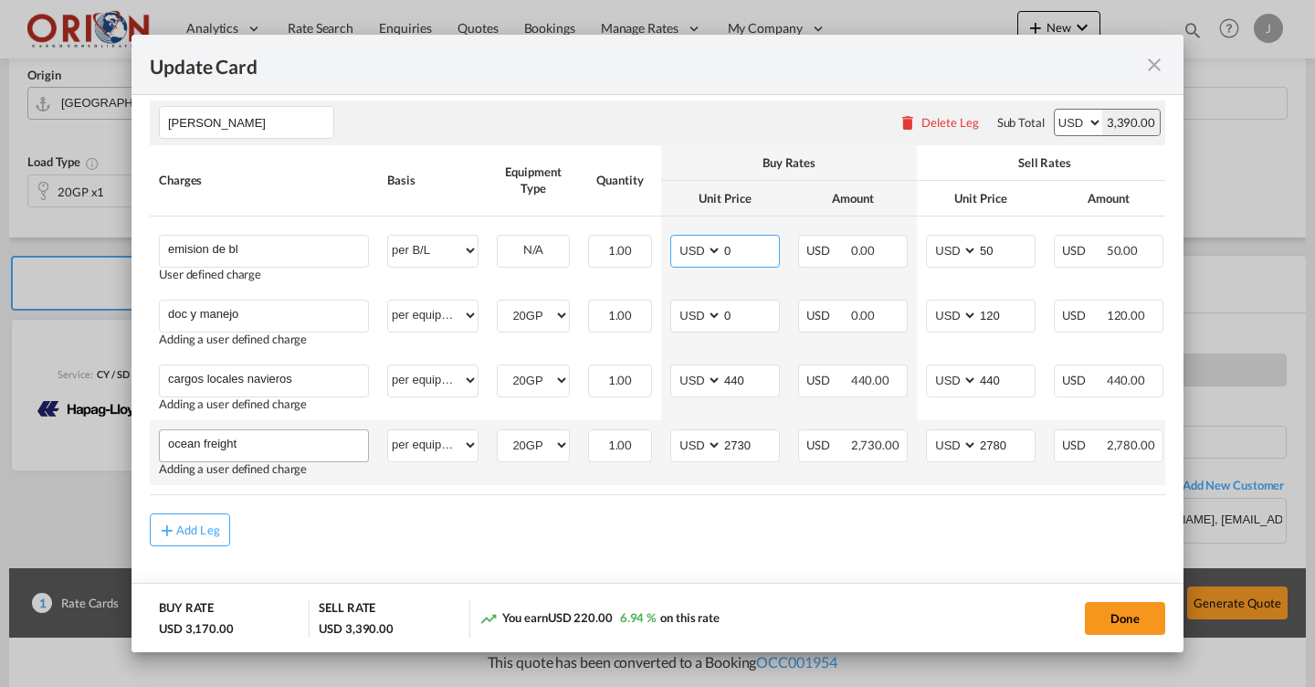
type input "0"
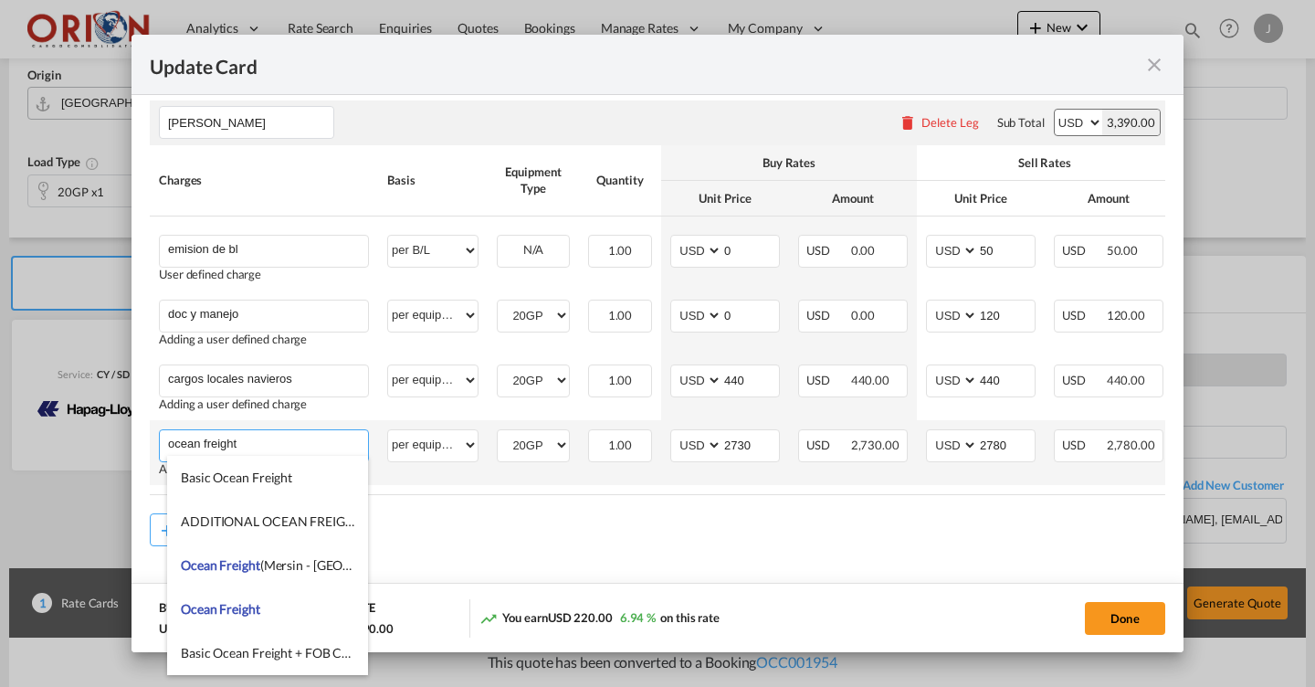
click at [282, 450] on input "ocean freight" at bounding box center [268, 443] width 200 height 27
type input "ocean freight"
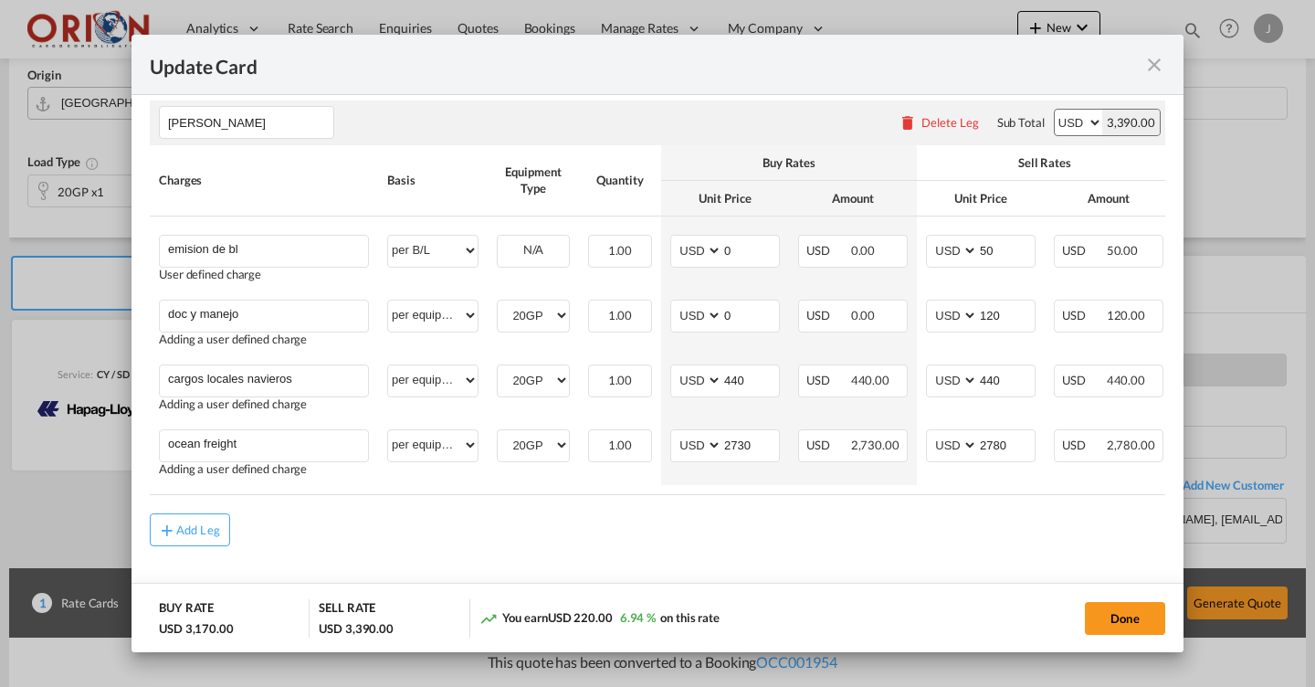
click at [532, 524] on div "Add Leg" at bounding box center [657, 529] width 1015 height 33
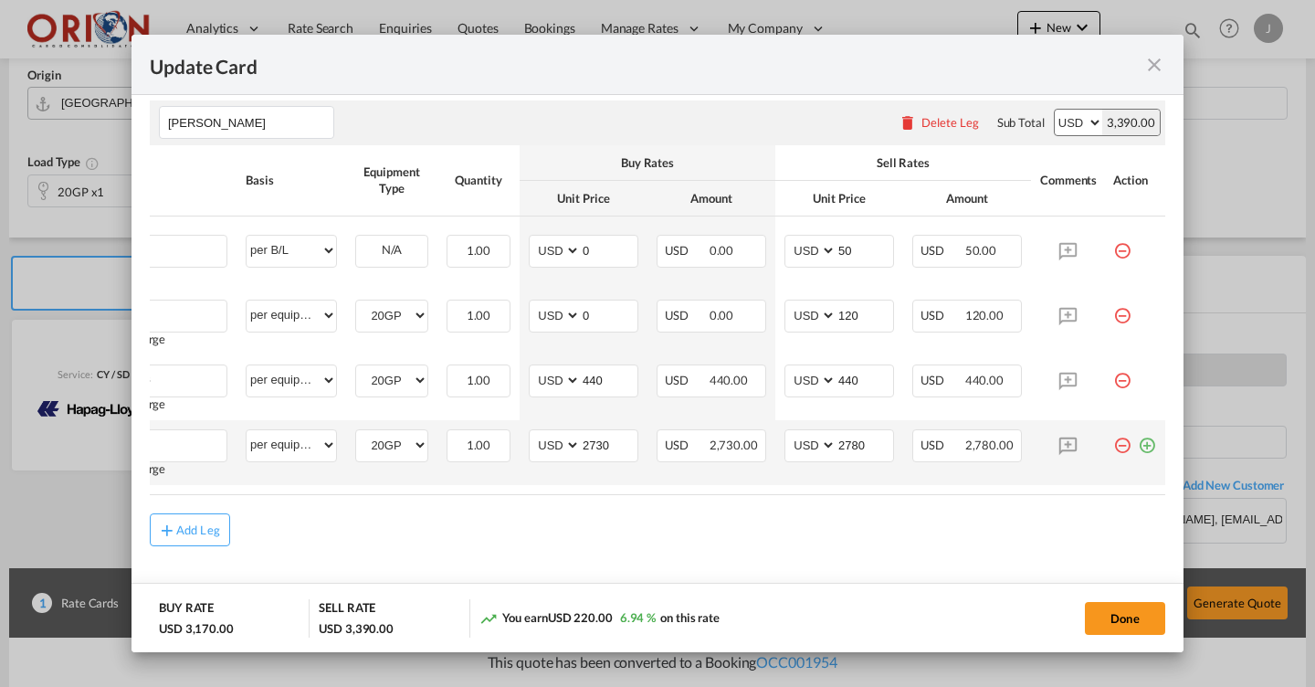
click at [1152, 441] on md-icon "icon-plus-circle-outline green-400-fg" at bounding box center [1147, 438] width 18 height 18
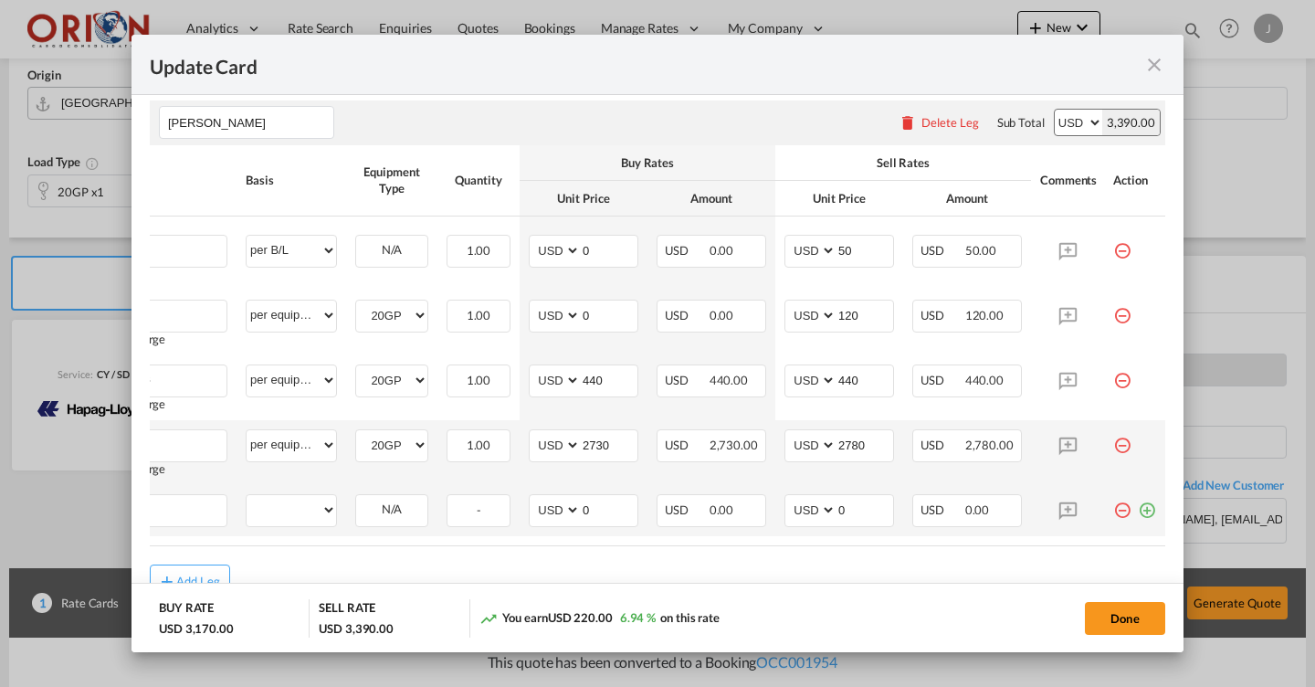
scroll to position [0, 0]
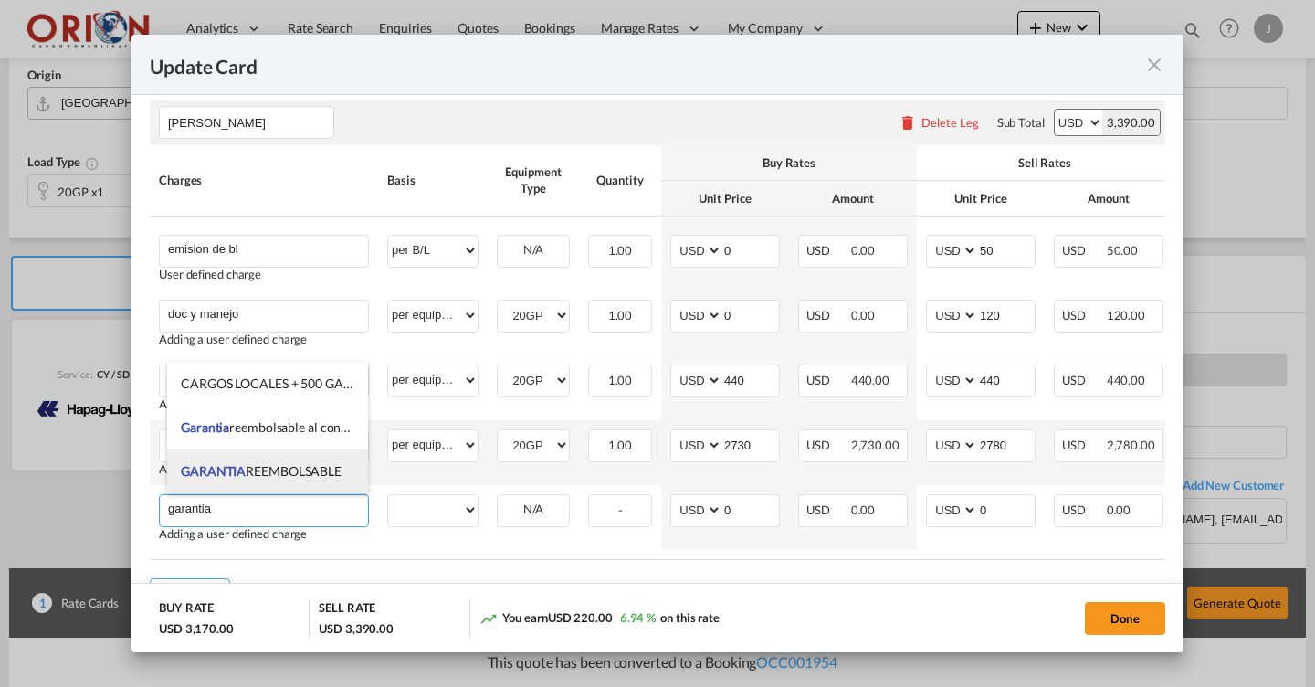
click at [319, 469] on span "GARANTIA REEMBOLSABLE" at bounding box center [261, 471] width 161 height 16
type input "GARANTIA REEMBOLSABLE"
select select "per equipment"
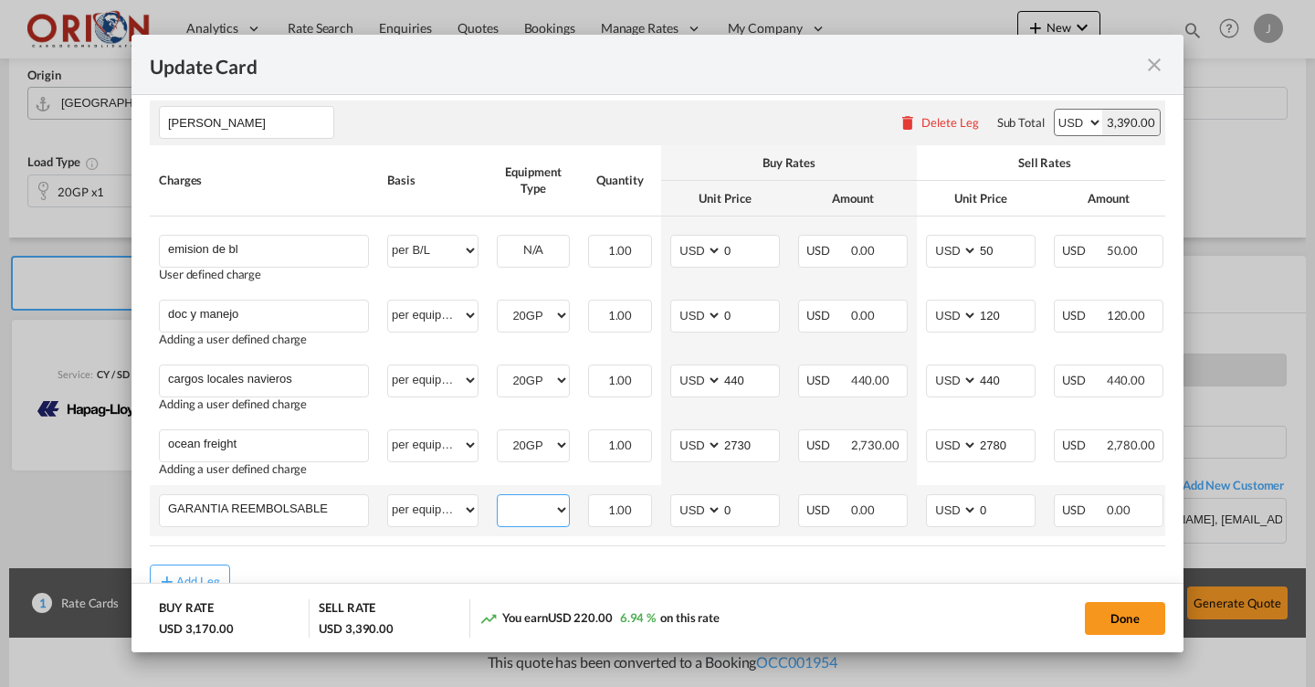
select select "20GP"
click at [1156, 615] on button "Done" at bounding box center [1125, 618] width 80 height 33
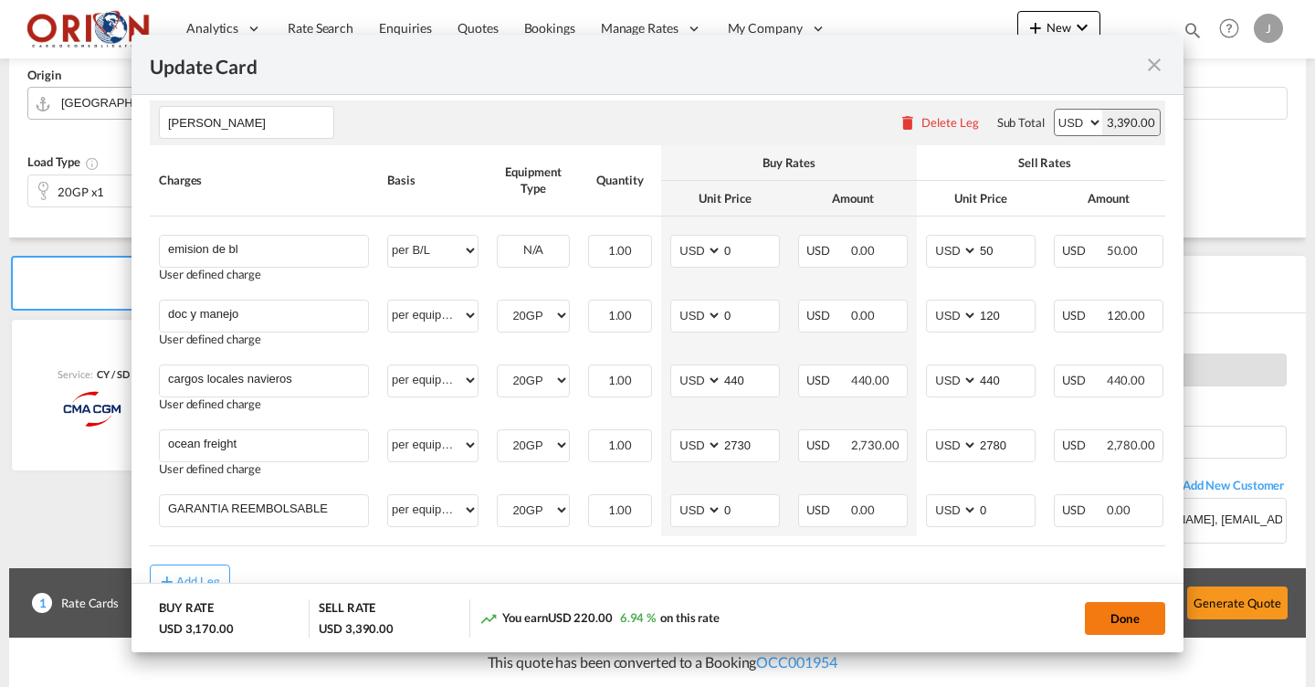
type input "[DATE]"
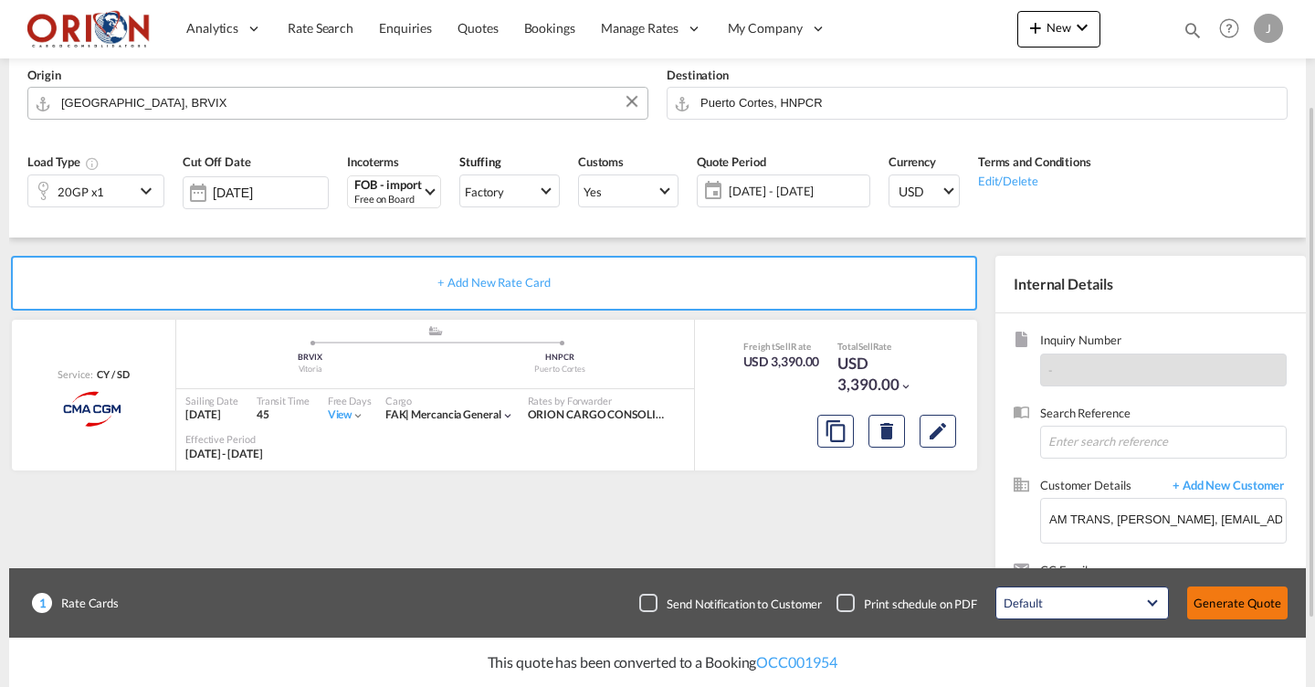
click at [1226, 595] on button "Generate Quote" at bounding box center [1237, 602] width 100 height 33
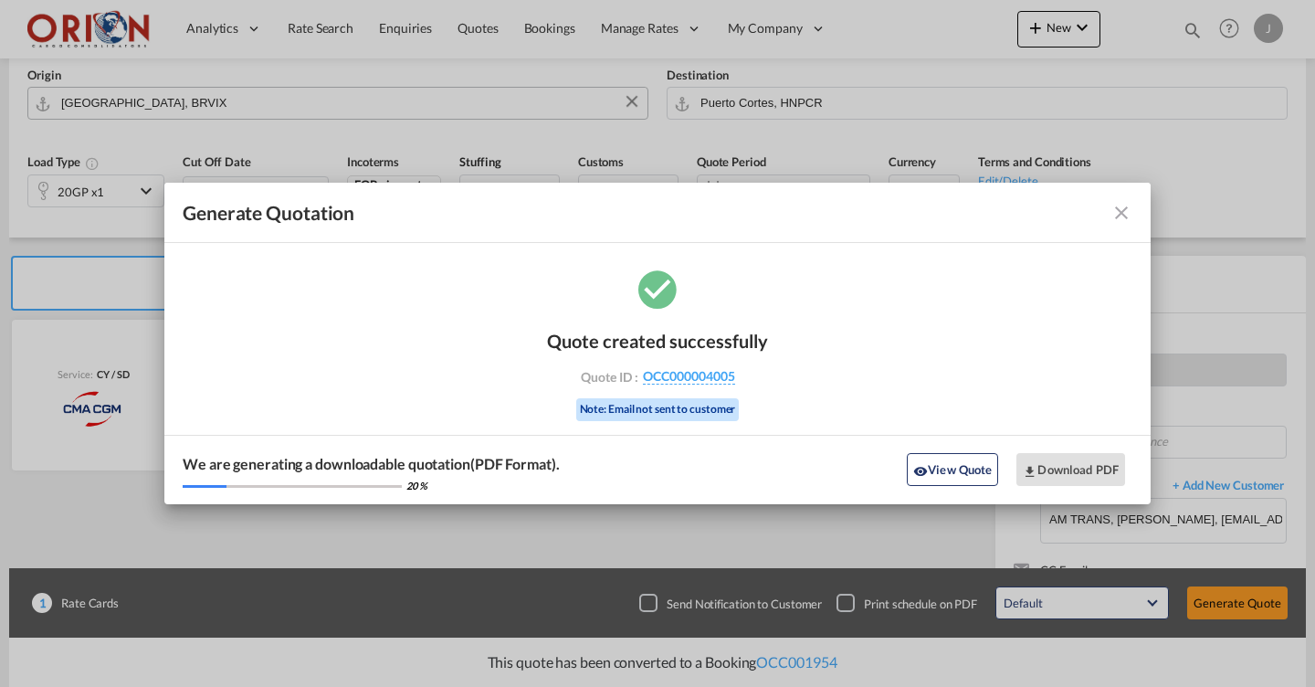
click at [1125, 204] on md-icon "icon-close fg-AAA8AD cursor m-0" at bounding box center [1121, 213] width 22 height 22
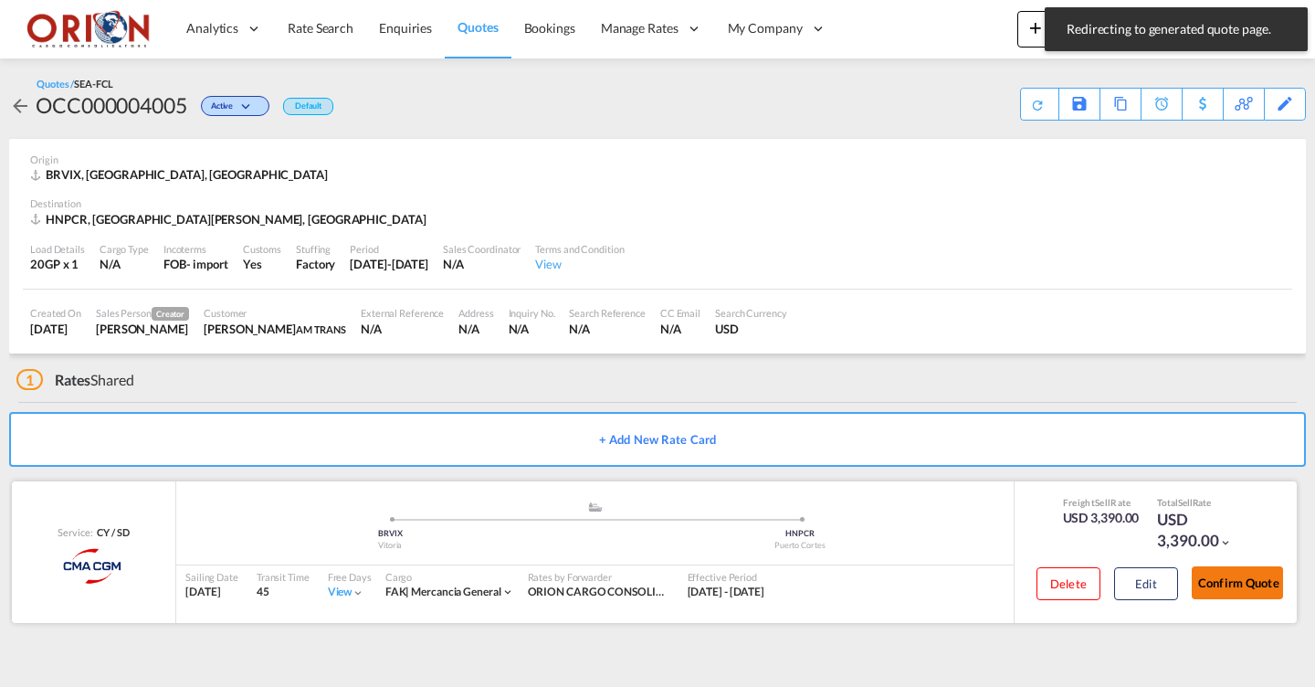
click at [1226, 568] on button "Confirm Quote" at bounding box center [1237, 582] width 91 height 33
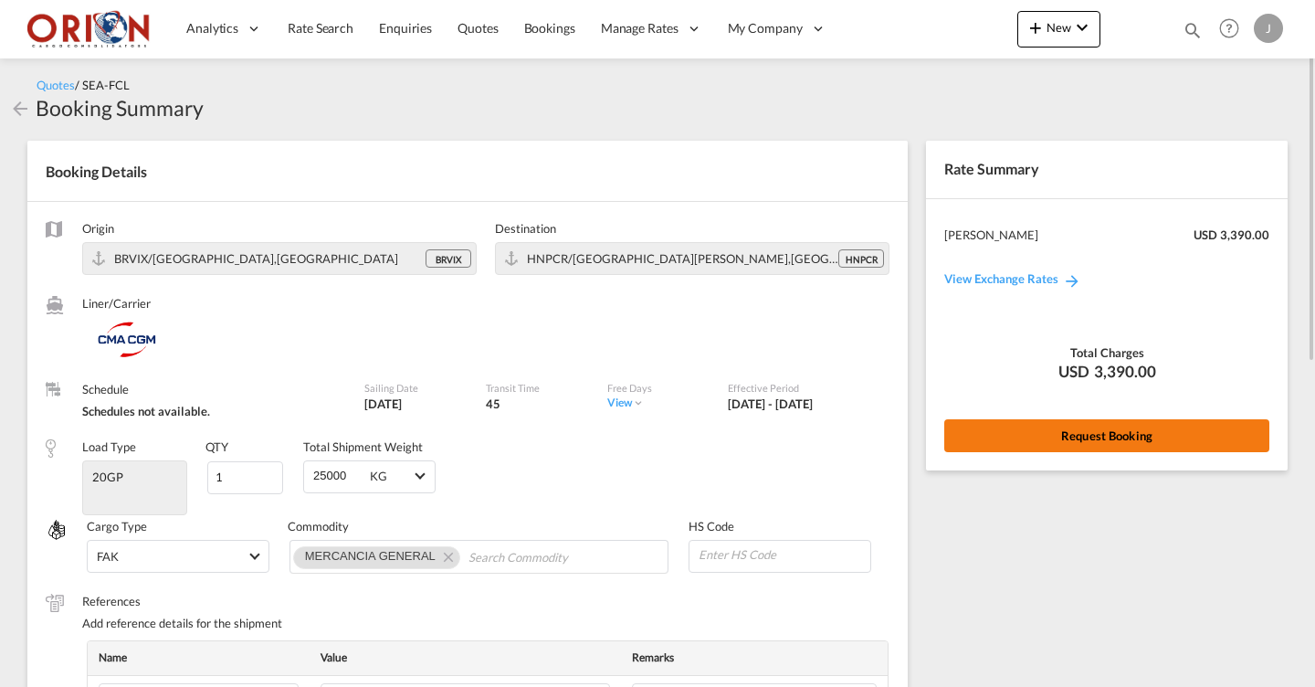
click at [975, 439] on button "Request Booking" at bounding box center [1106, 435] width 325 height 33
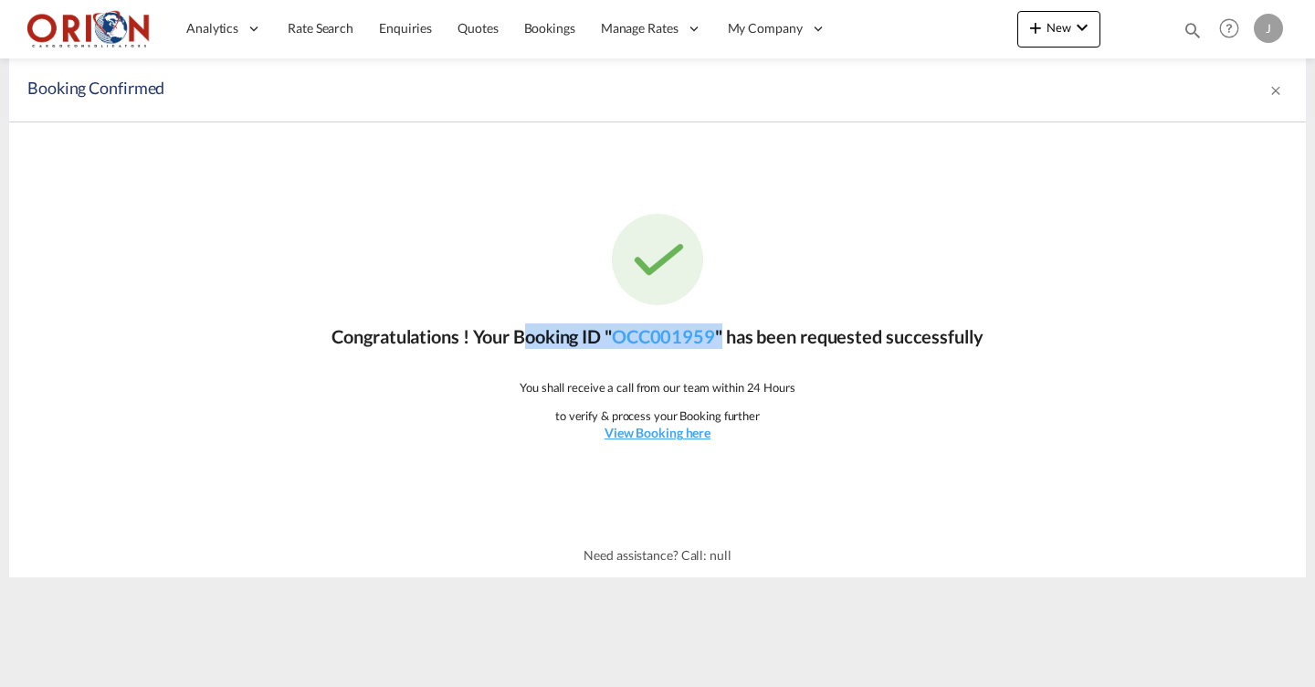
drag, startPoint x: 510, startPoint y: 331, endPoint x: 729, endPoint y: 335, distance: 218.3
click at [729, 335] on p "Congratulations ! Your Booking ID " OCC001959 " has been requested successfully" at bounding box center [656, 336] width 651 height 26
copy p "Booking ID " OCC001959 ""
